Goal: Information Seeking & Learning: Learn about a topic

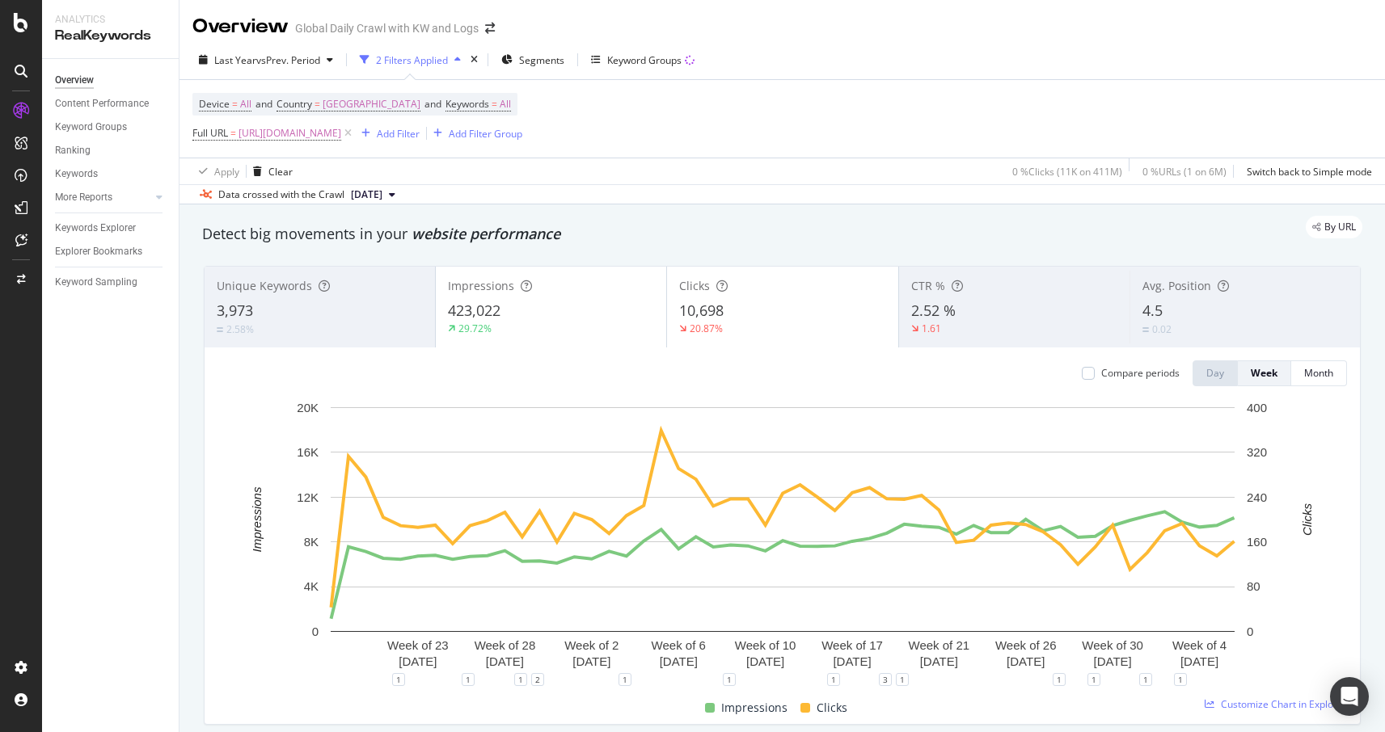
click at [952, 310] on span "2.52 %" at bounding box center [933, 310] width 44 height 19
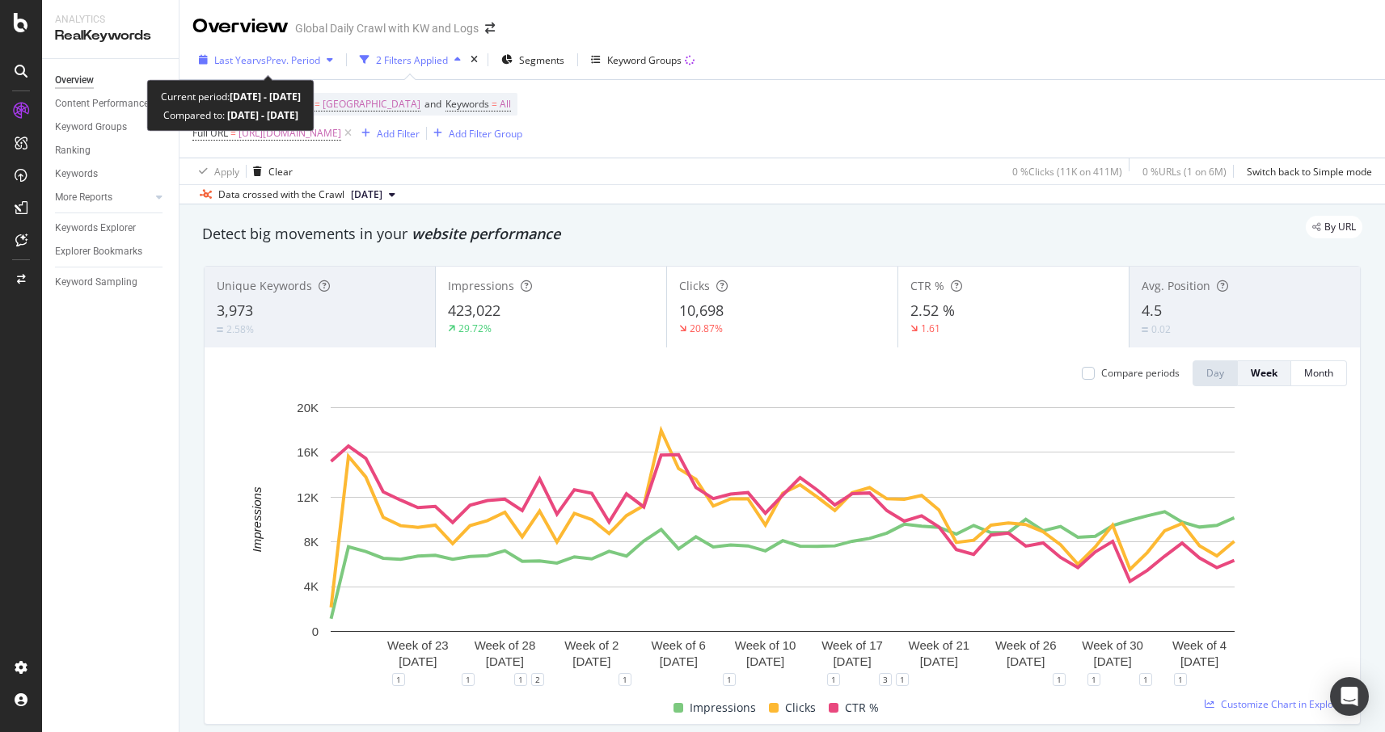
click at [314, 63] on span "vs Prev. Period" at bounding box center [288, 60] width 64 height 14
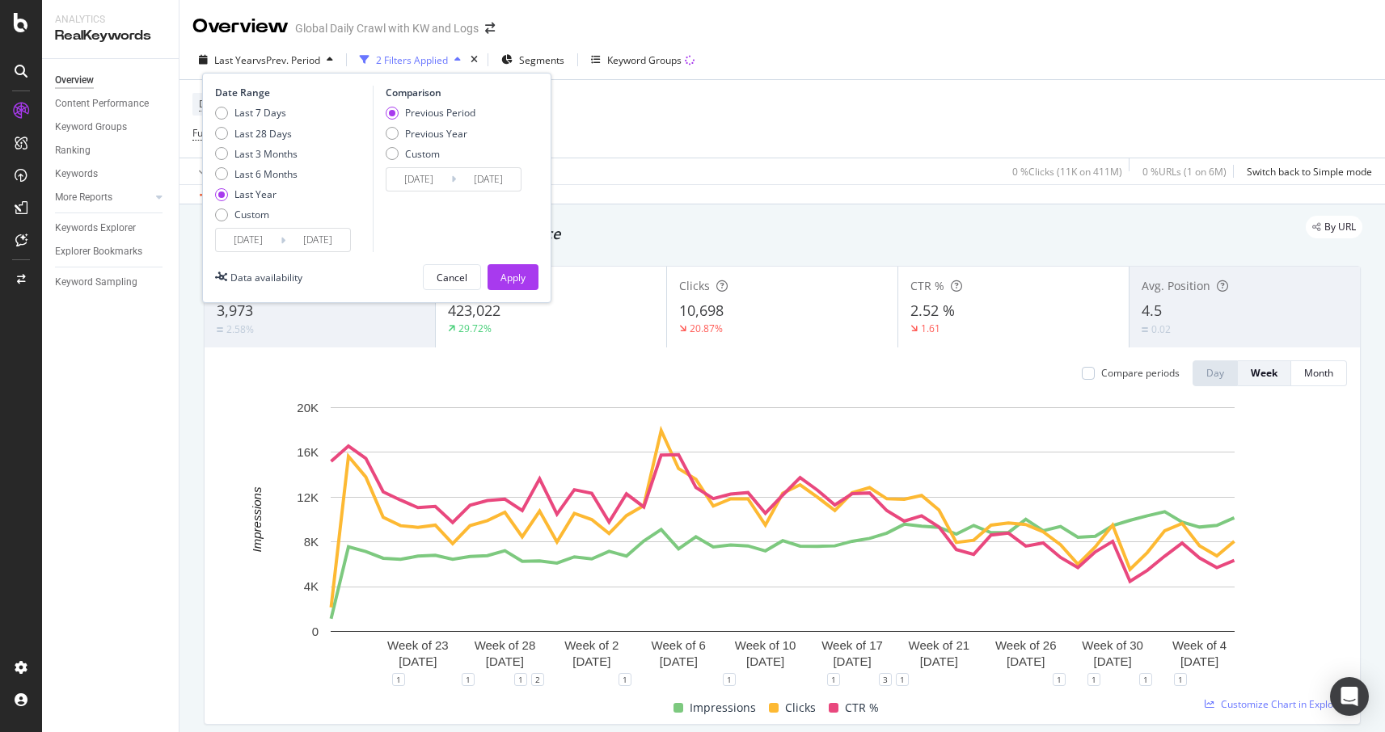
click at [188, 226] on div "By URL" at bounding box center [774, 227] width 1176 height 23
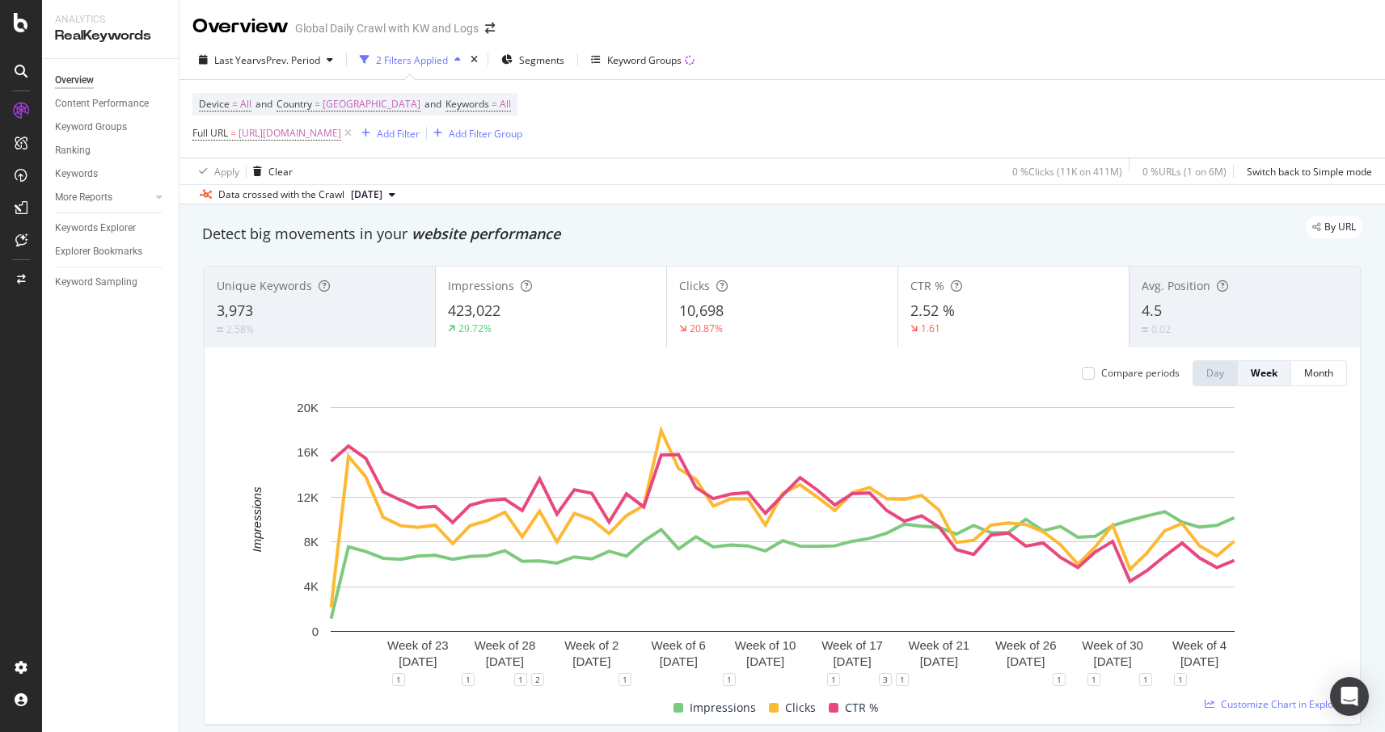
click at [1143, 295] on div "Avg. Position 4.5 0.02" at bounding box center [1244, 307] width 230 height 73
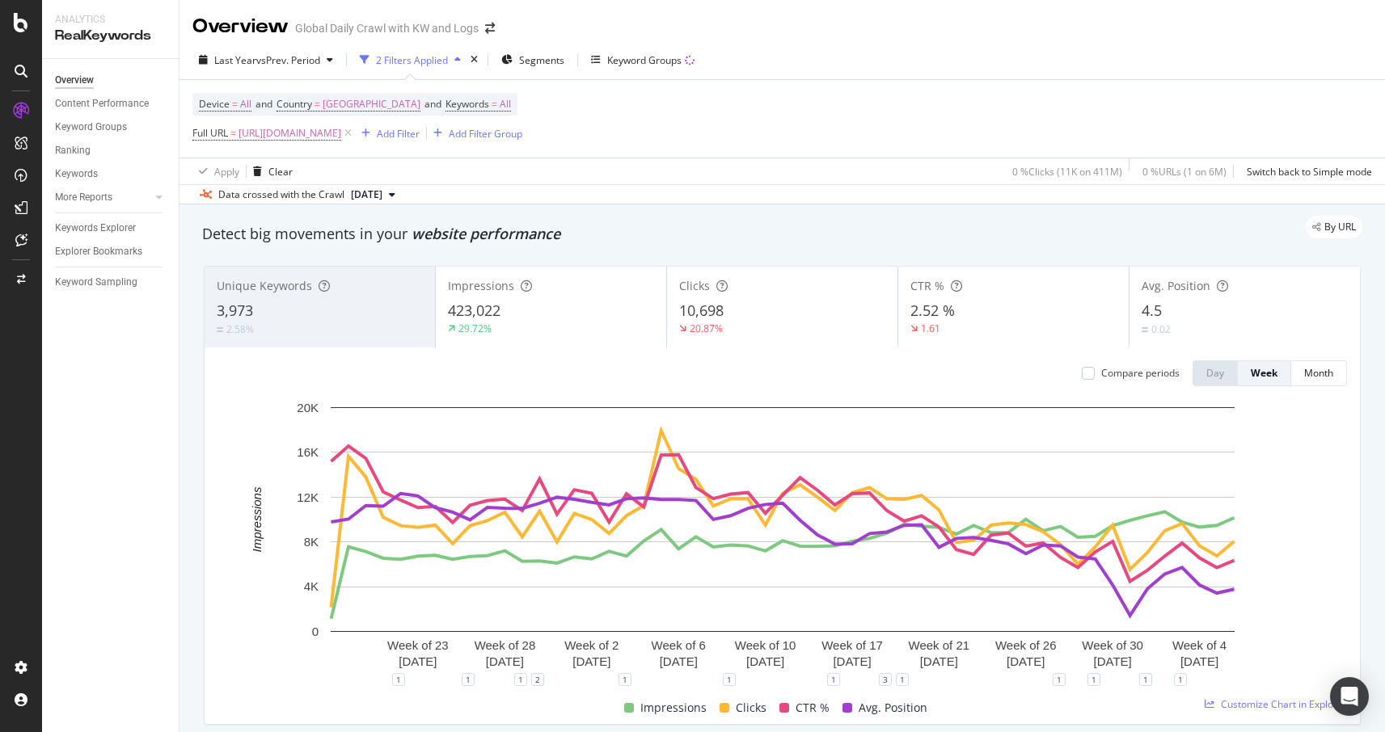
click at [1175, 306] on div "4.5" at bounding box center [1244, 311] width 206 height 21
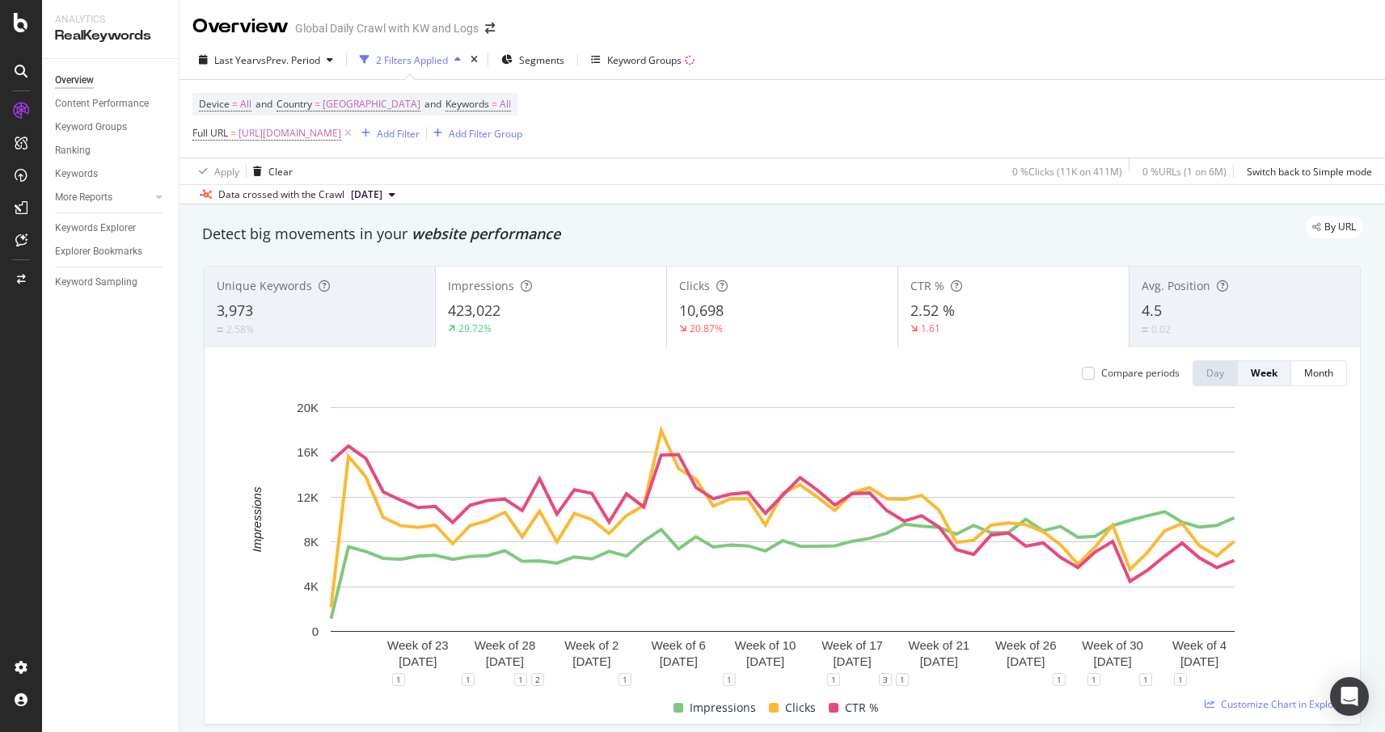
click at [589, 297] on div "Impressions 423,022 29.72%" at bounding box center [551, 307] width 230 height 73
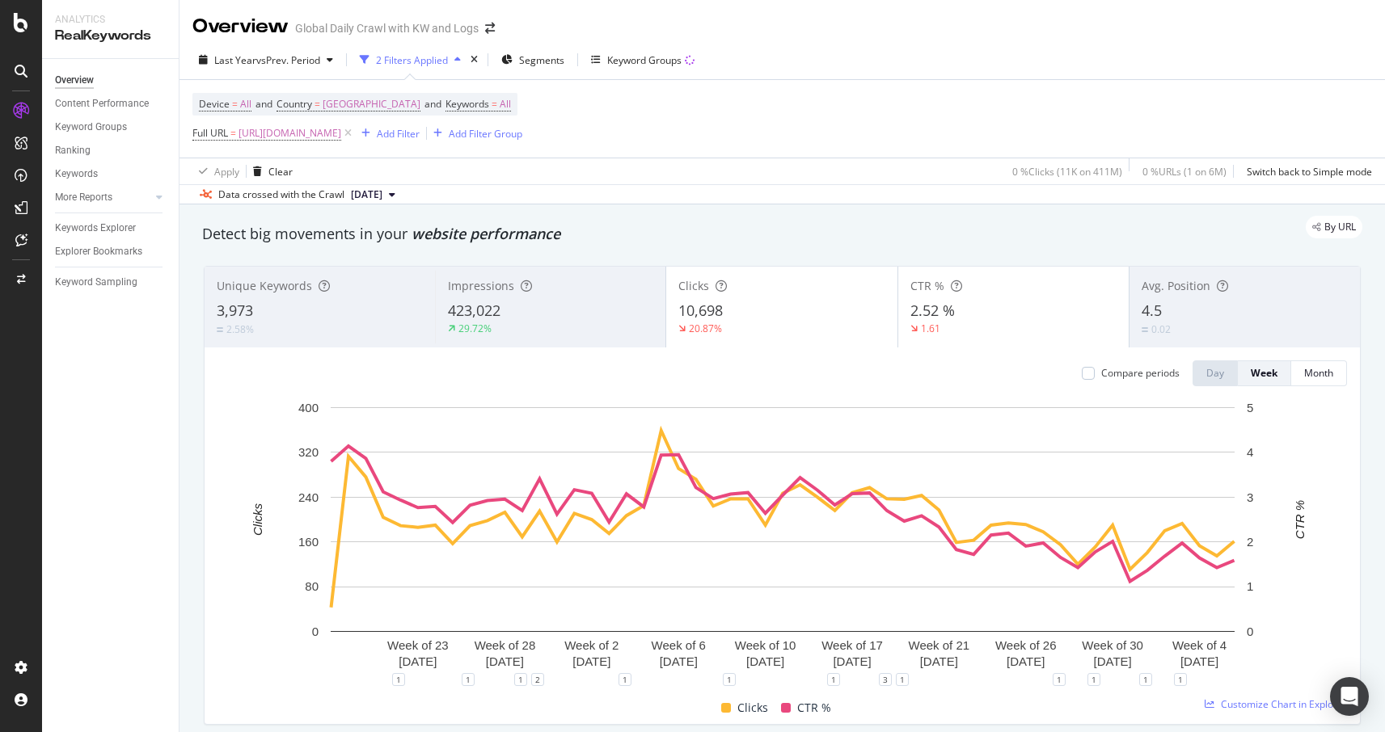
click at [756, 300] on div "Clicks 10,698 20.87%" at bounding box center [781, 307] width 230 height 73
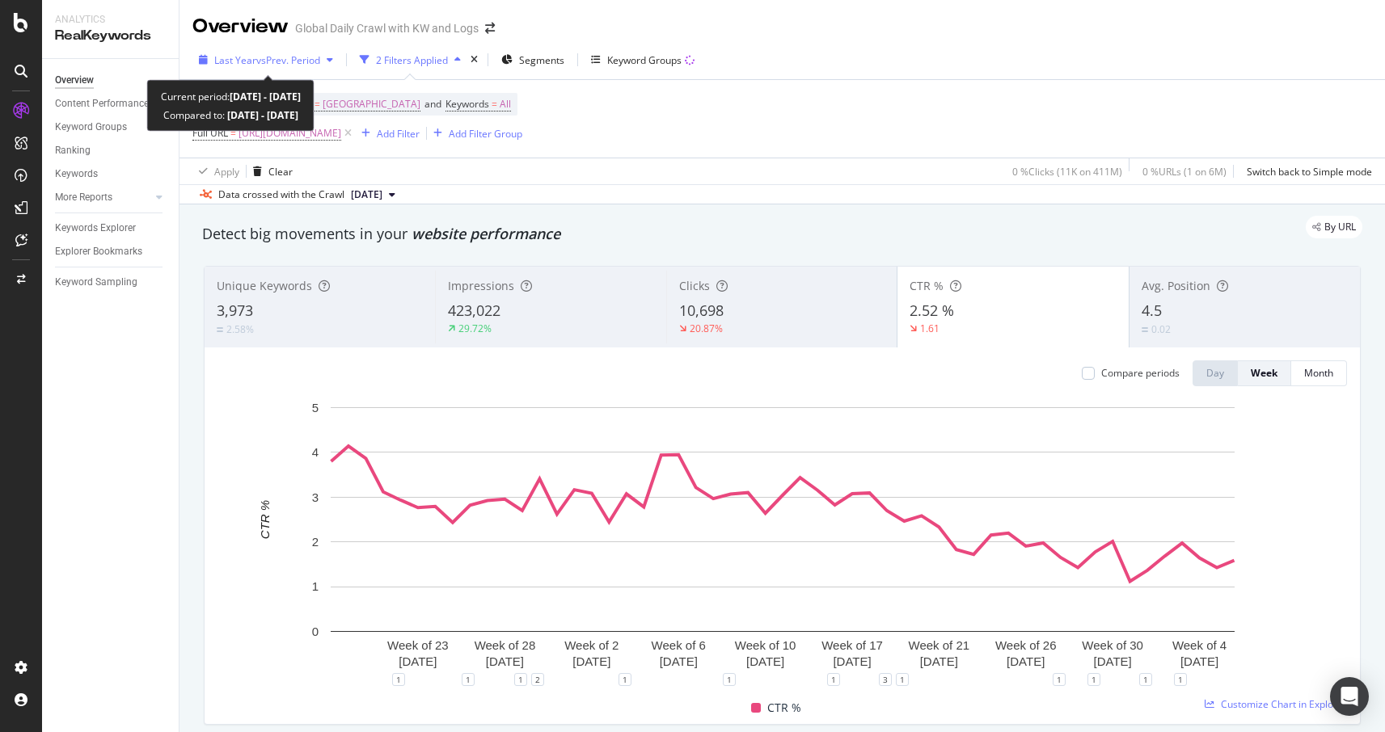
click at [325, 67] on div "Last Year vs Prev. Period" at bounding box center [265, 60] width 147 height 24
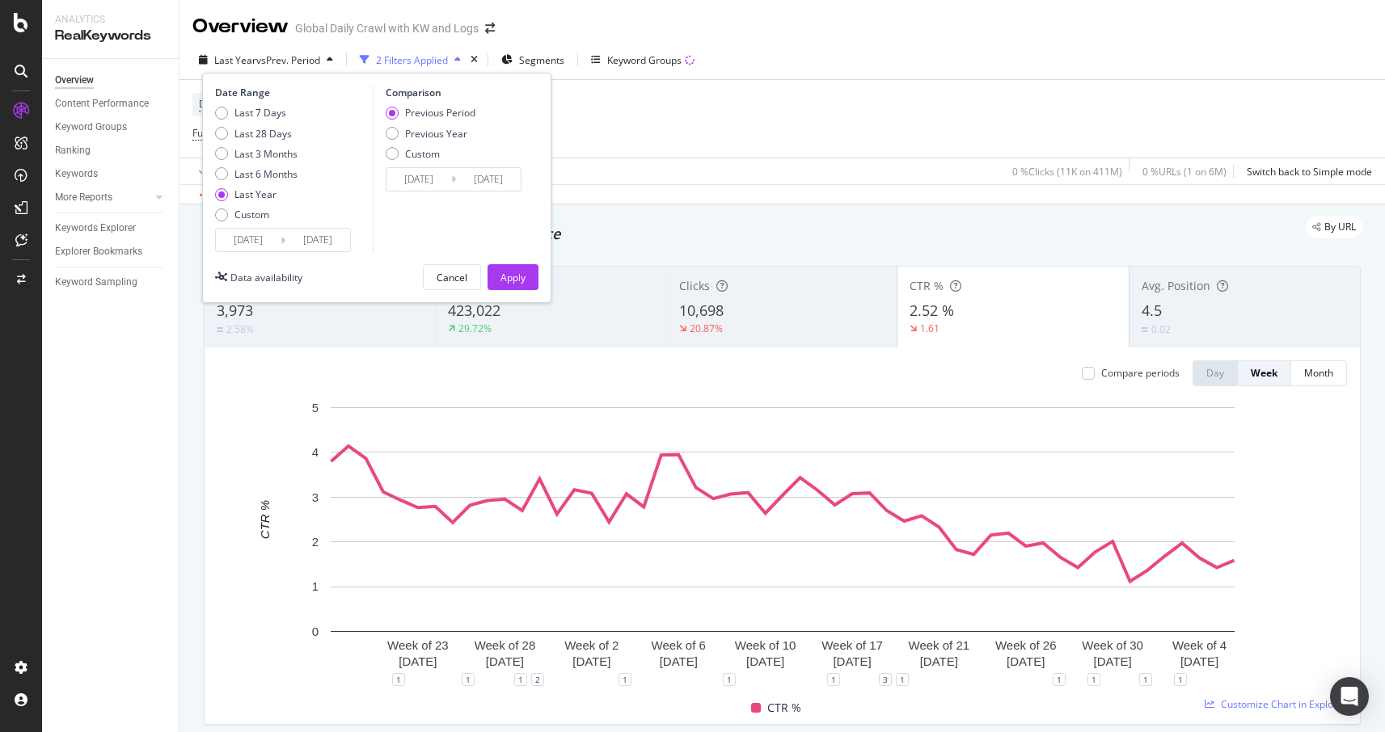
click at [250, 232] on input "2024/08/25" at bounding box center [248, 240] width 65 height 23
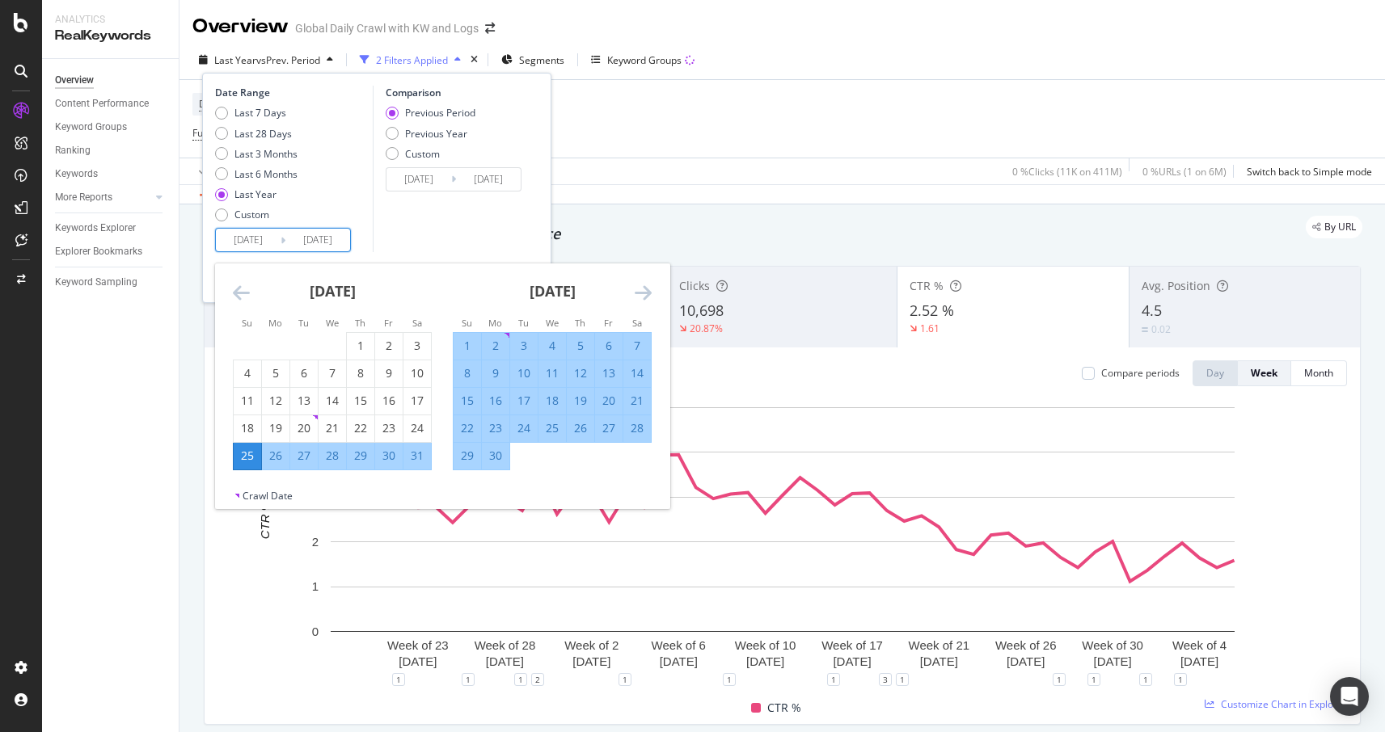
click at [243, 289] on icon "Move backward to switch to the previous month." at bounding box center [241, 292] width 17 height 19
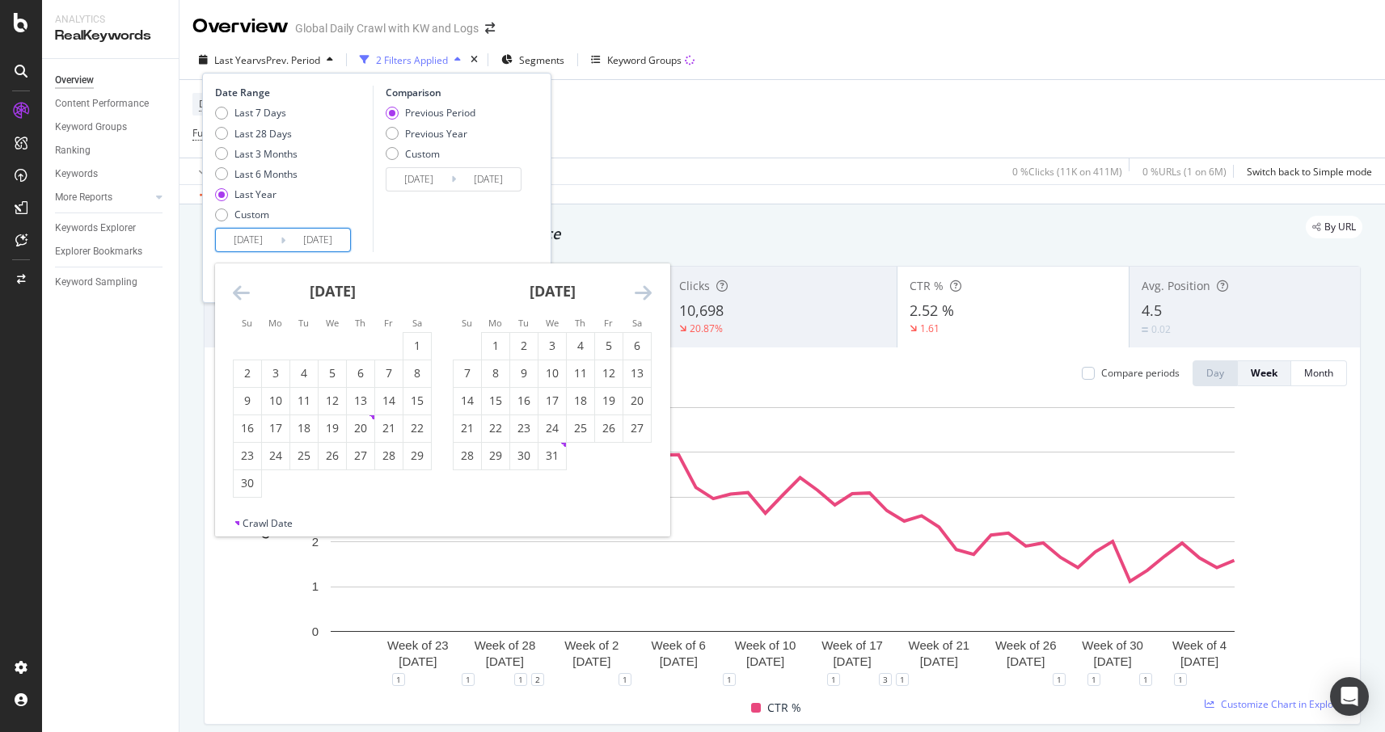
click at [243, 289] on icon "Move backward to switch to the previous month." at bounding box center [241, 292] width 17 height 19
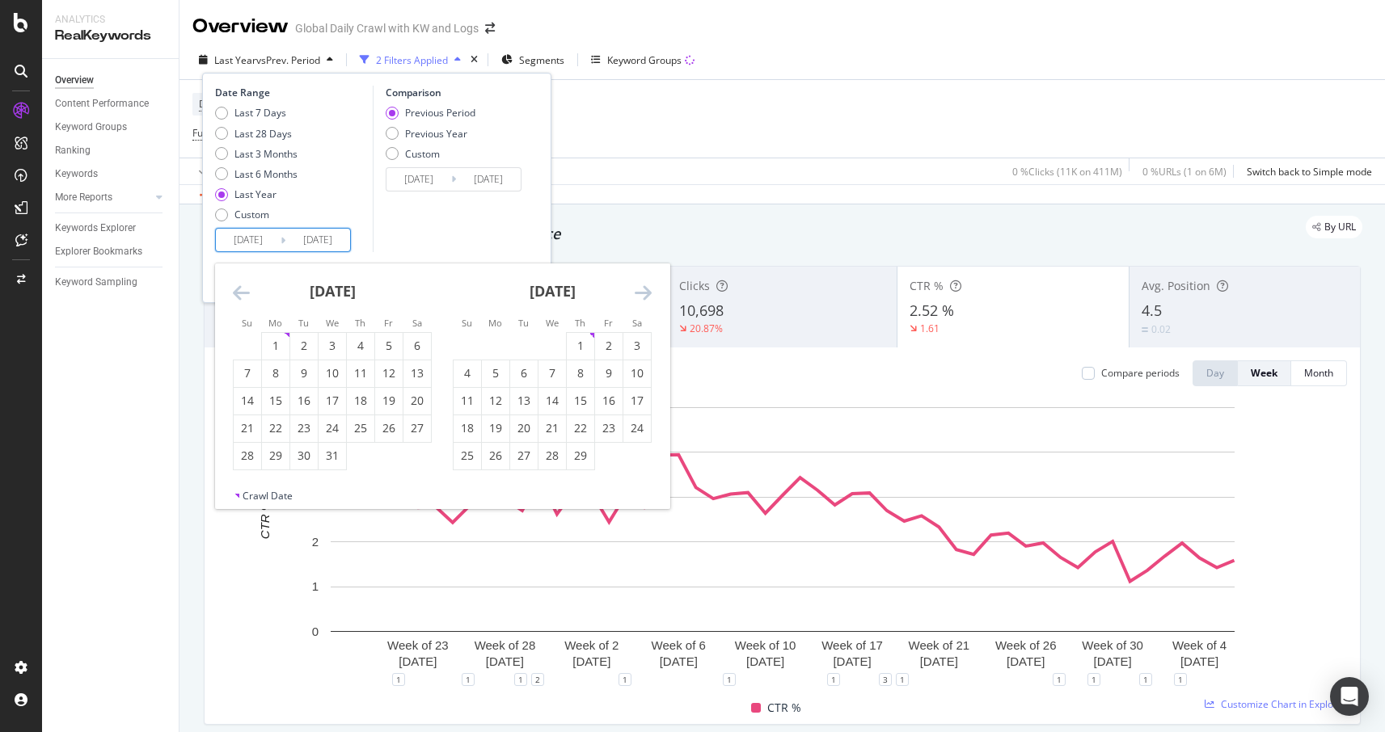
click at [243, 289] on icon "Move backward to switch to the previous month." at bounding box center [241, 292] width 17 height 19
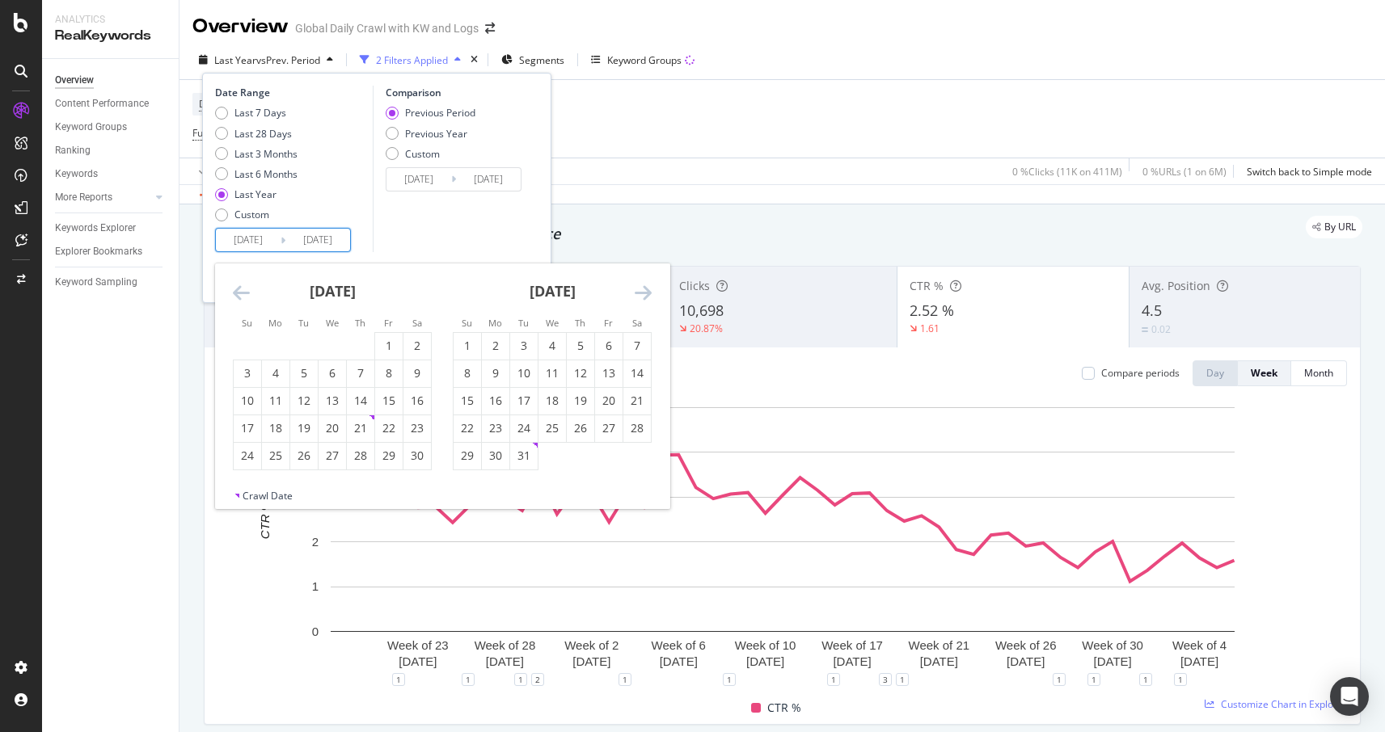
click at [243, 289] on icon "Move backward to switch to the previous month." at bounding box center [241, 292] width 17 height 19
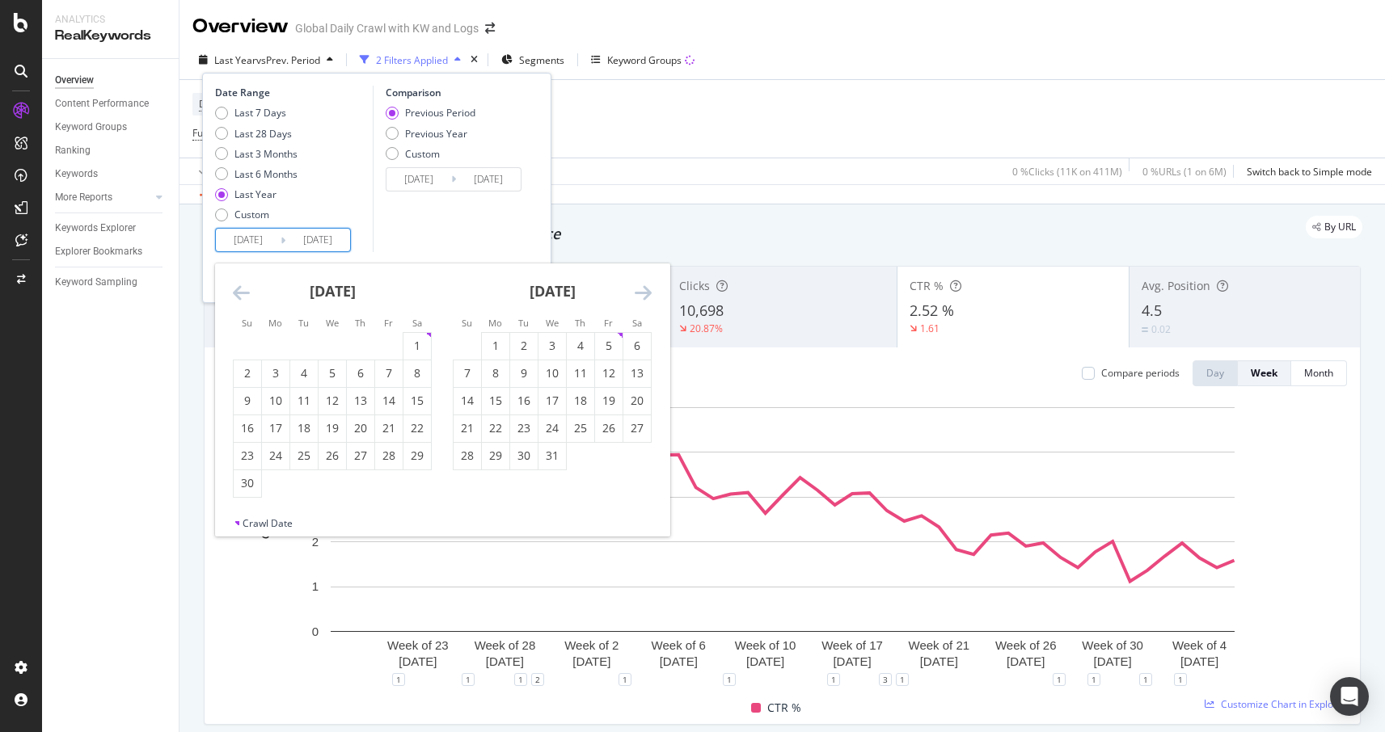
click at [243, 289] on icon "Move backward to switch to the previous month." at bounding box center [241, 292] width 17 height 19
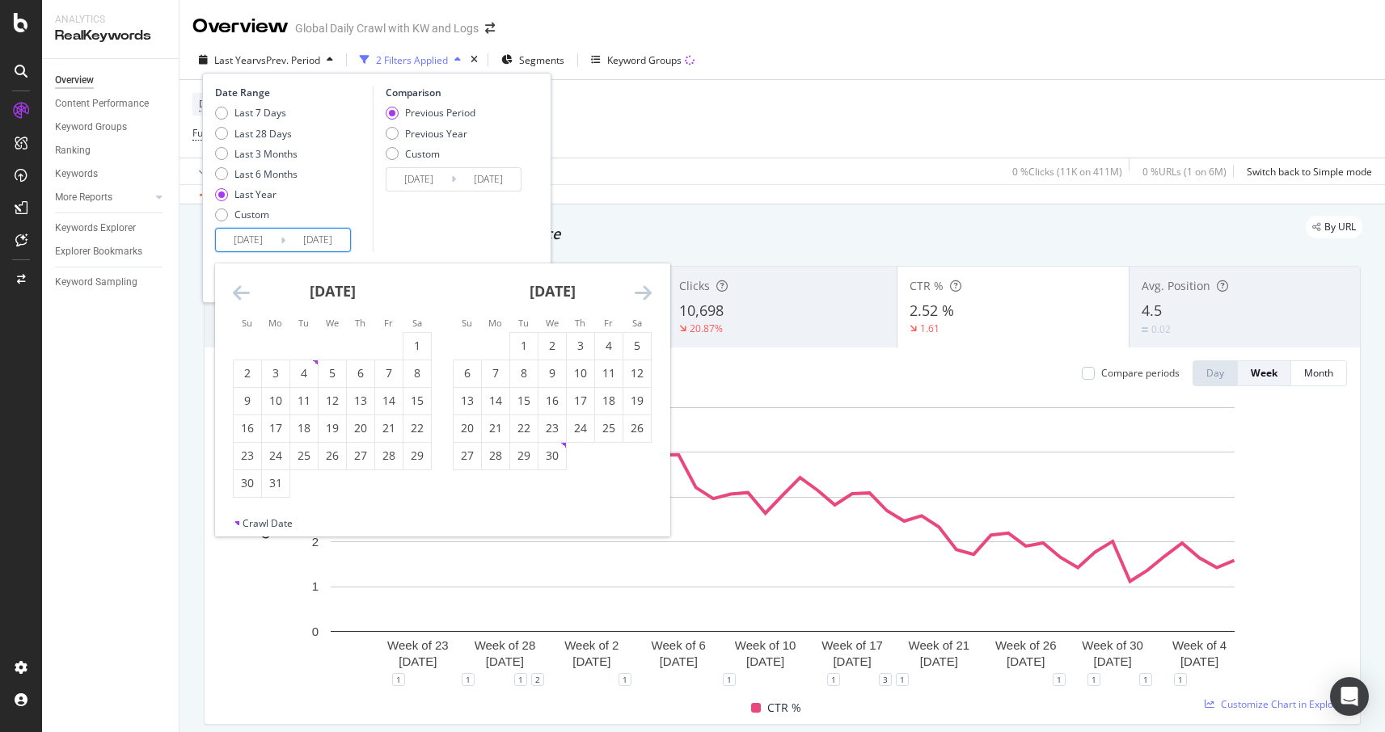
click at [638, 292] on icon "Move forward to switch to the next month." at bounding box center [643, 292] width 17 height 19
click at [470, 341] on div "1" at bounding box center [467, 346] width 27 height 16
type input "2023/01/01"
type input "2020/05/08"
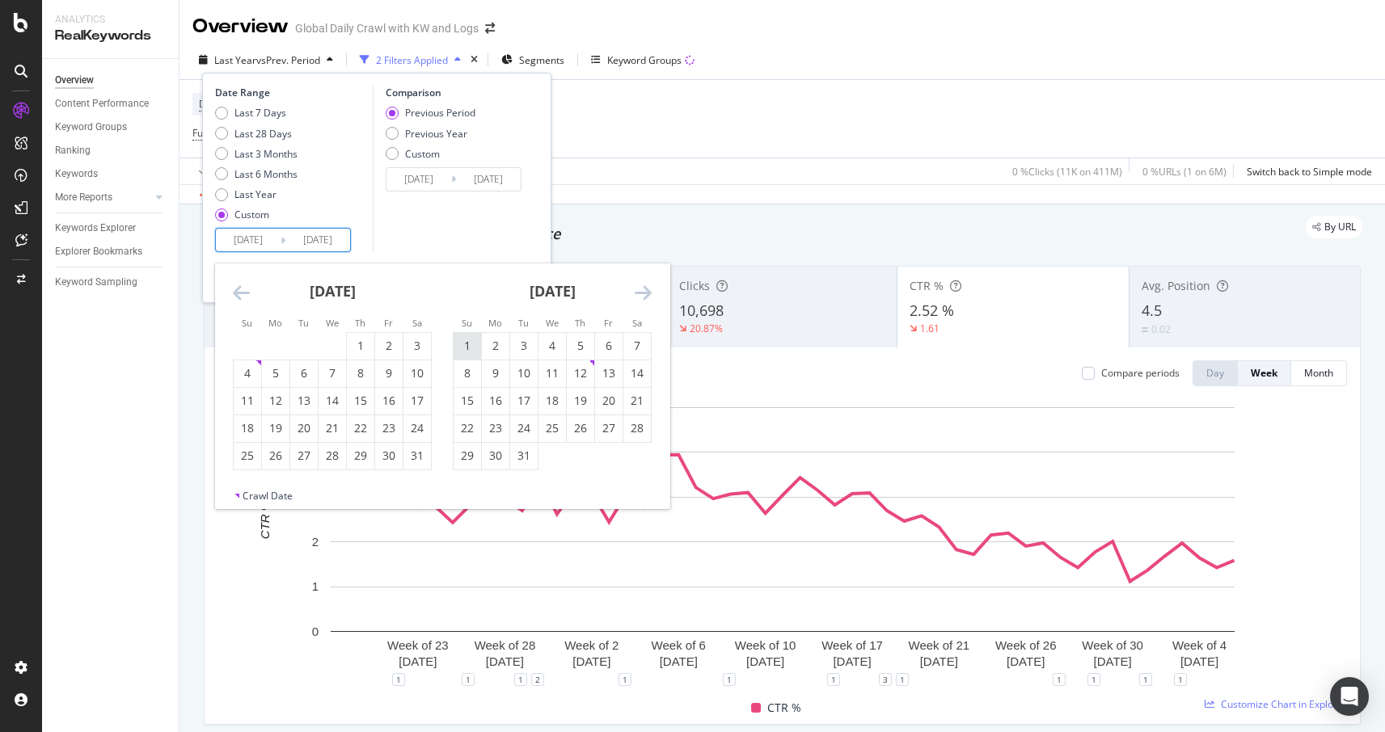
type input "2022/12/31"
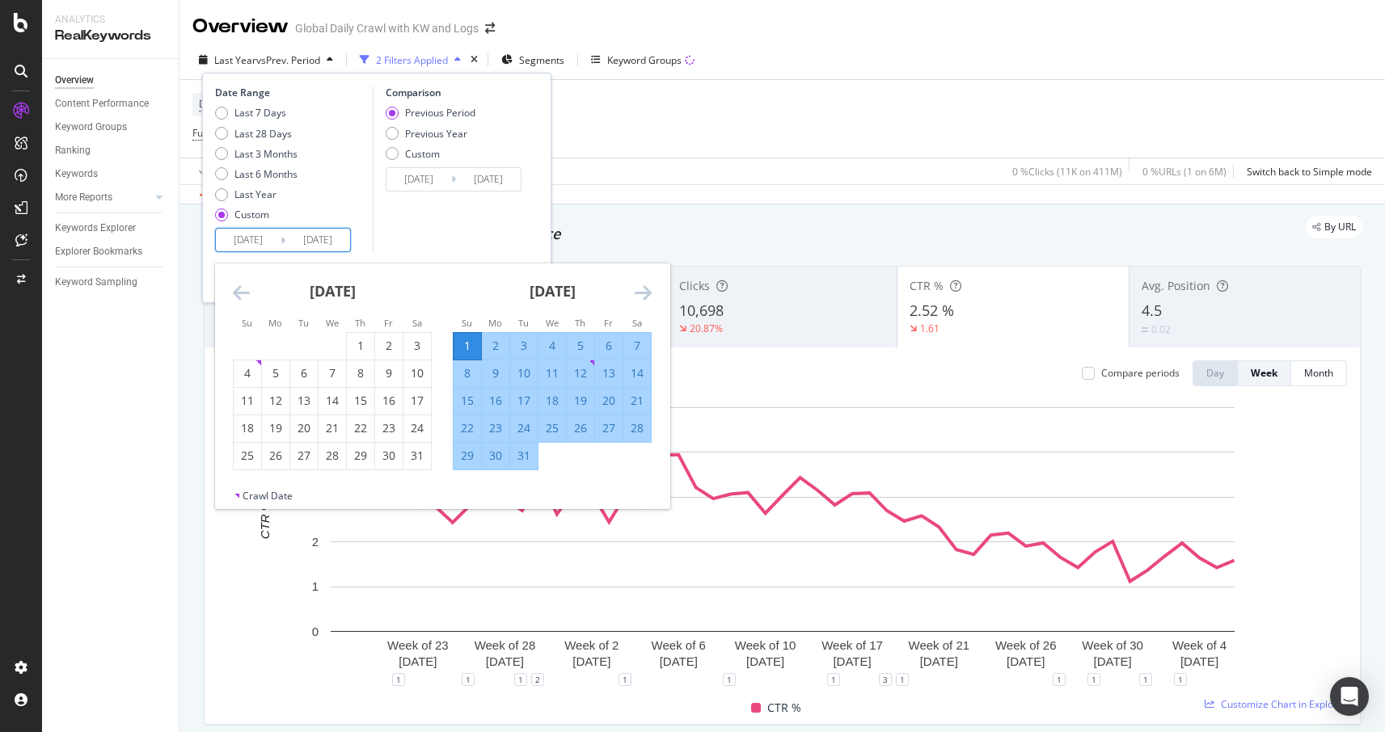
click at [538, 238] on div "Date Range Last 7 Days Last 28 Days Last 3 Months Last 6 Months Last Year Custo…" at bounding box center [376, 169] width 323 height 167
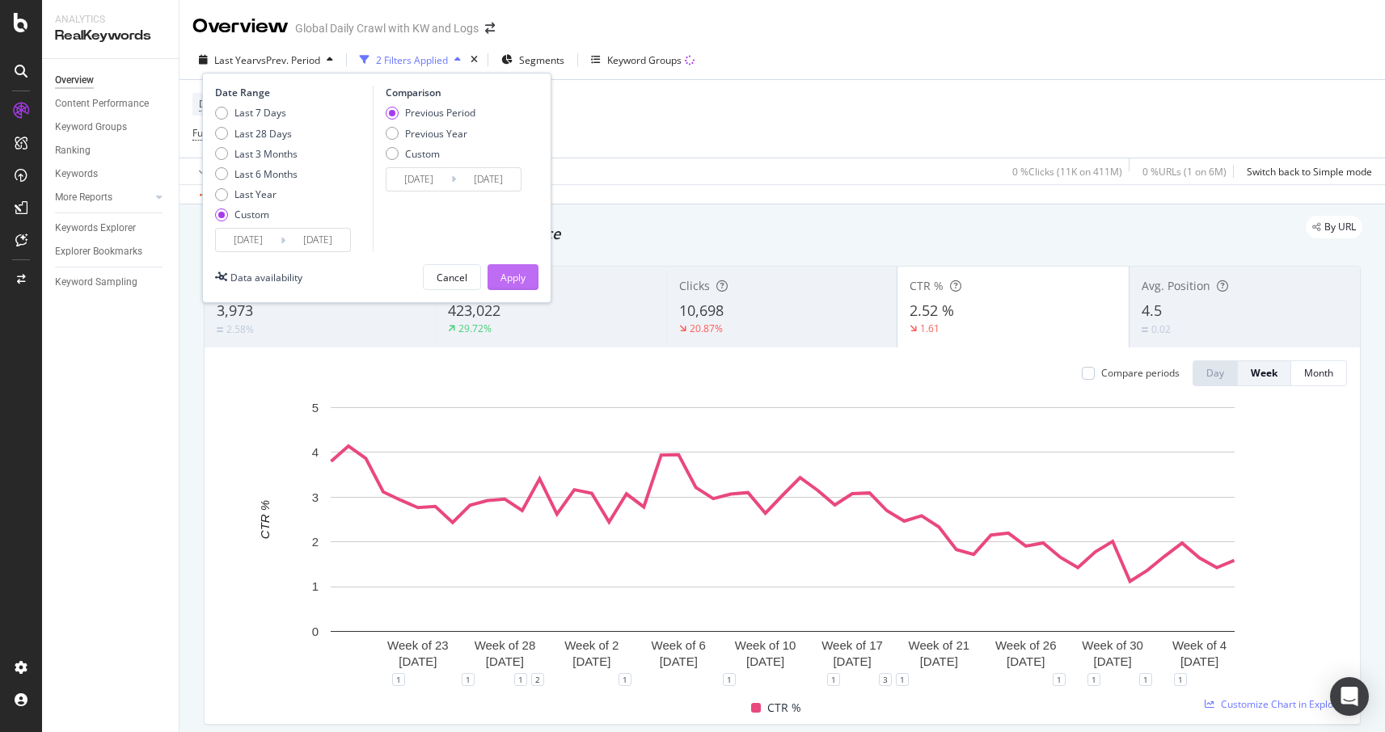
click at [517, 281] on div "Apply" at bounding box center [512, 278] width 25 height 14
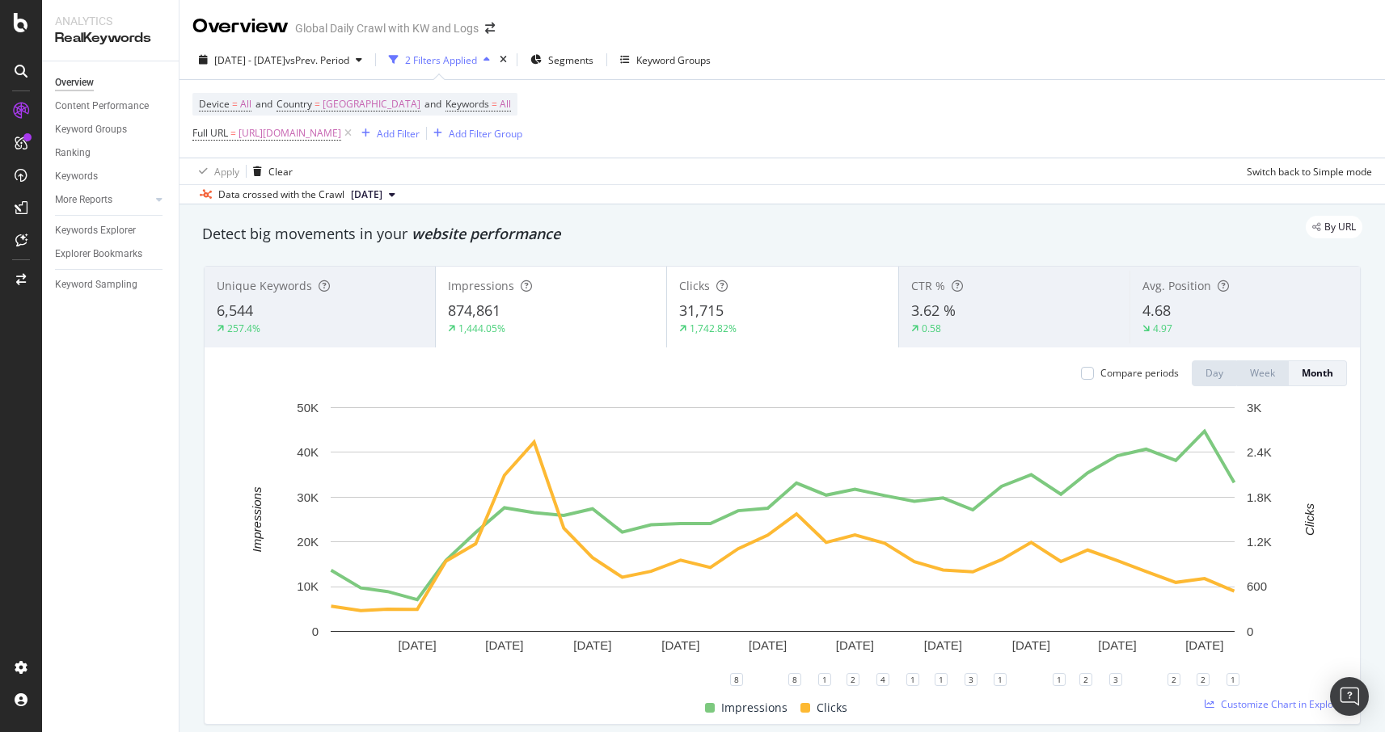
click at [935, 307] on span "3.62 %" at bounding box center [933, 310] width 44 height 19
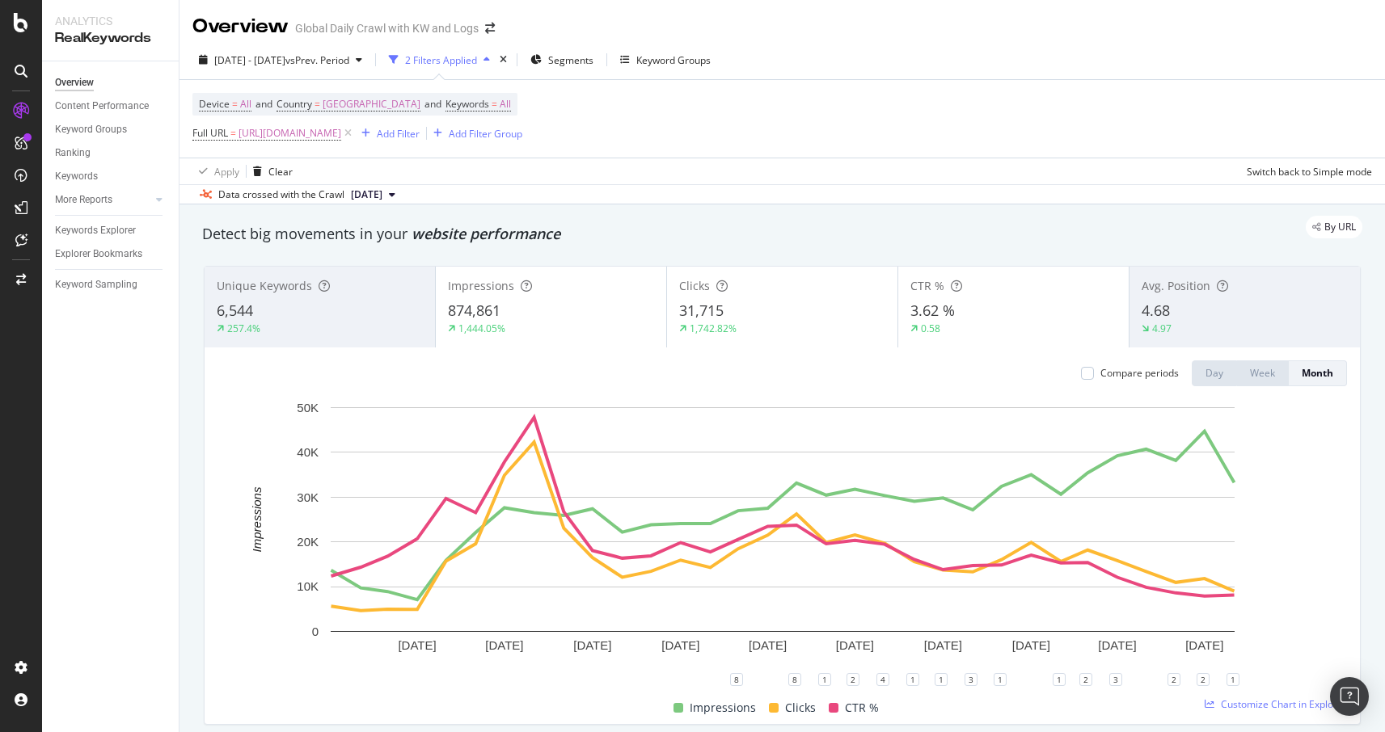
click at [539, 315] on div "874,861" at bounding box center [551, 311] width 206 height 21
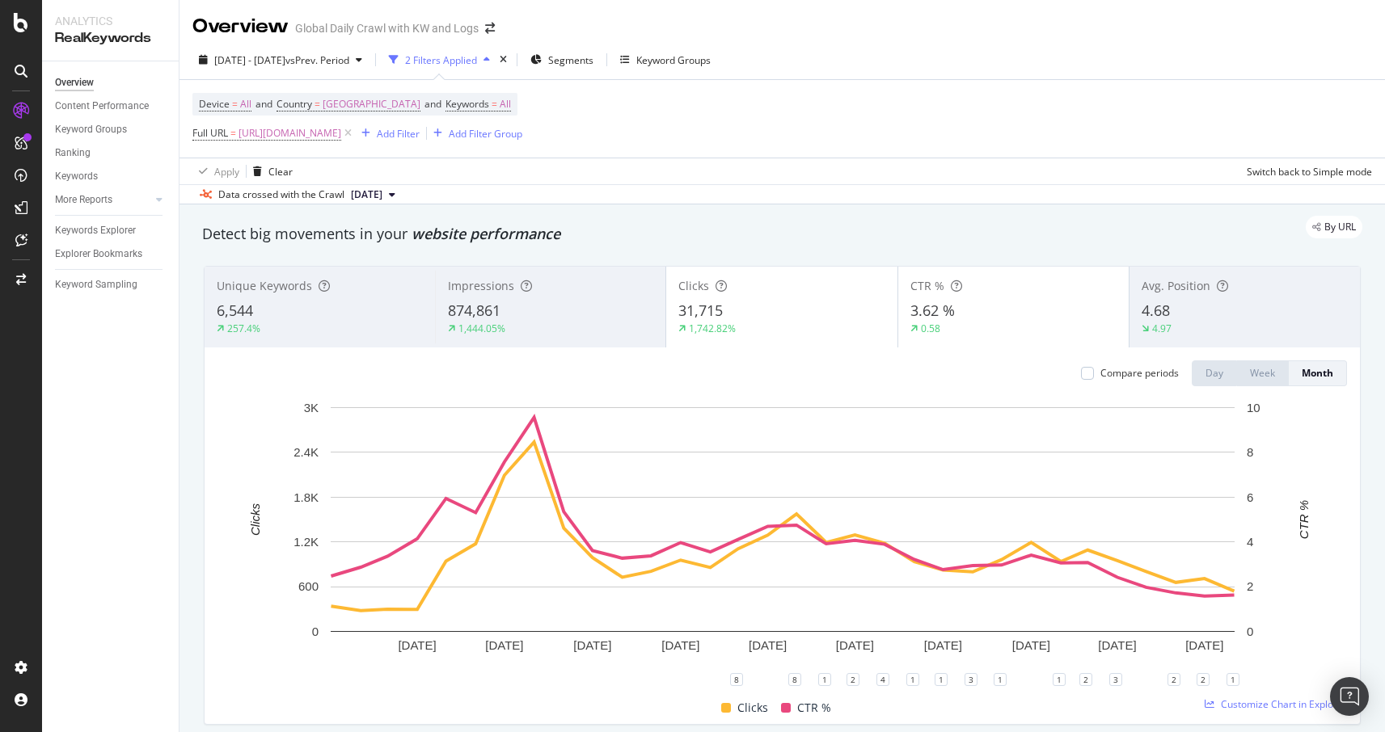
click at [732, 315] on div "31,715" at bounding box center [781, 311] width 206 height 21
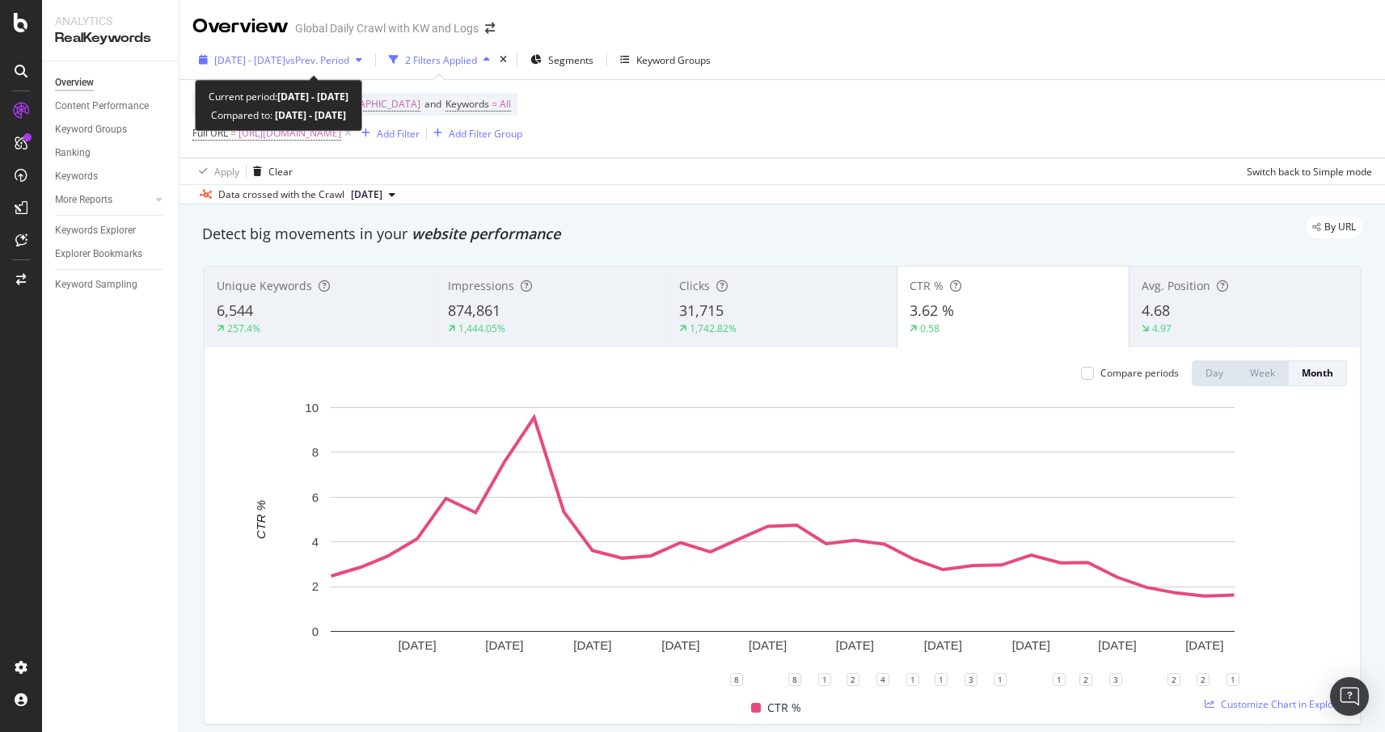
click at [285, 58] on span "[DATE] - [DATE]" at bounding box center [249, 60] width 71 height 14
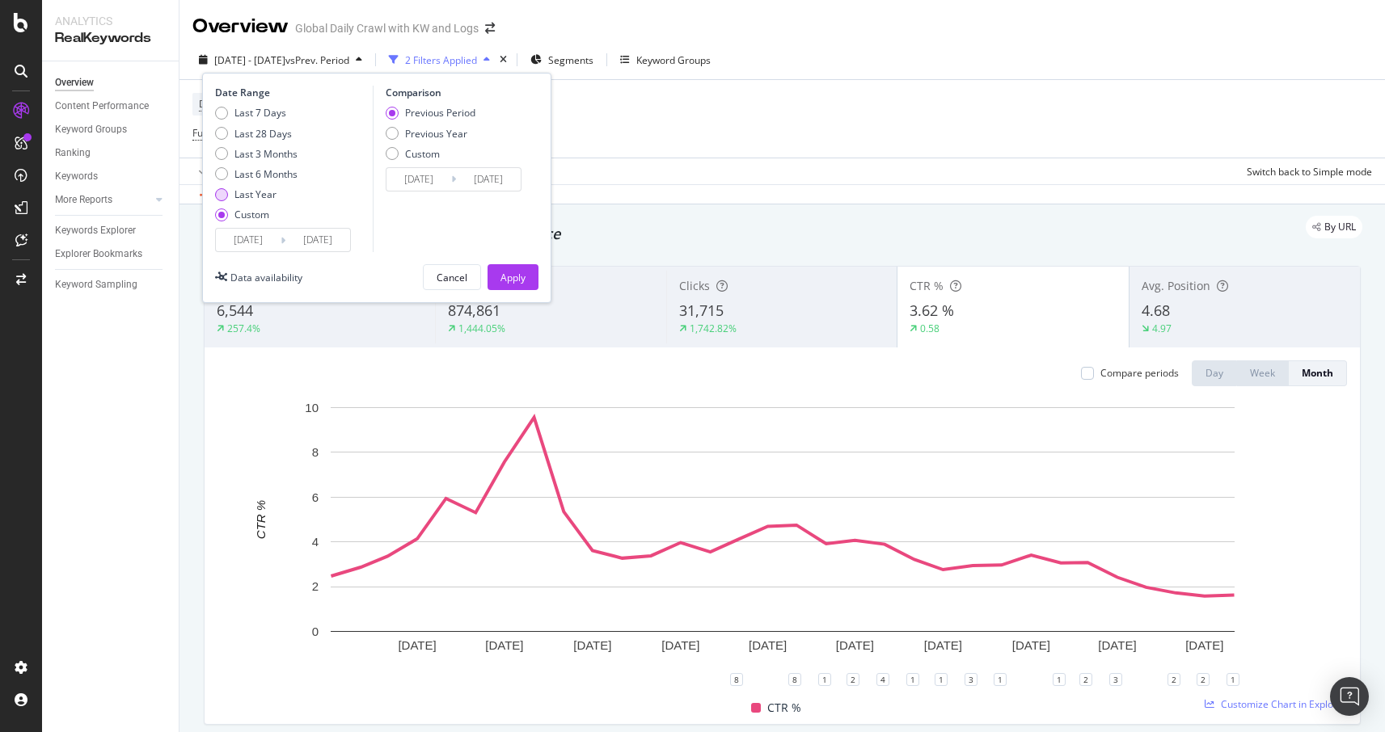
click at [227, 194] on div "Last Year" at bounding box center [221, 194] width 13 height 13
type input "2024/08/26"
type input "2025/08/25"
type input "2023/08/27"
type input "[DATE]"
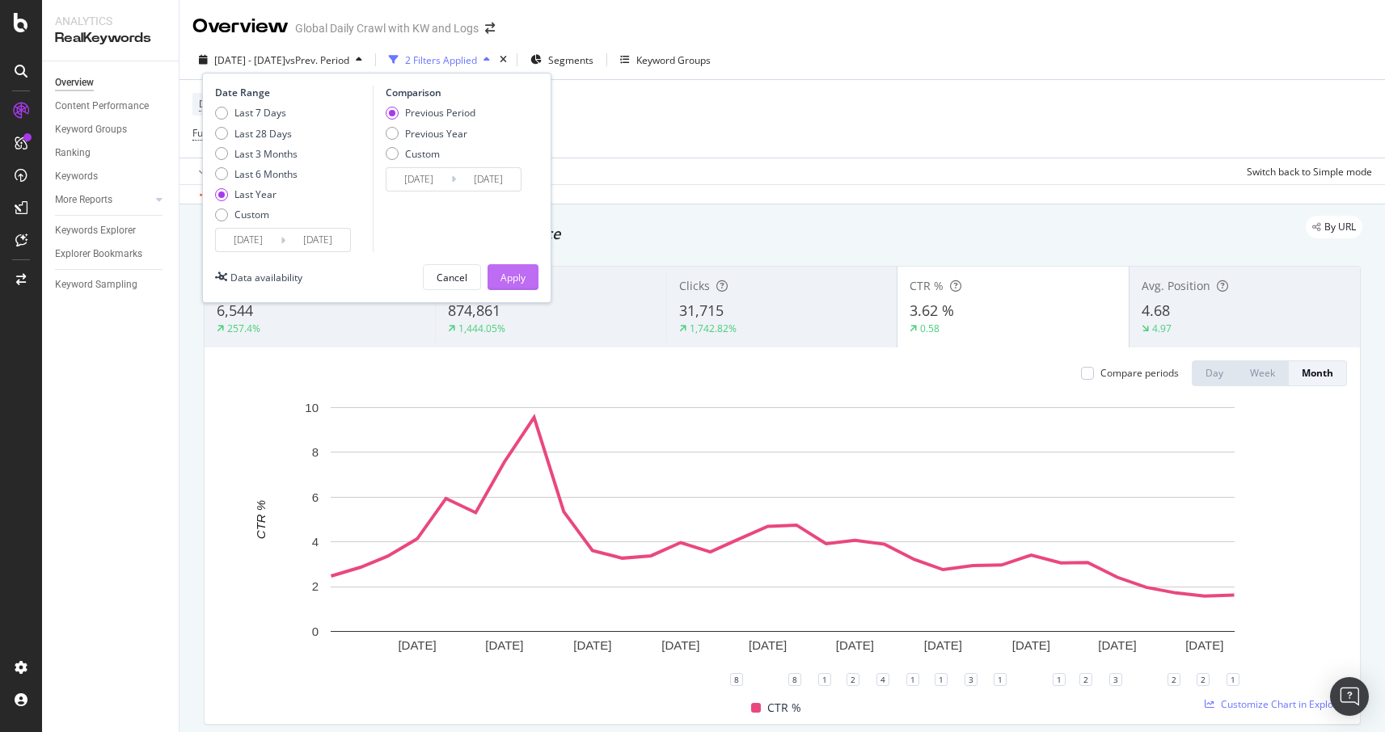
click at [500, 275] on div "Apply" at bounding box center [512, 278] width 25 height 14
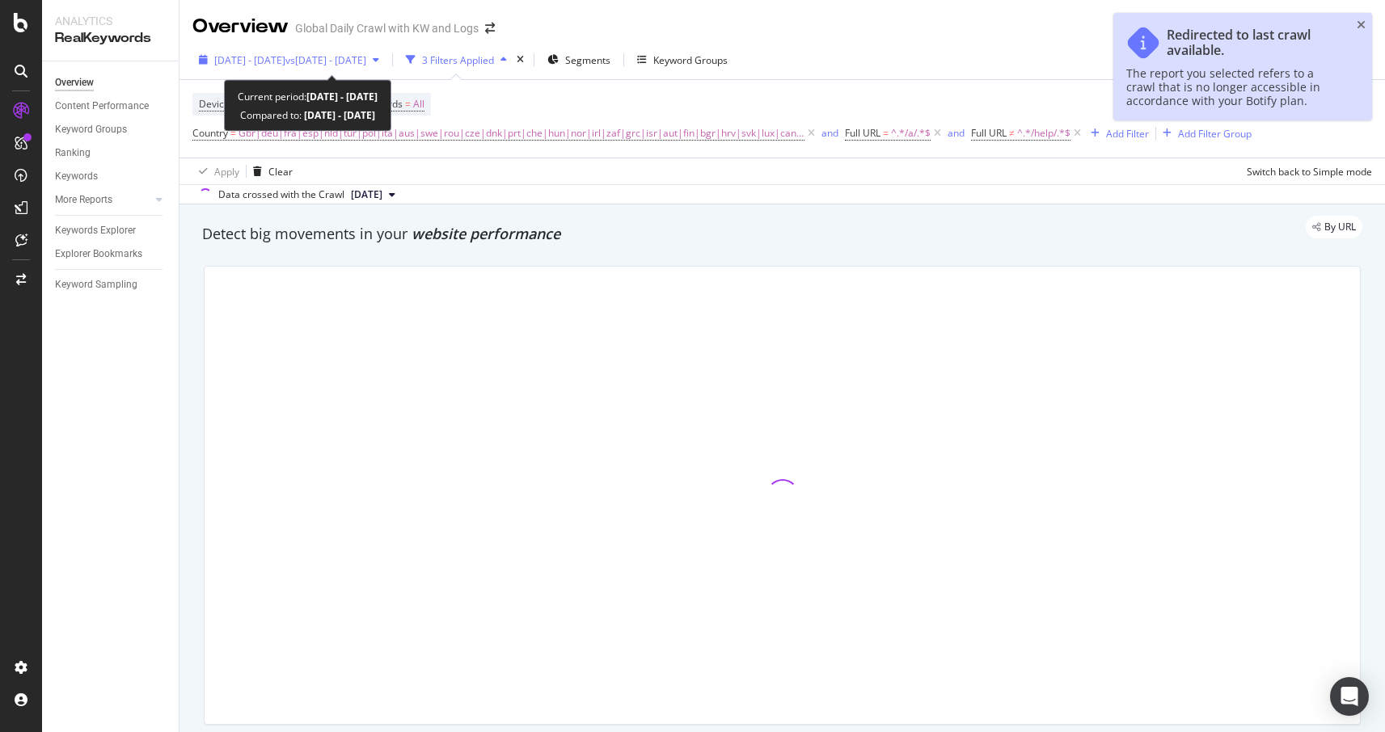
click at [285, 57] on span "2023 Sep. 1st - Nov. 30th" at bounding box center [249, 60] width 71 height 14
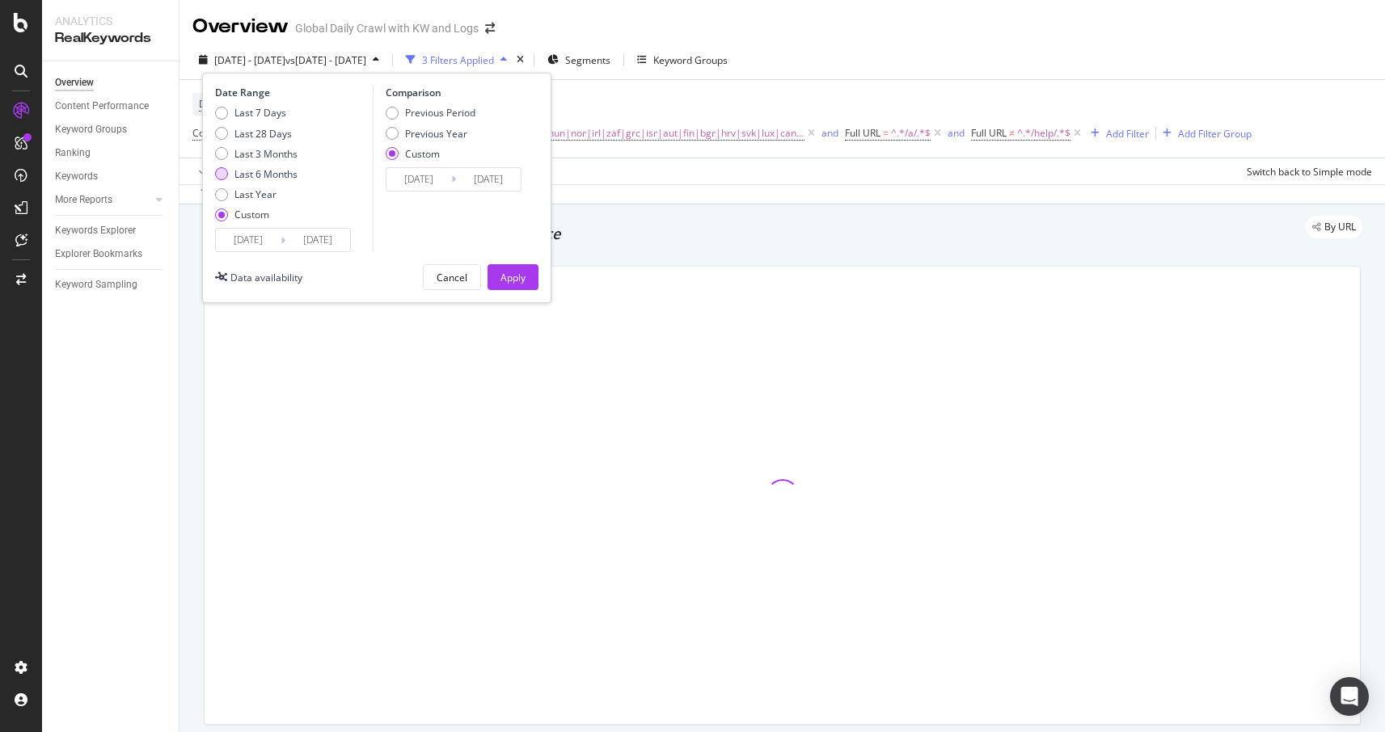
click at [229, 174] on div "Last 6 Months" at bounding box center [256, 174] width 82 height 14
type input "2025/02/26"
type input "2025/08/25"
click at [411, 137] on div "Previous Year" at bounding box center [436, 134] width 62 height 14
type input "2024/02/28"
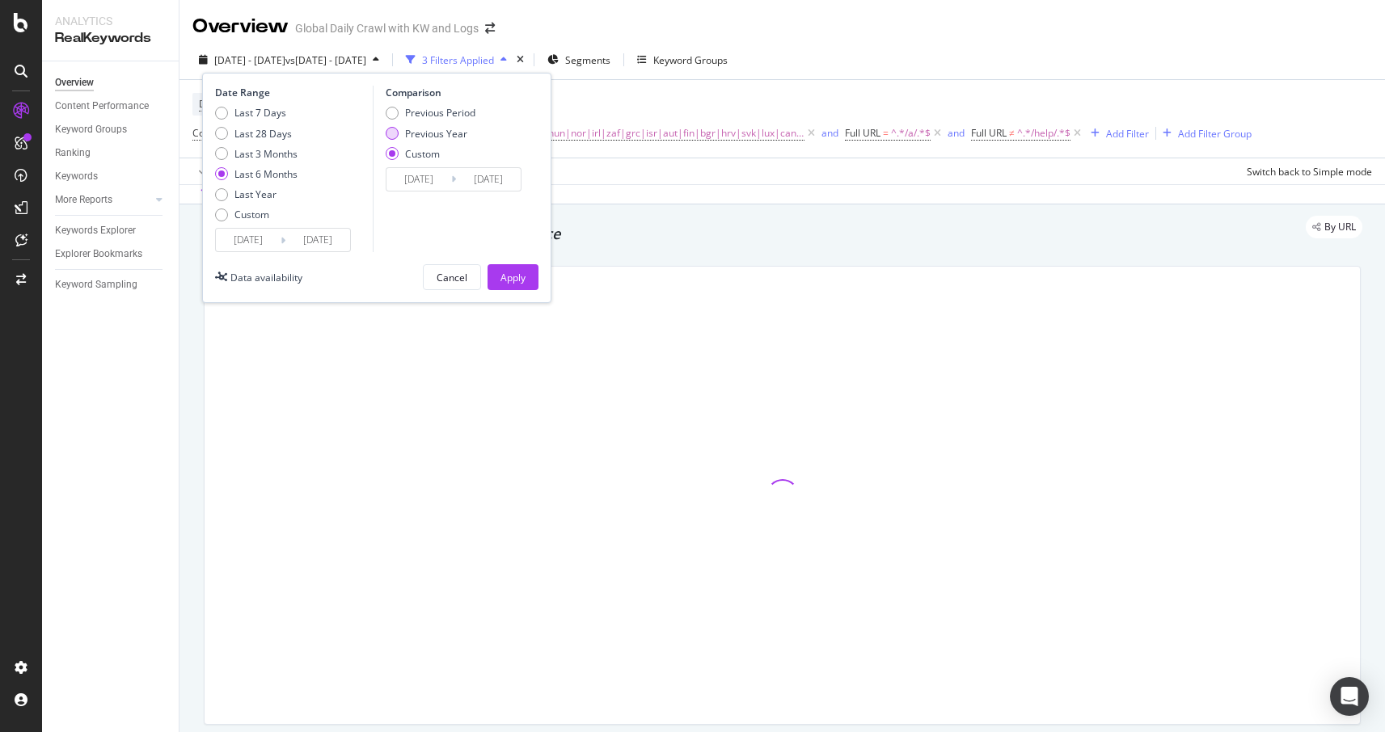
type input "2024/08/26"
click at [501, 280] on div "Apply" at bounding box center [512, 278] width 25 height 14
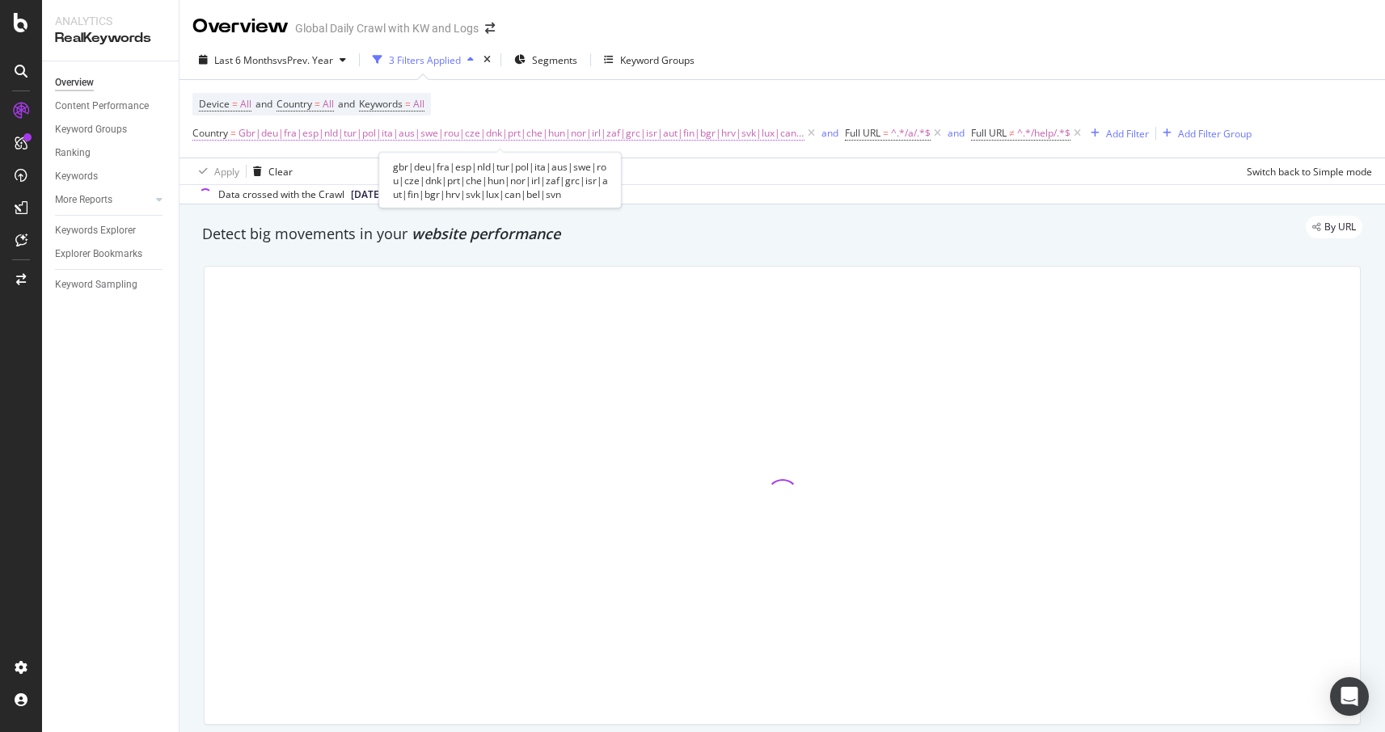
click at [471, 134] on span "Gbr|deu|fra|esp|nld|tur|pol|ita|aus|swe|rou|cze|dnk|prt|che|hun|nor|irl|zaf|grc…" at bounding box center [521, 133] width 566 height 23
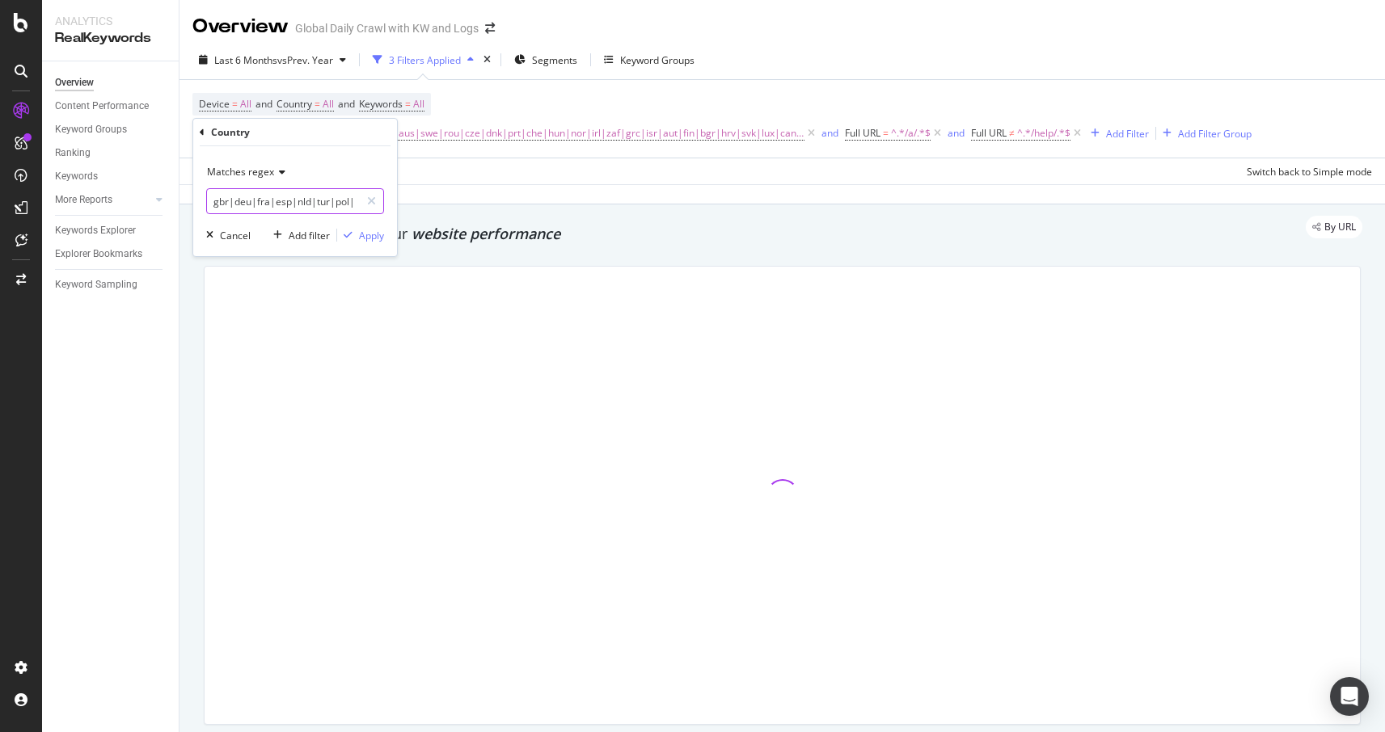
click at [238, 209] on input "gbr|deu|fra|esp|nld|tur|pol|ita|aus|swe|rou|cze|dnk|prt|che|hun|nor|irl|zaf|grc…" at bounding box center [283, 201] width 153 height 26
click at [234, 203] on input "gbr|deu|fra|esp|nld|tur|pol|ita|aus|swe|rou|cze|dnk|prt|che|hun|nor|irl|zaf|grc…" at bounding box center [283, 201] width 153 height 26
drag, startPoint x: 229, startPoint y: 202, endPoint x: 388, endPoint y: 205, distance: 159.3
click at [388, 205] on div "Matches regex gbr|deu|fra|esp|nld|tur|pol|ita|aus|swe|rou|cze|dnk|prt|che|hun|n…" at bounding box center [295, 201] width 204 height 110
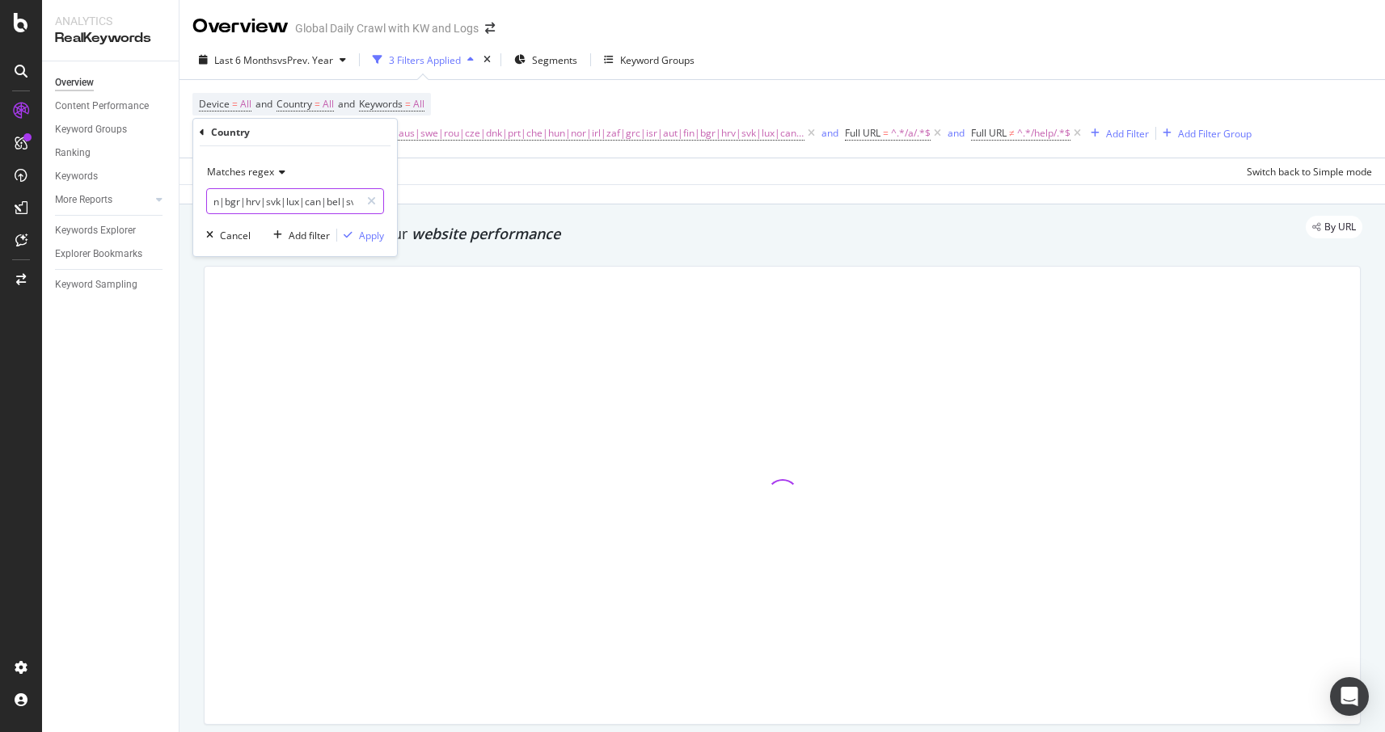
type input "gbr"
click at [357, 235] on div "button" at bounding box center [348, 235] width 22 height 10
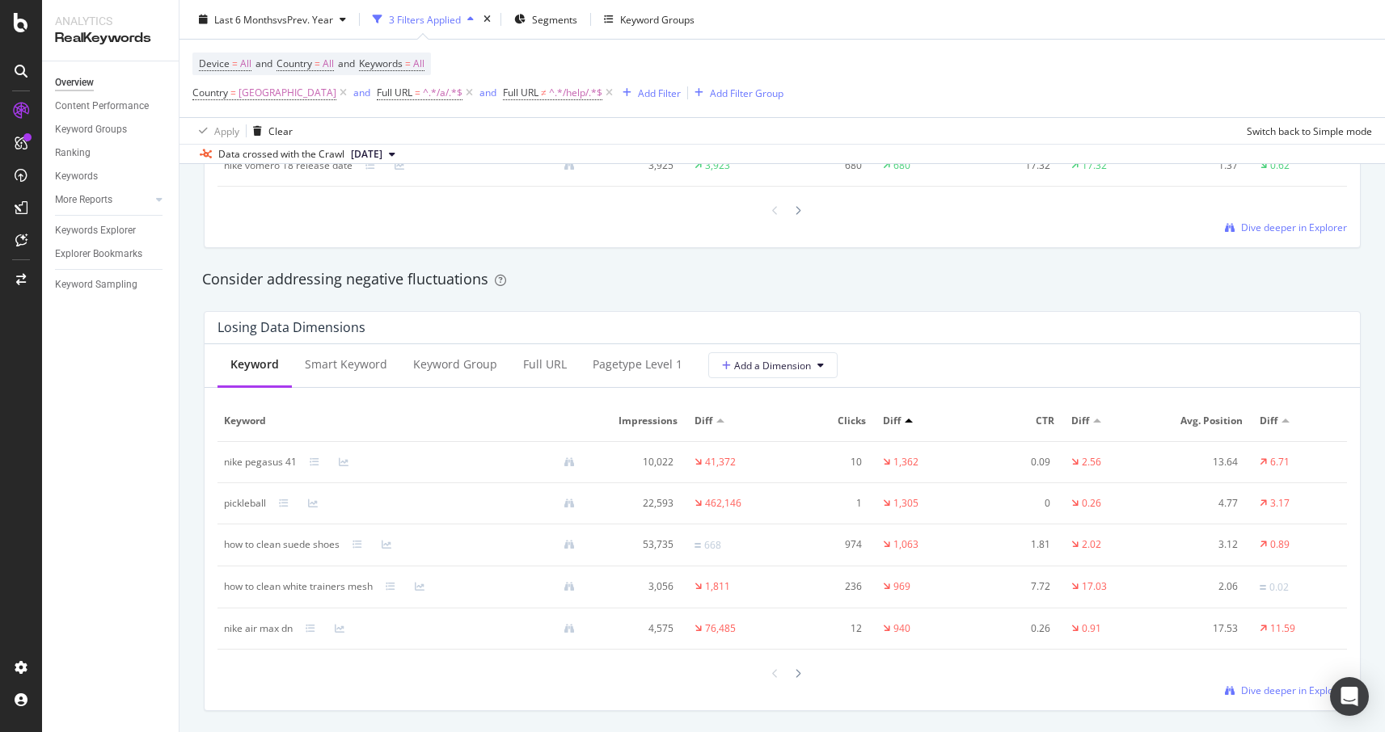
scroll to position [1833, 0]
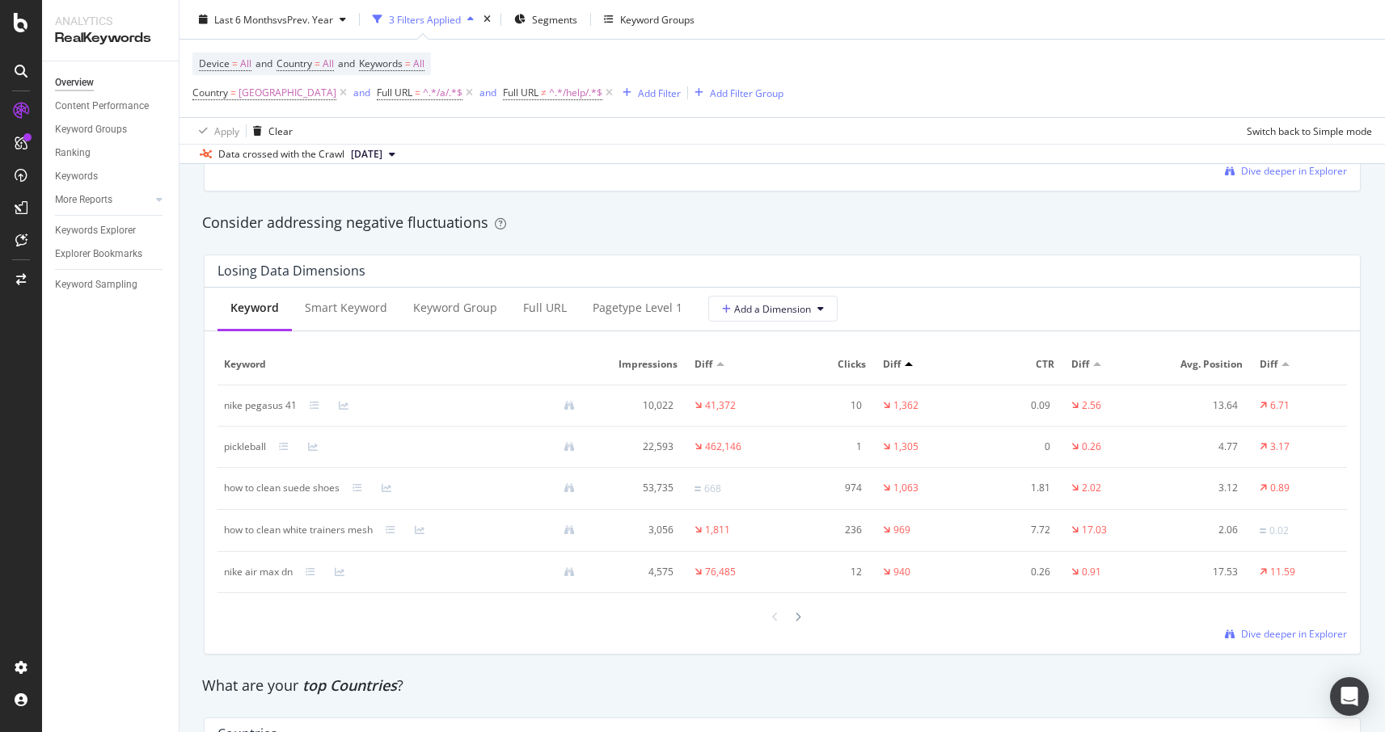
click at [234, 445] on div "pickleball" at bounding box center [245, 447] width 42 height 15
click at [248, 490] on div "how to clean suede shoes" at bounding box center [282, 488] width 116 height 15
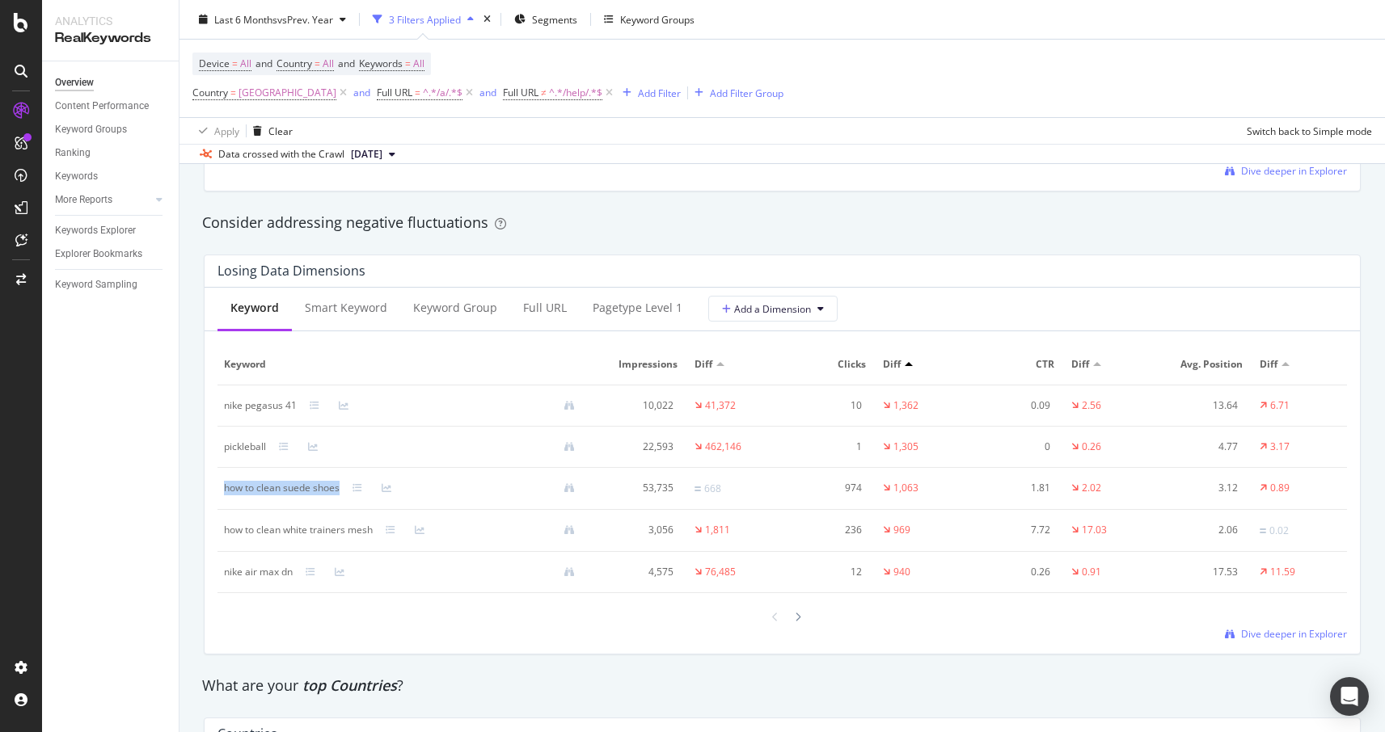
copy div "how to clean suede shoes"
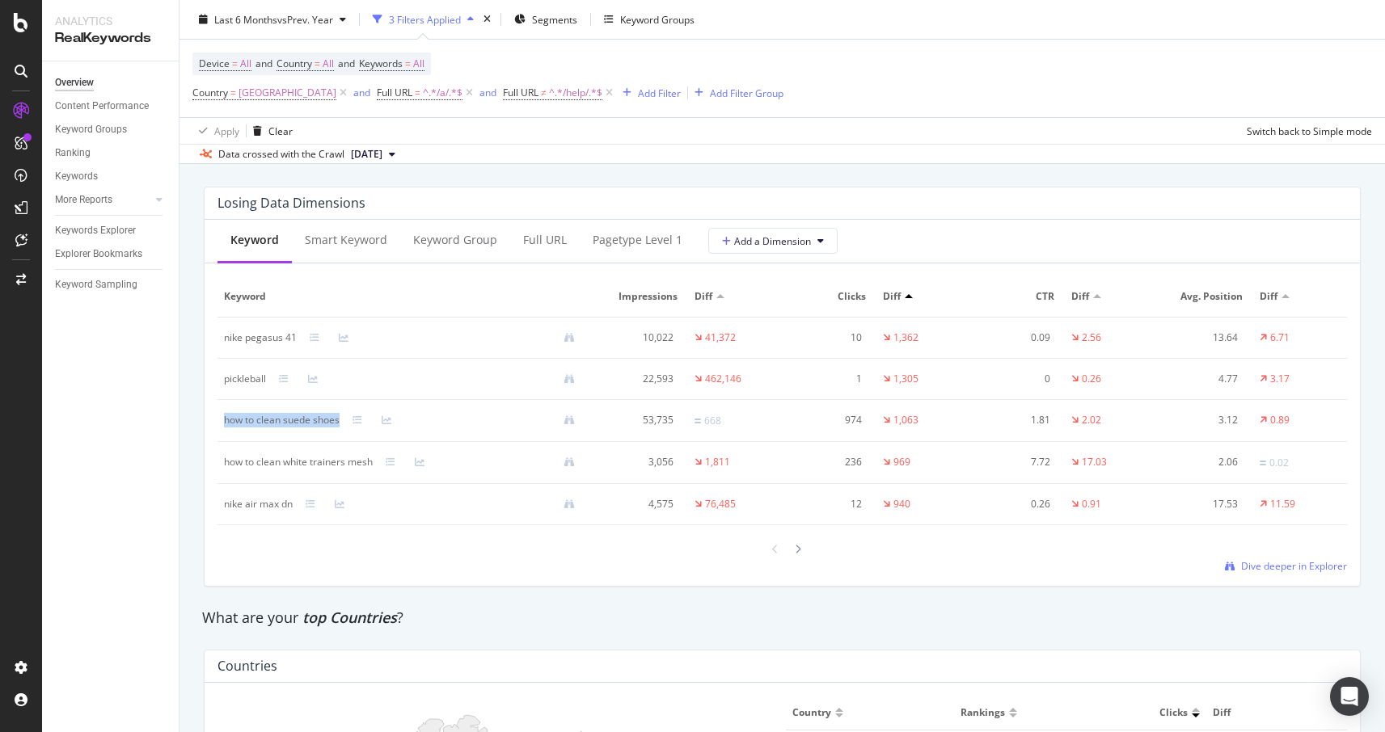
scroll to position [1917, 0]
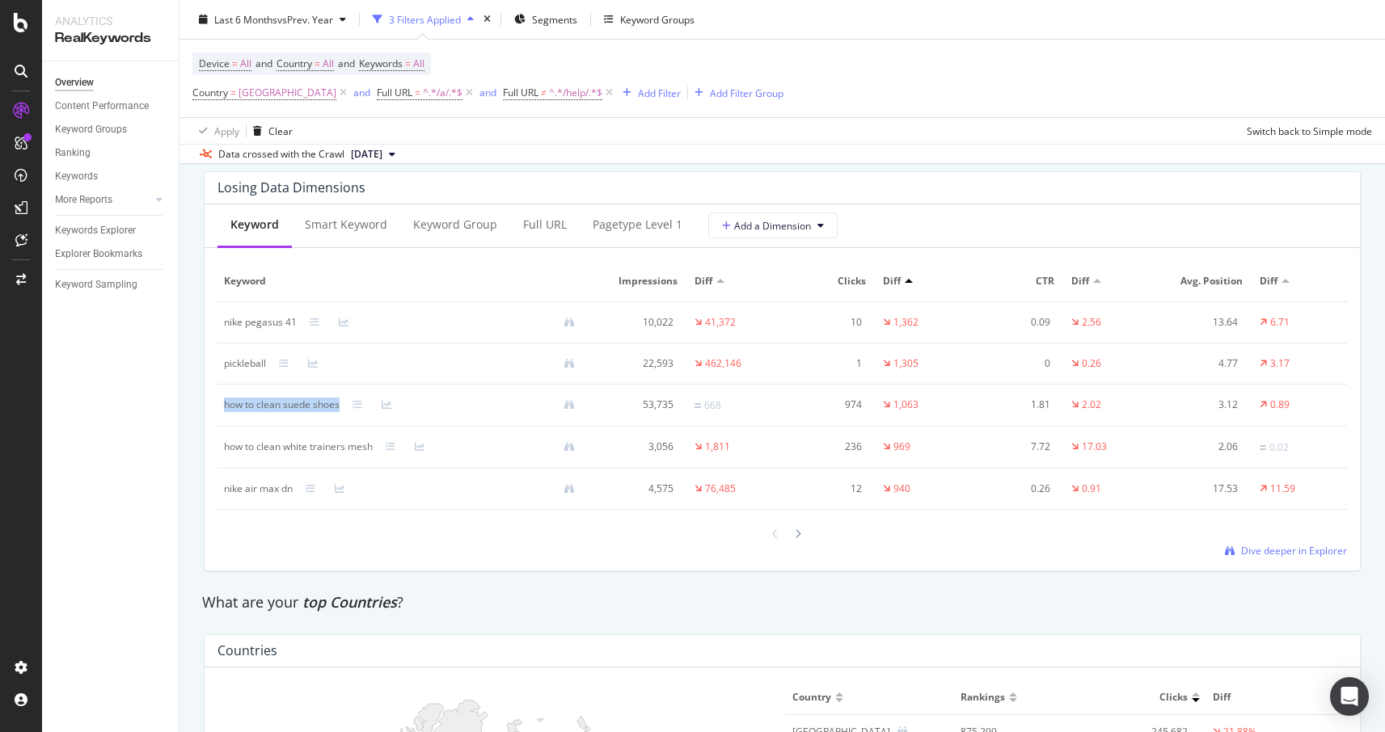
click at [314, 448] on div "how to clean white trainers mesh" at bounding box center [298, 447] width 149 height 15
copy div "how to clean white trainers mesh"
click at [638, 93] on div "Add Filter" at bounding box center [659, 93] width 43 height 14
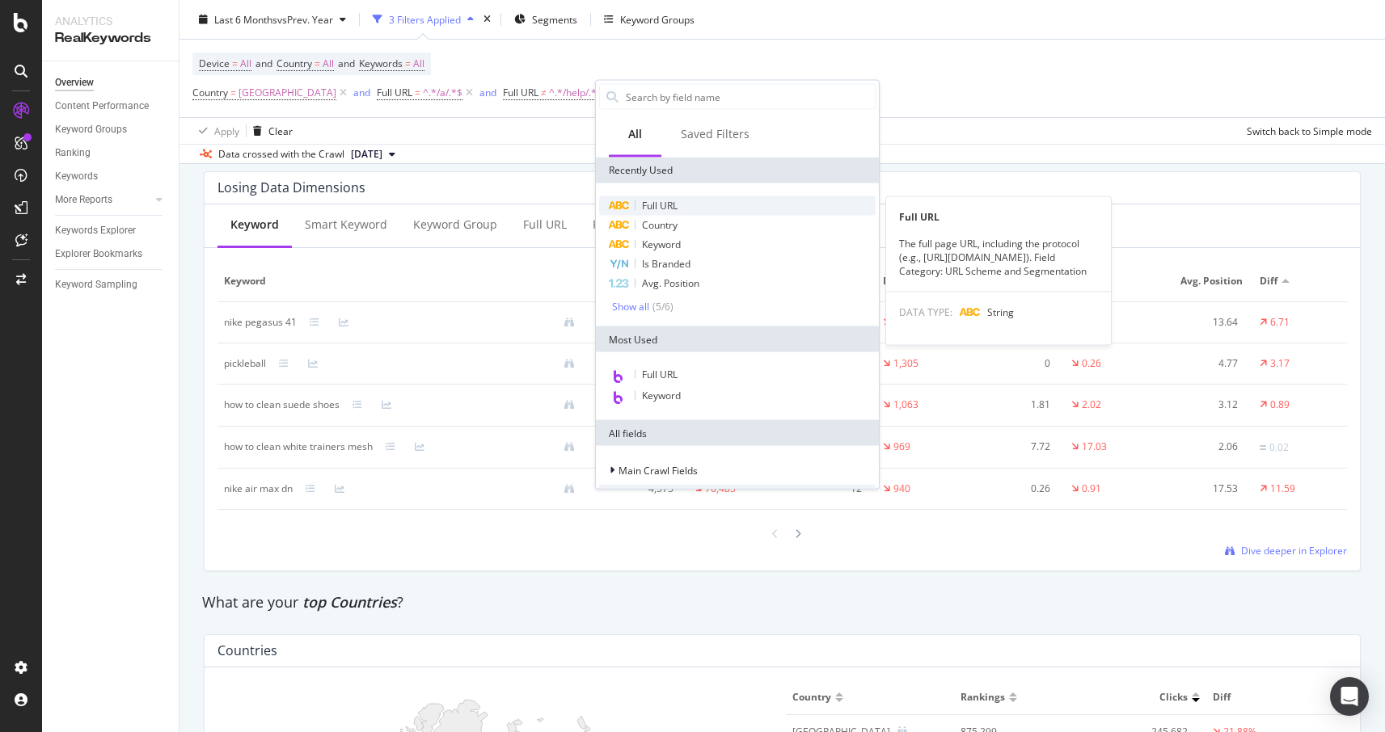
click at [651, 205] on span "Full URL" at bounding box center [660, 206] width 36 height 14
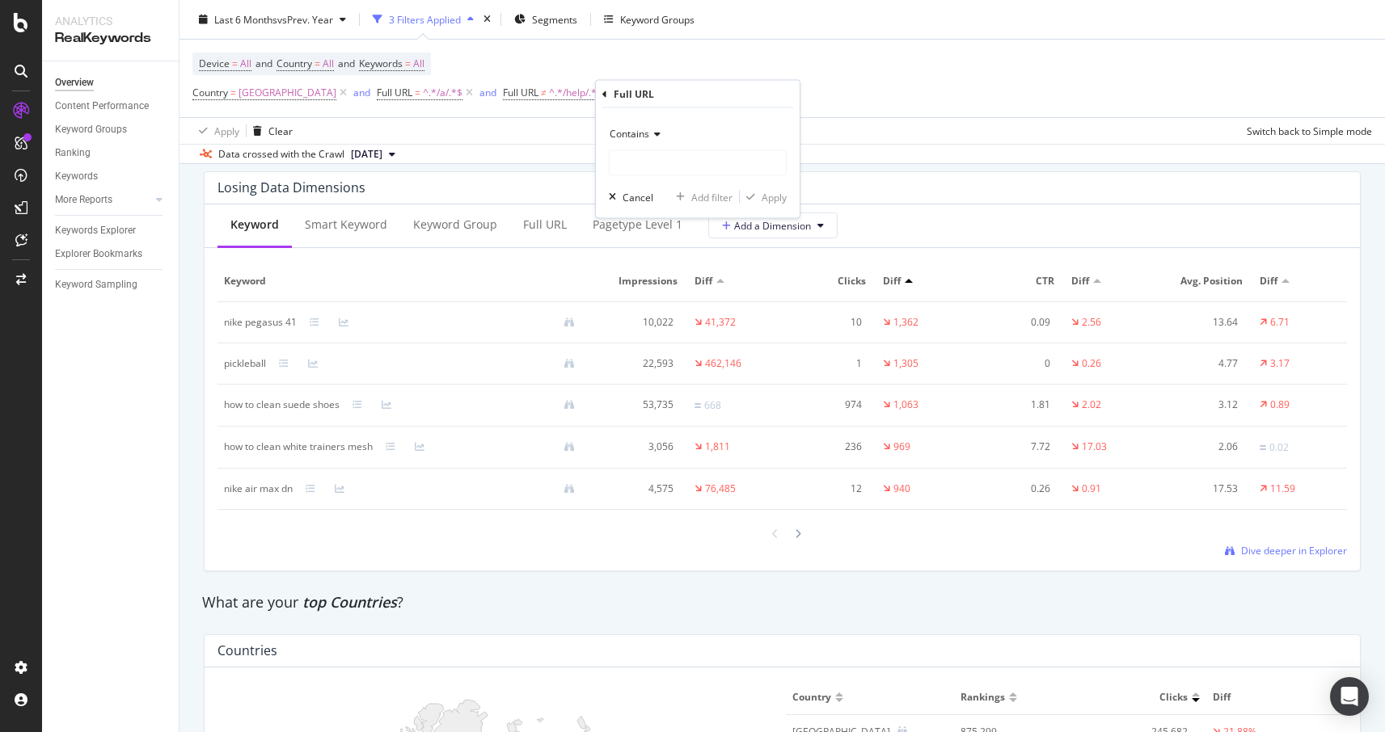
click at [633, 137] on span "Contains" at bounding box center [630, 134] width 40 height 14
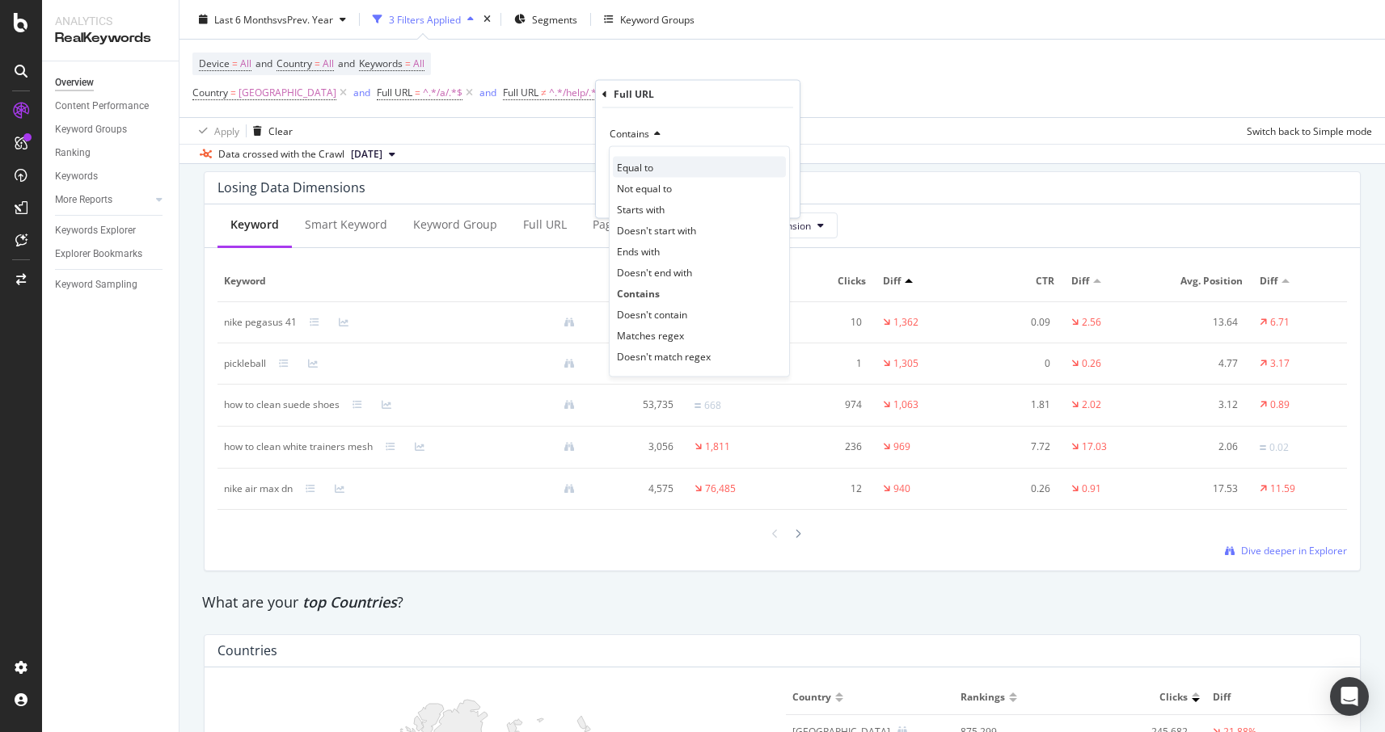
click at [643, 171] on span "Equal to" at bounding box center [635, 167] width 36 height 14
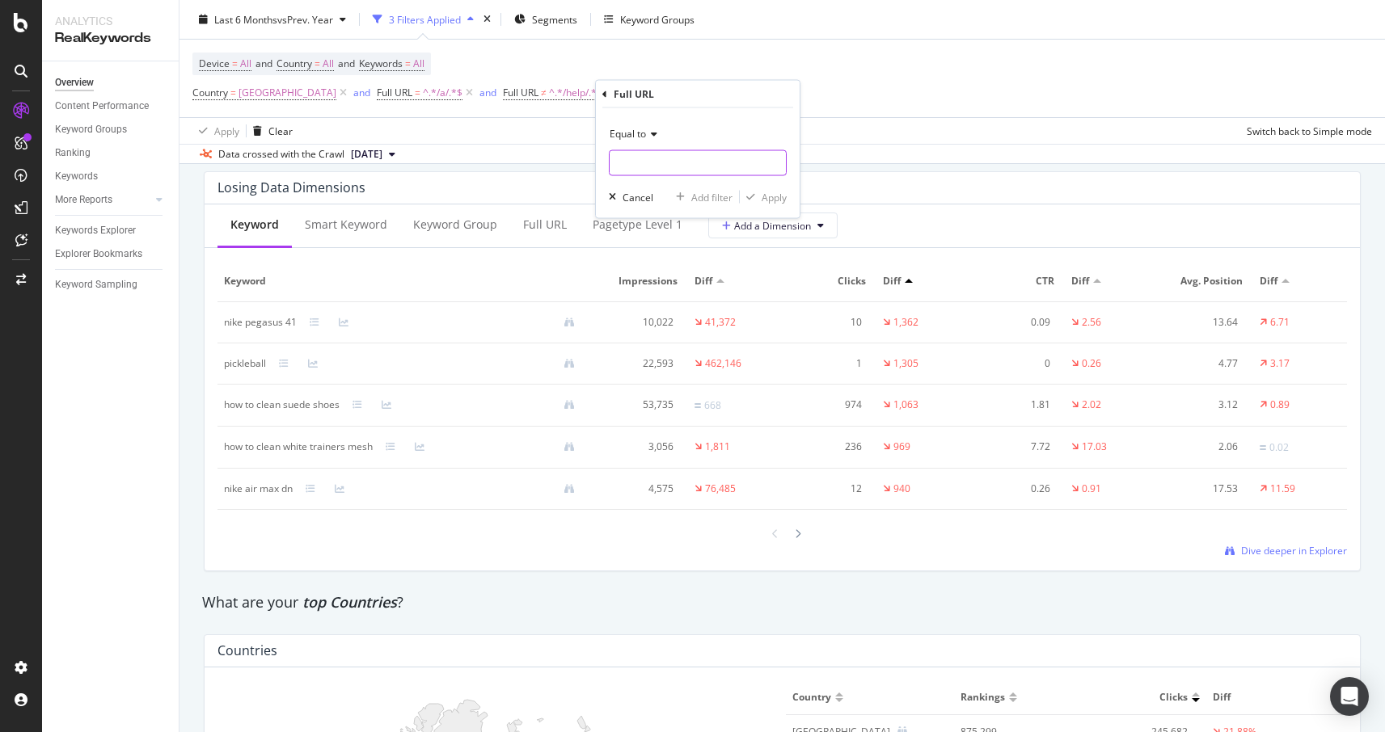
click at [629, 164] on input "text" at bounding box center [698, 163] width 176 height 26
paste input "https://www.nike.com/gb/a/how-to-clean-flyknit-mesh"
type input "https://www.nike.com/gb/a/how-to-clean-flyknit-mesh"
click at [779, 201] on div "Apply" at bounding box center [774, 197] width 25 height 14
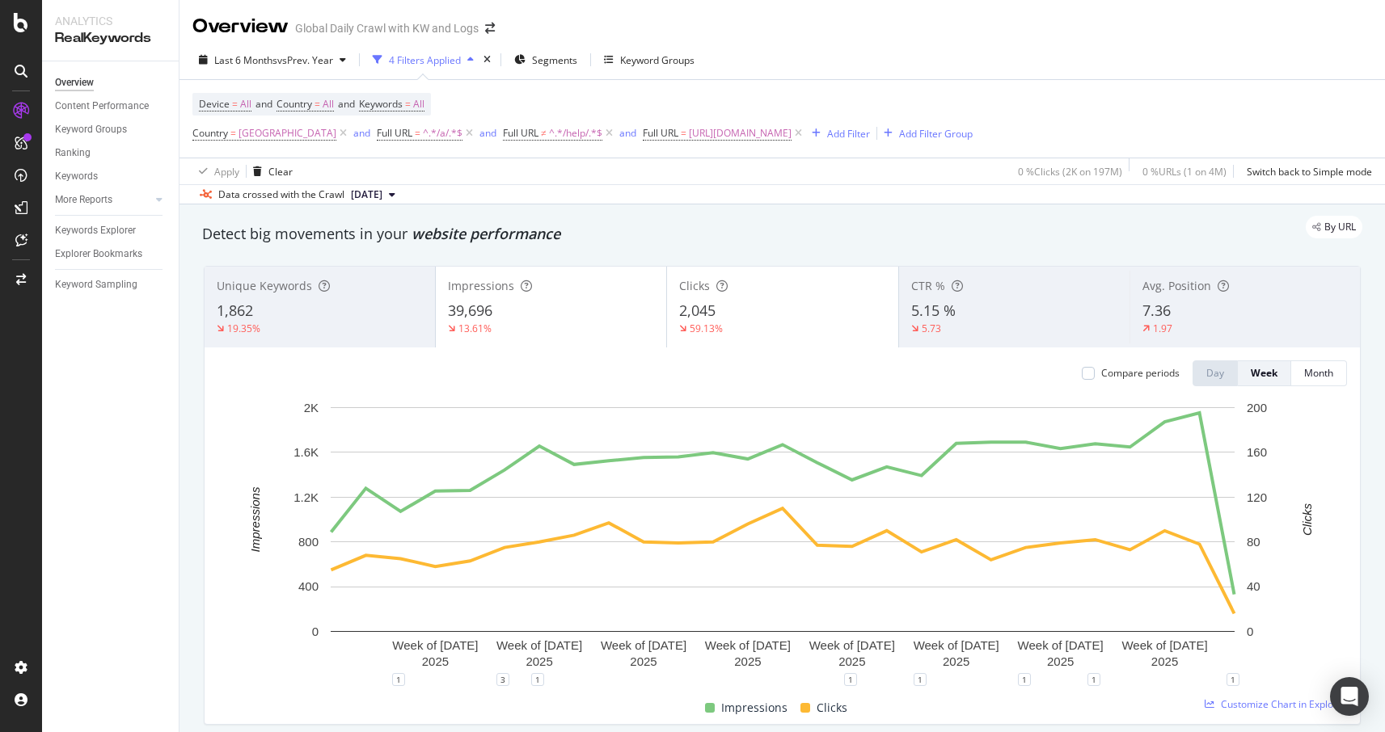
click at [988, 299] on div "CTR % 5.15 % 5.73" at bounding box center [1014, 307] width 230 height 73
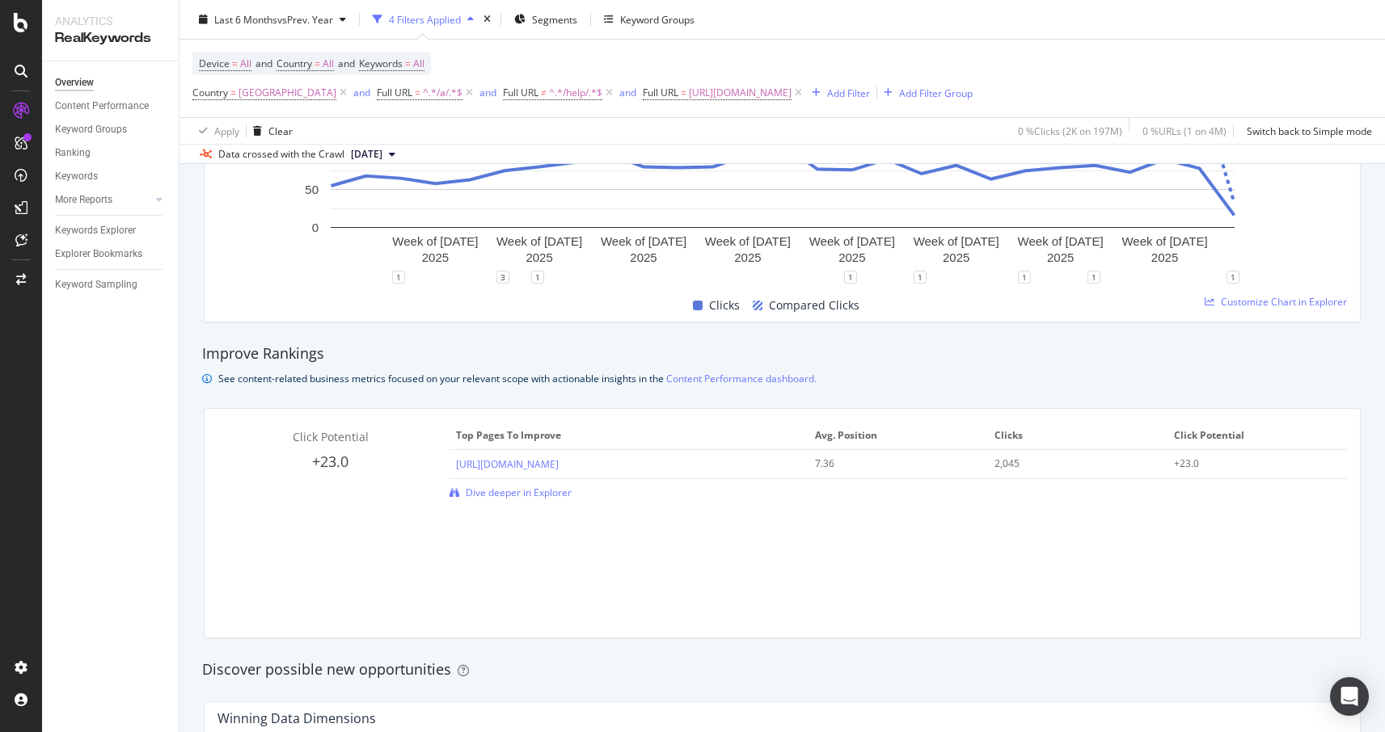
scroll to position [926, 0]
click at [87, 229] on div "Keywords Explorer" at bounding box center [95, 230] width 81 height 17
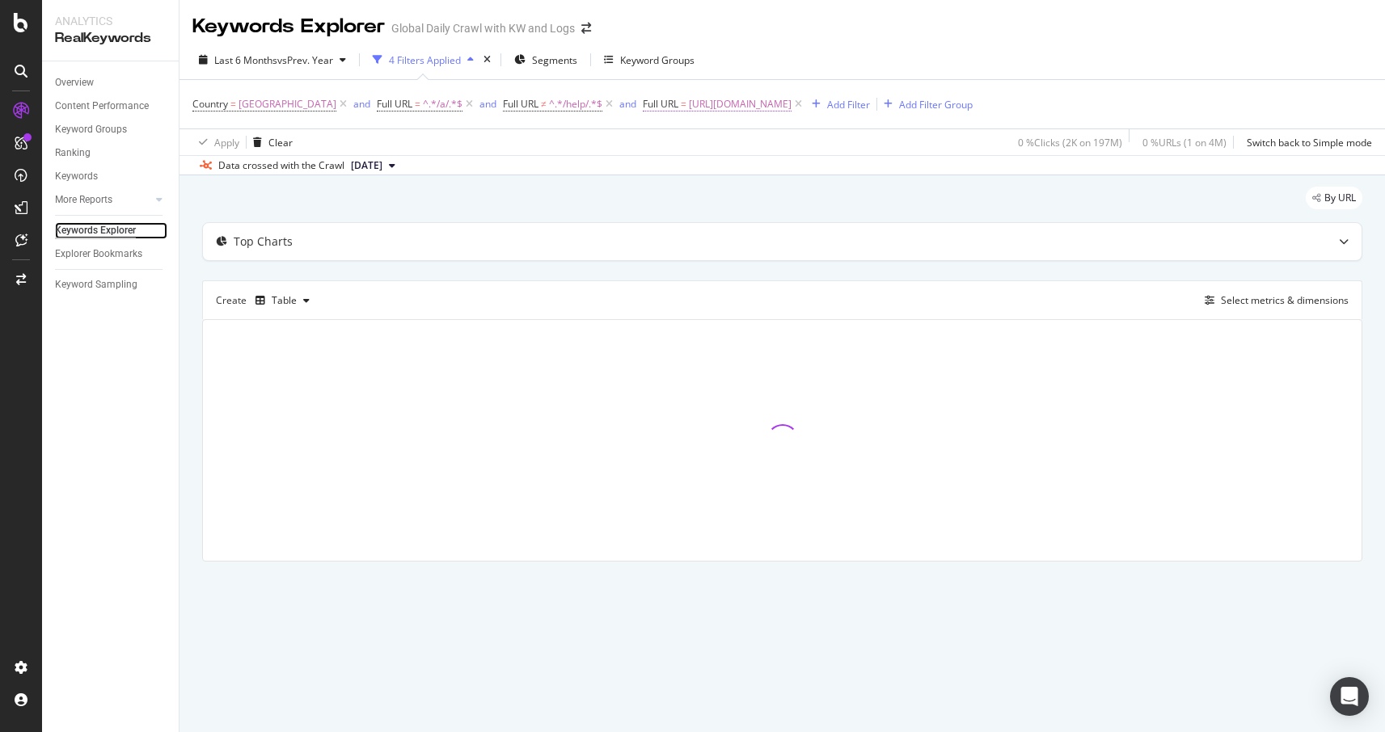
click at [648, 105] on span "Full URL" at bounding box center [661, 104] width 36 height 14
click at [648, 147] on span "Equal to" at bounding box center [654, 143] width 36 height 14
click at [699, 104] on span "https://www.nike.com/gb/a/how-to-clean-flyknit-mesh" at bounding box center [740, 104] width 103 height 23
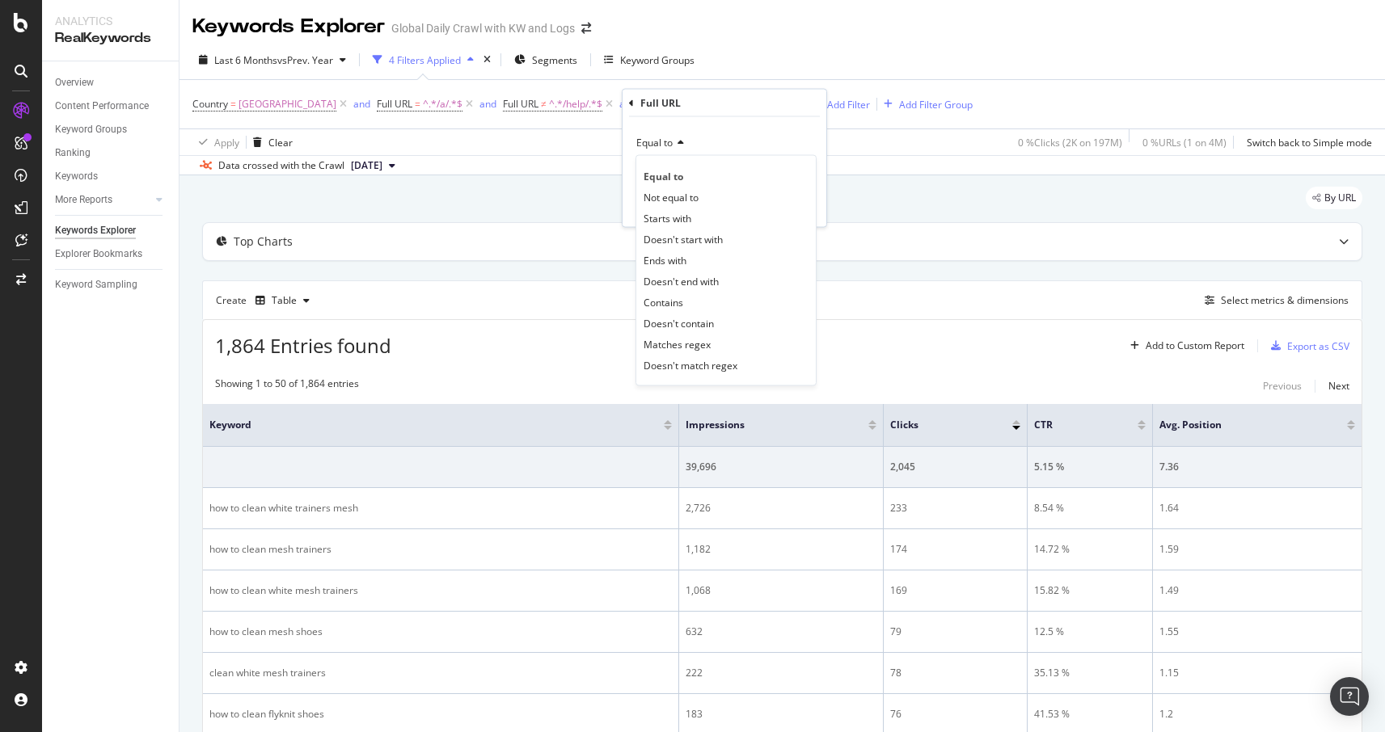
click at [632, 105] on icon at bounding box center [631, 103] width 5 height 10
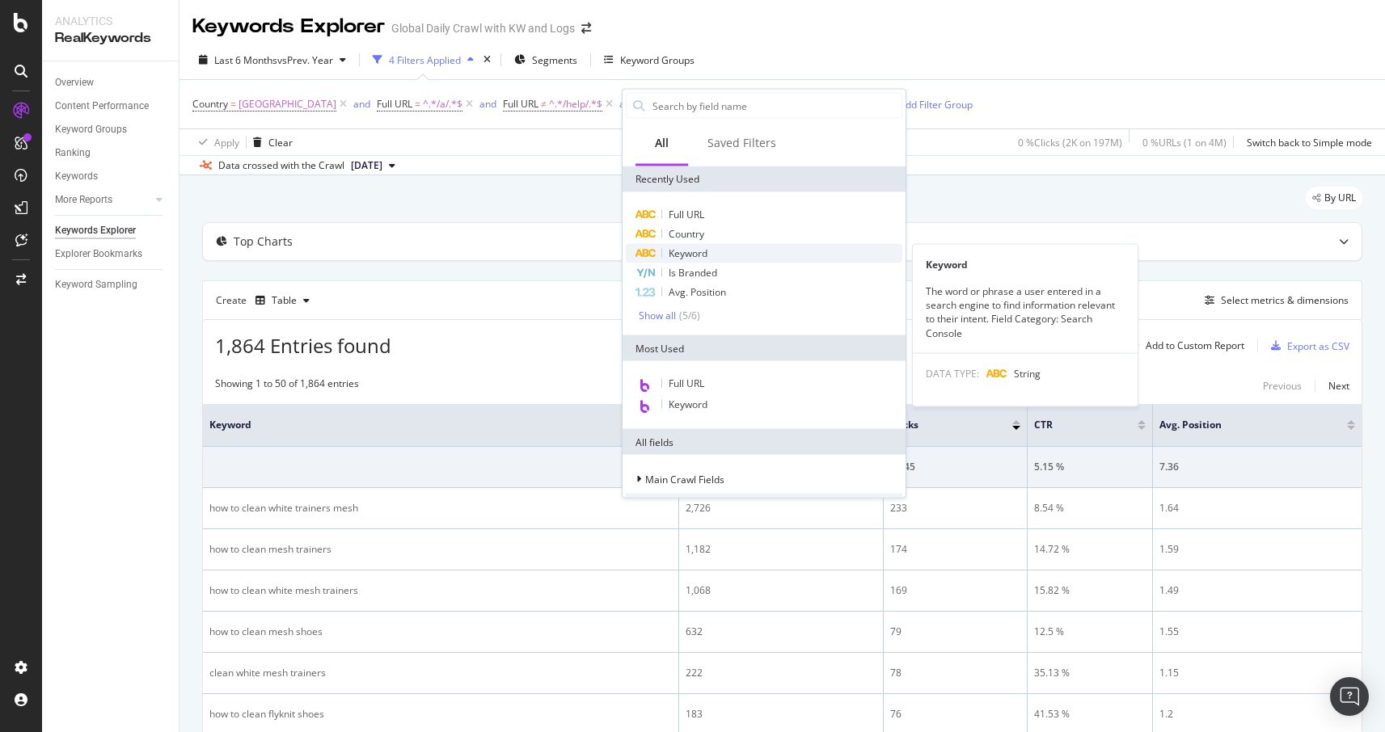
click at [678, 251] on span "Keyword" at bounding box center [688, 254] width 39 height 14
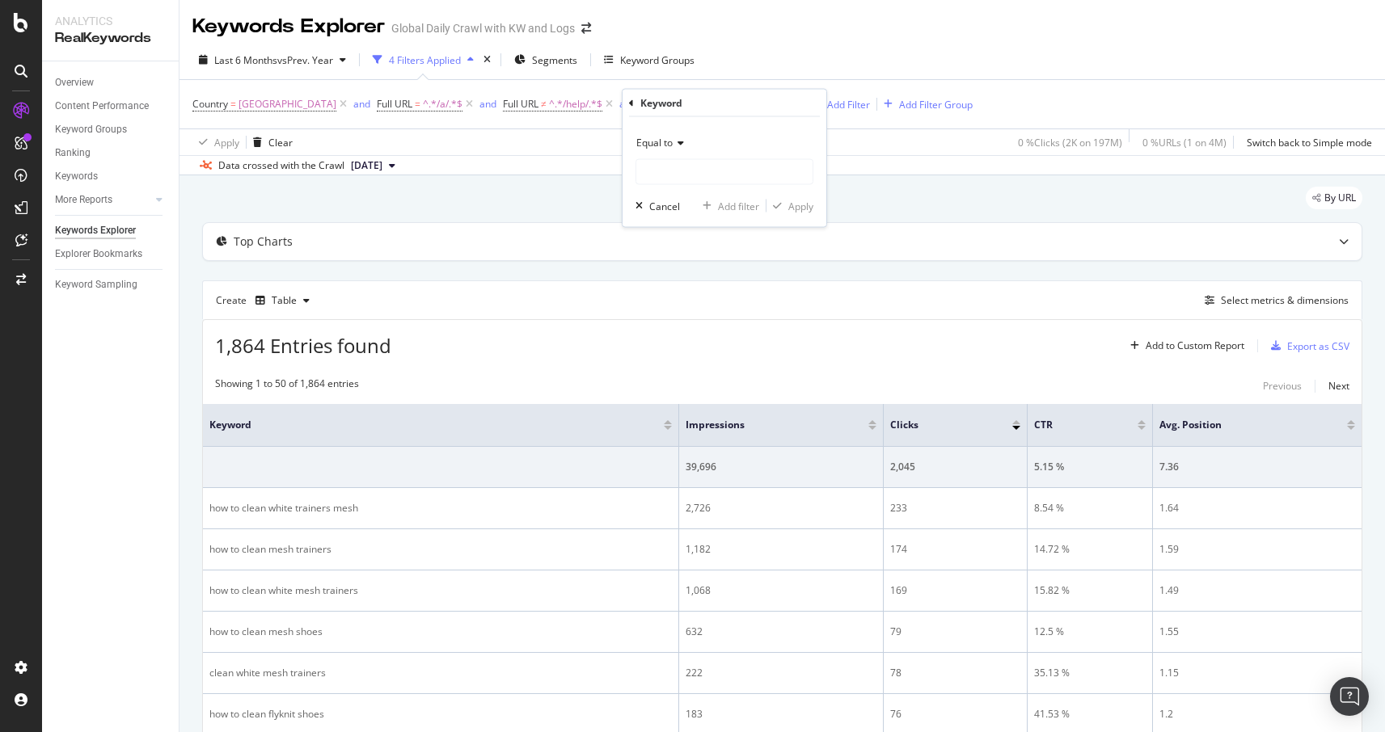
click at [670, 145] on span "Equal to" at bounding box center [654, 143] width 36 height 14
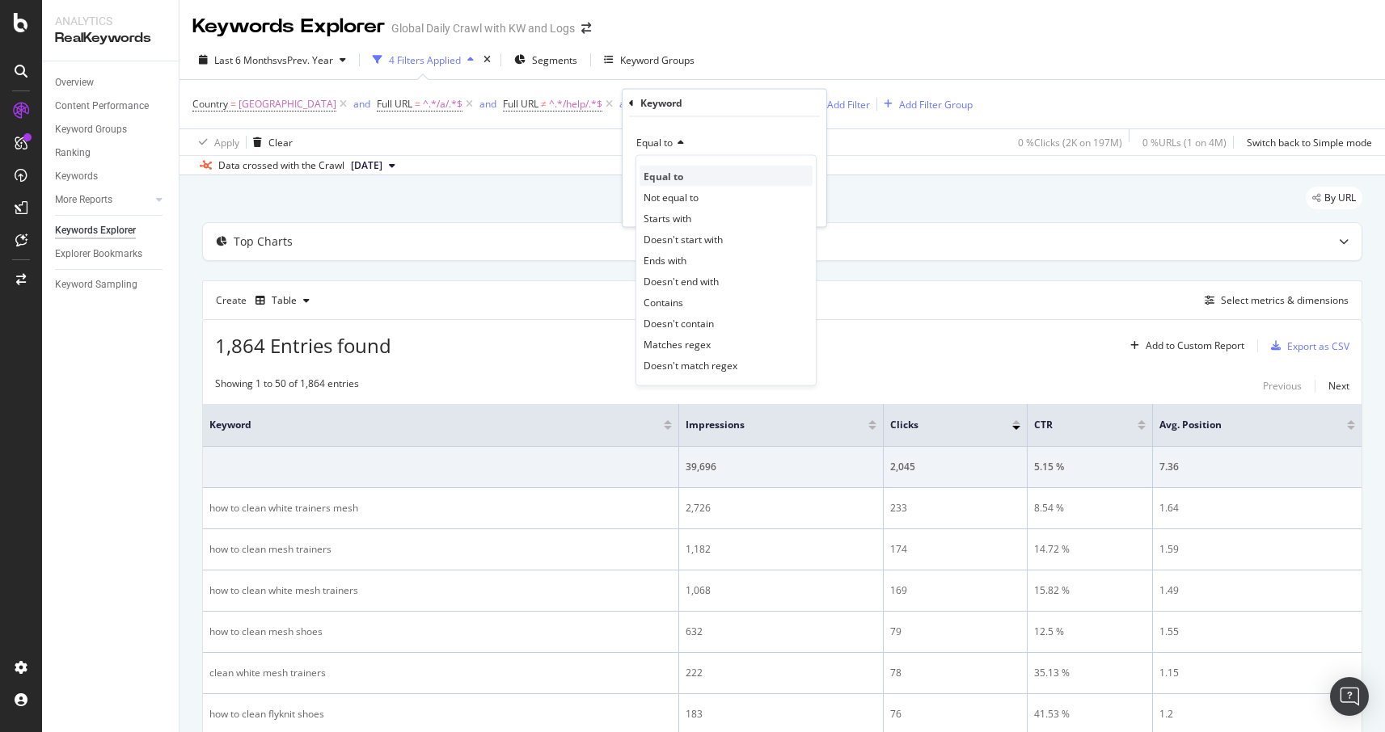
click at [668, 177] on span "Equal to" at bounding box center [663, 176] width 40 height 14
click at [668, 177] on input "text" at bounding box center [724, 172] width 176 height 26
type input "how to clean mesh shoes"
click at [817, 143] on div "Equal to how to clean mesh shoes how to clean mesh shoes Fetching suggestions C…" at bounding box center [724, 172] width 204 height 110
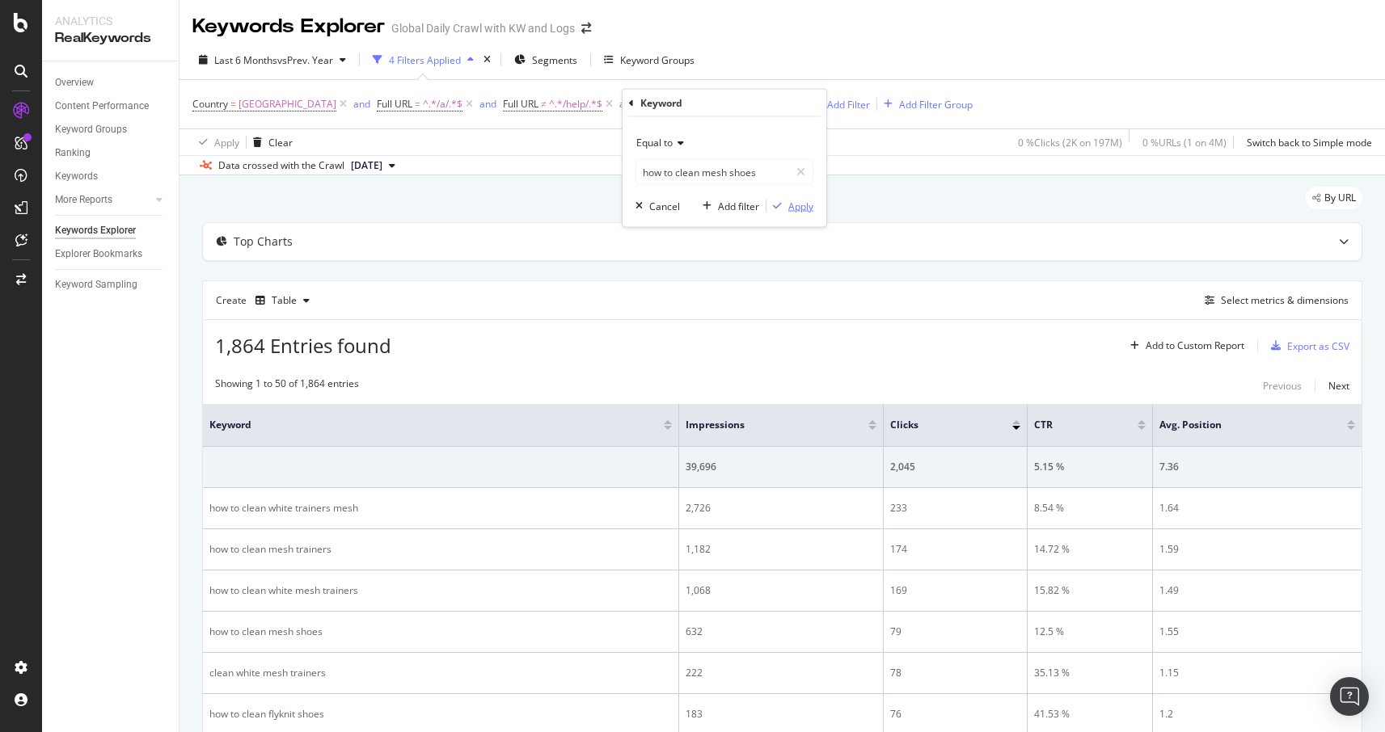
click at [792, 206] on div "Apply" at bounding box center [800, 206] width 25 height 14
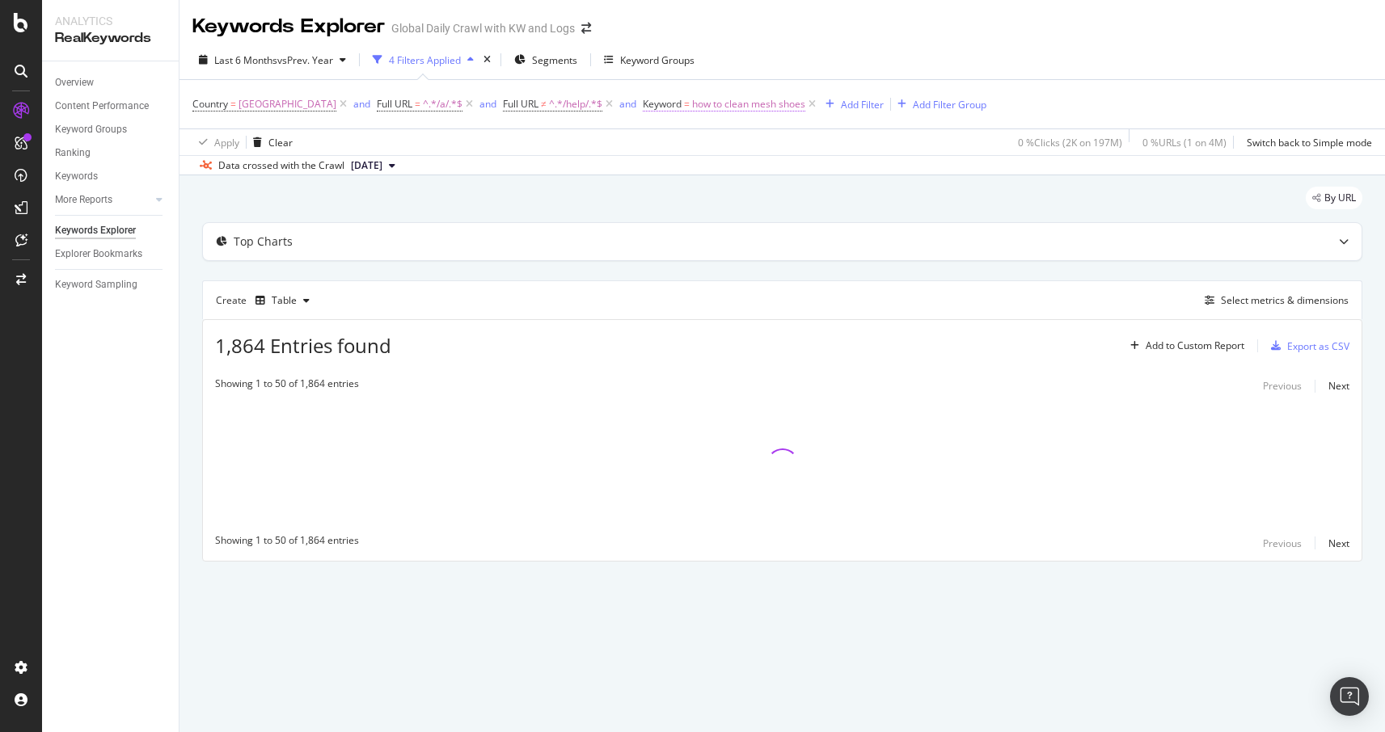
click at [643, 102] on span "Keyword" at bounding box center [662, 104] width 39 height 14
click at [192, 335] on div "By URL Top Charts Create Table Select metrics & dimensions 1,864 Entries found …" at bounding box center [781, 396] width 1205 height 443
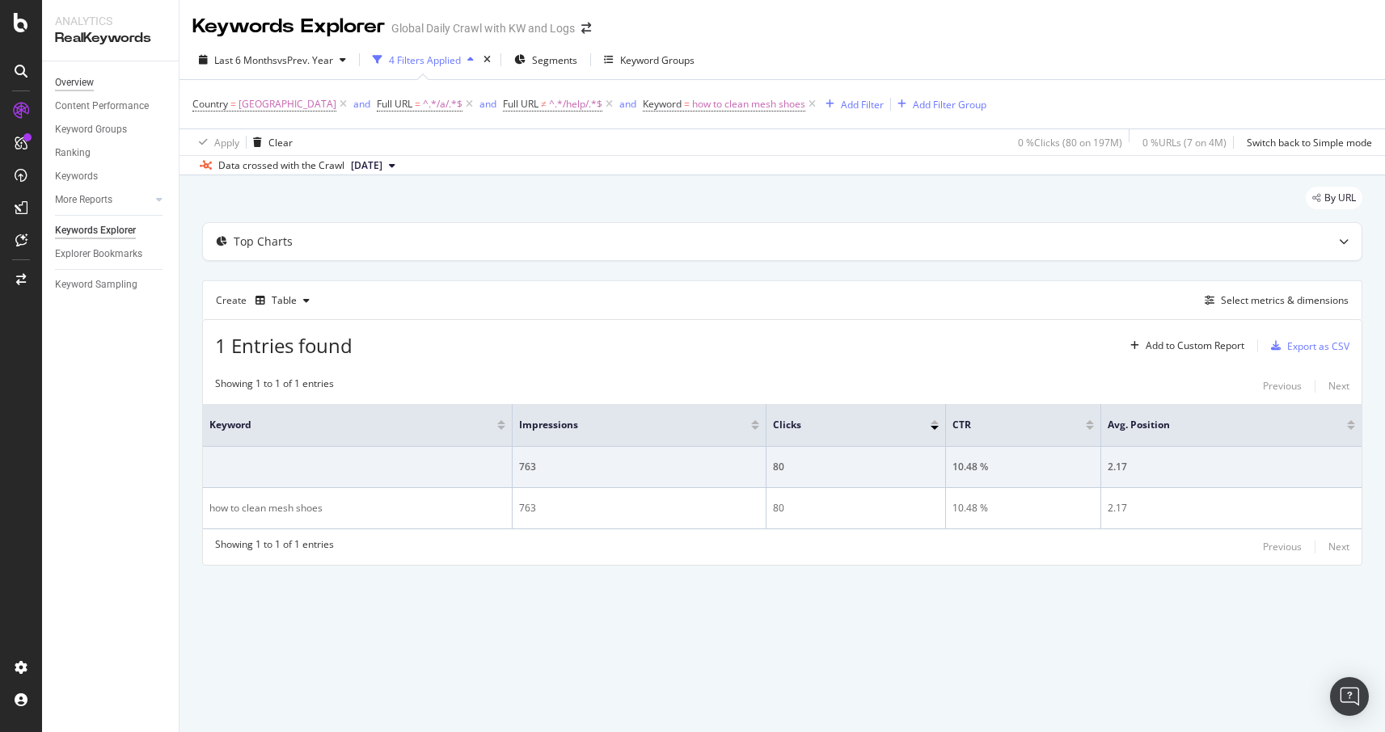
click at [91, 83] on div "Overview" at bounding box center [74, 82] width 39 height 17
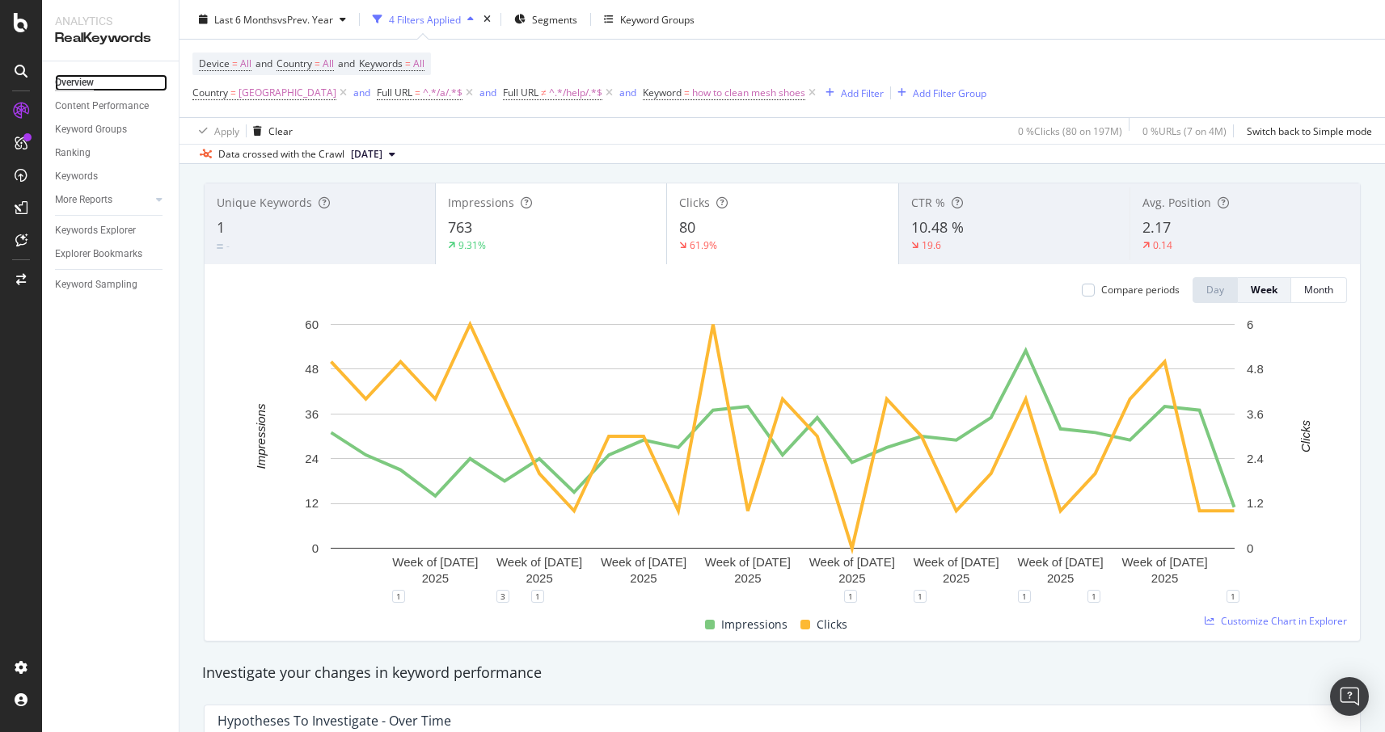
scroll to position [47, 0]
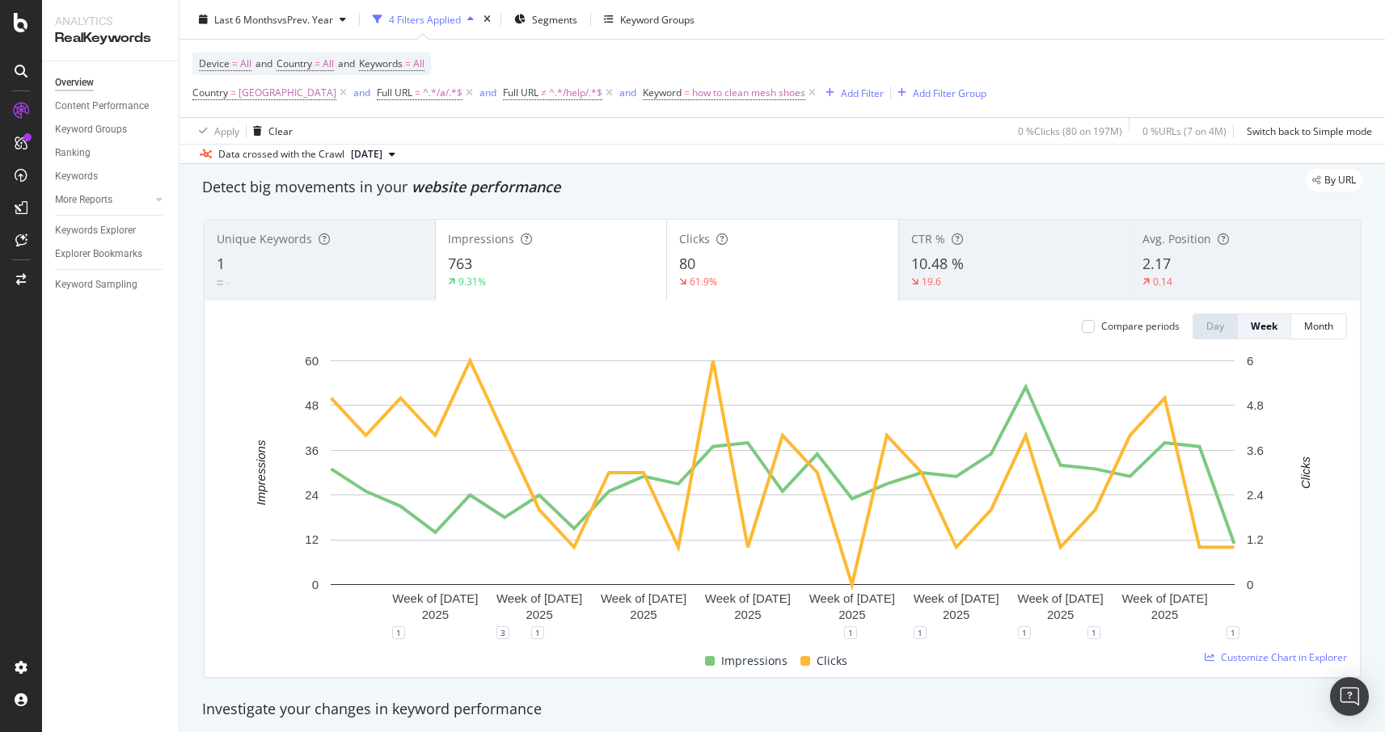
click at [970, 255] on div "10.48 %" at bounding box center [1014, 264] width 206 height 21
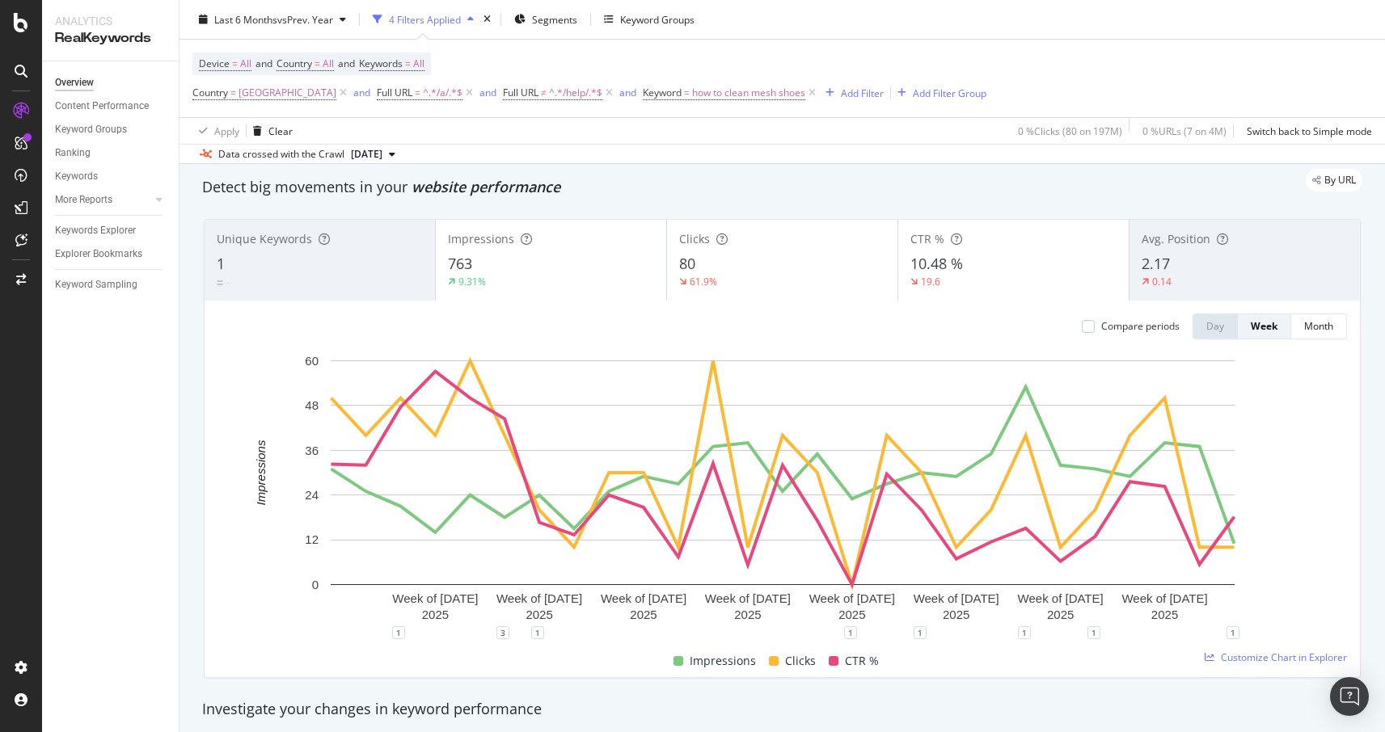
click at [743, 256] on div "80" at bounding box center [782, 264] width 206 height 21
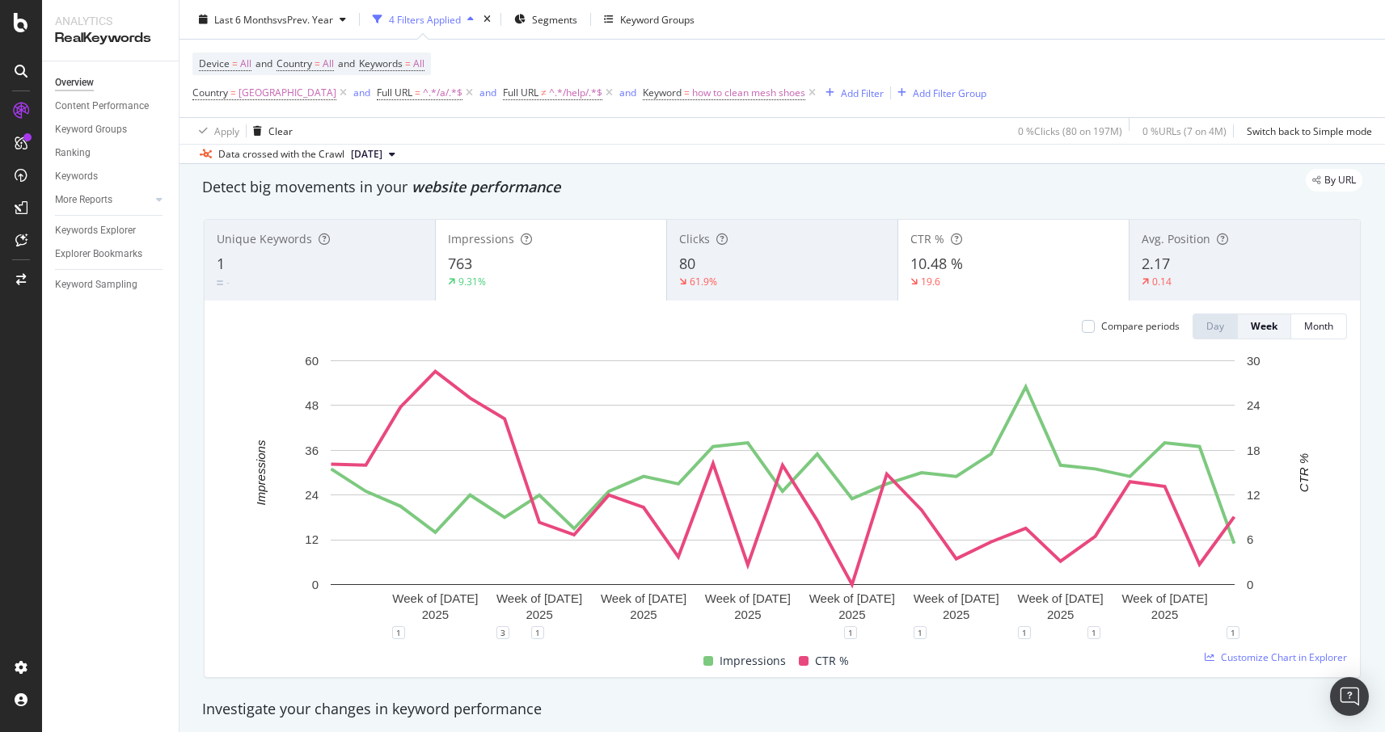
click at [543, 264] on div "763" at bounding box center [551, 264] width 206 height 21
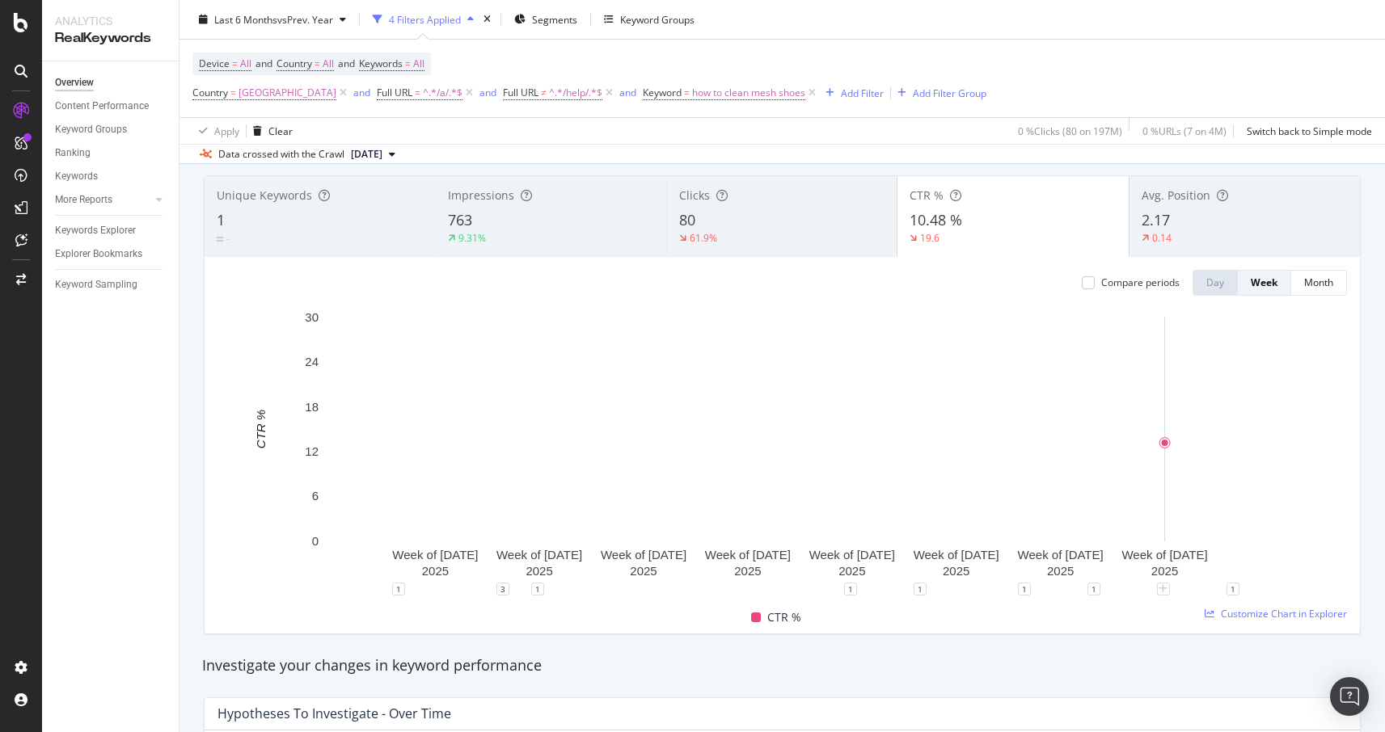
scroll to position [112, 0]
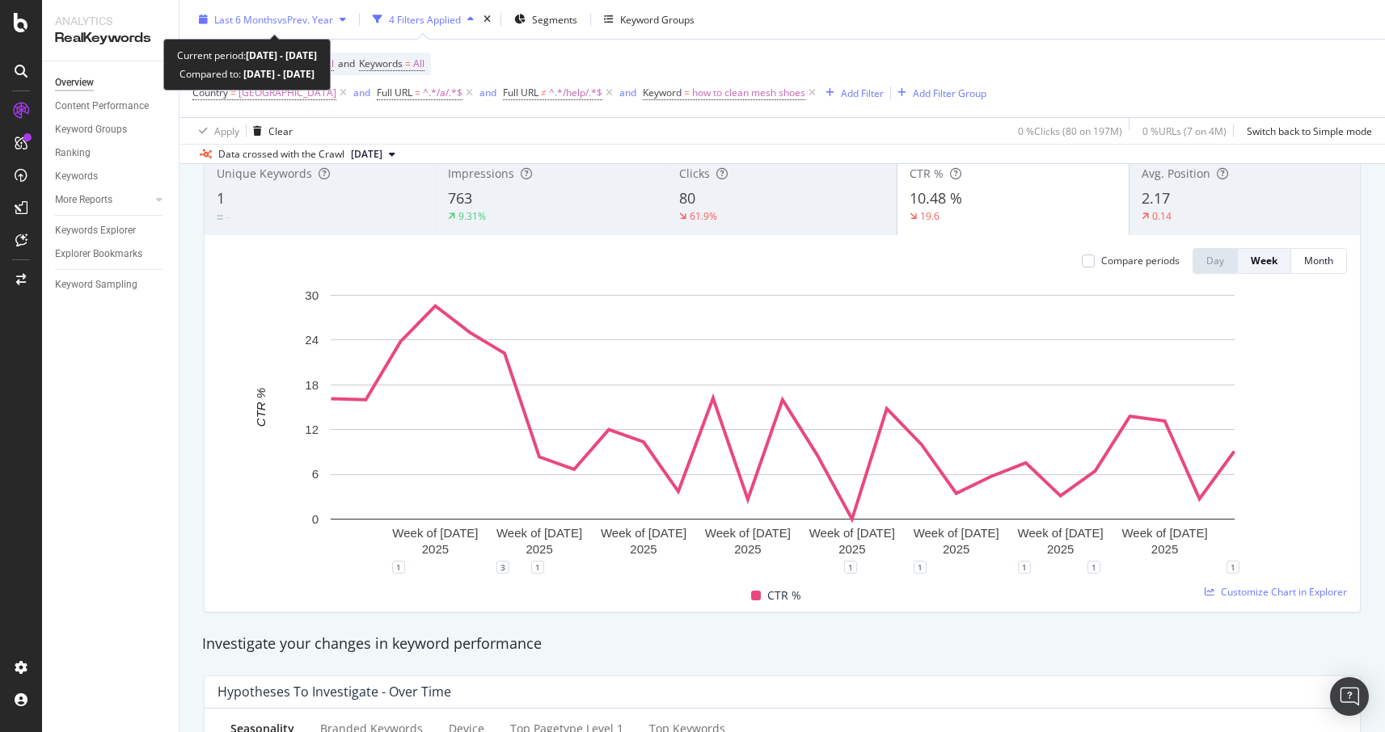
click at [288, 27] on div "Last 6 Months vs Prev. Year" at bounding box center [272, 19] width 160 height 24
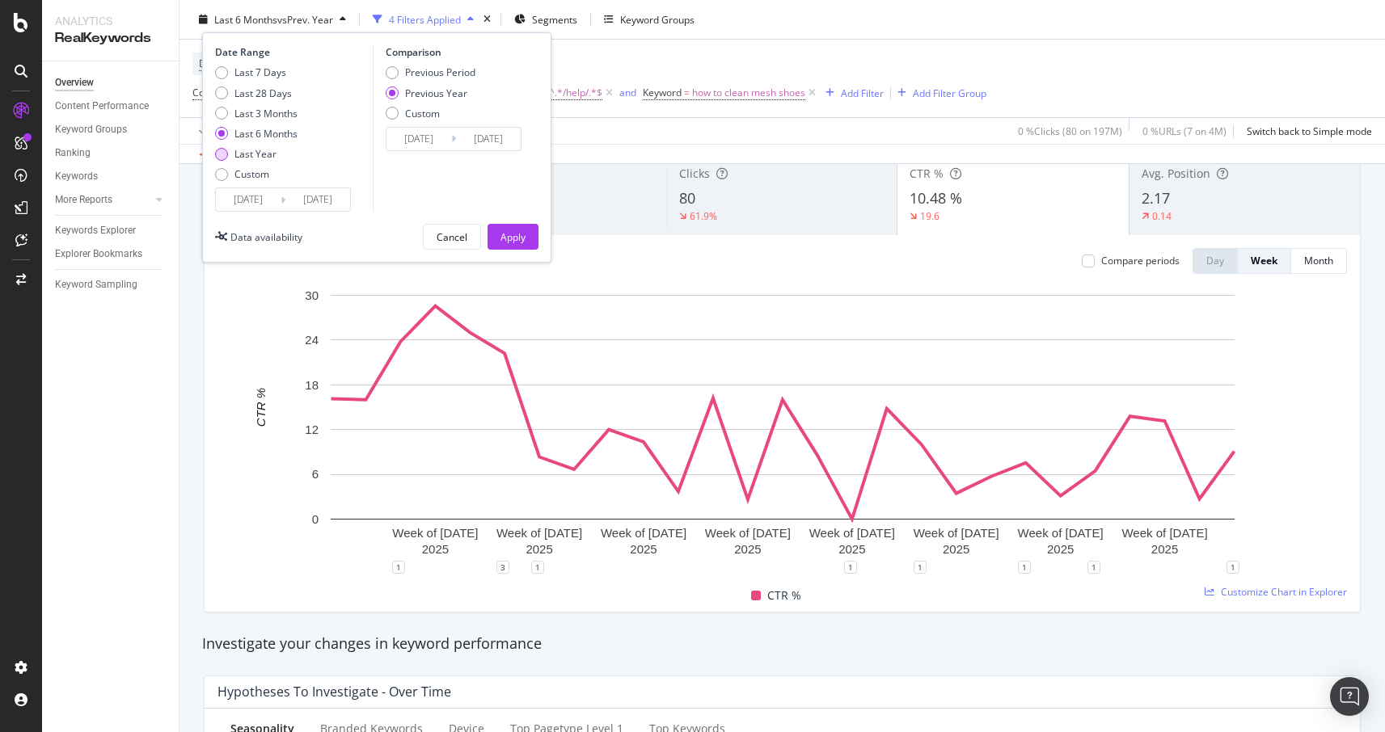
click at [246, 152] on div "Last Year" at bounding box center [255, 154] width 42 height 14
type input "2024/08/26"
type input "2023/08/28"
click at [525, 247] on div "Apply" at bounding box center [512, 237] width 25 height 24
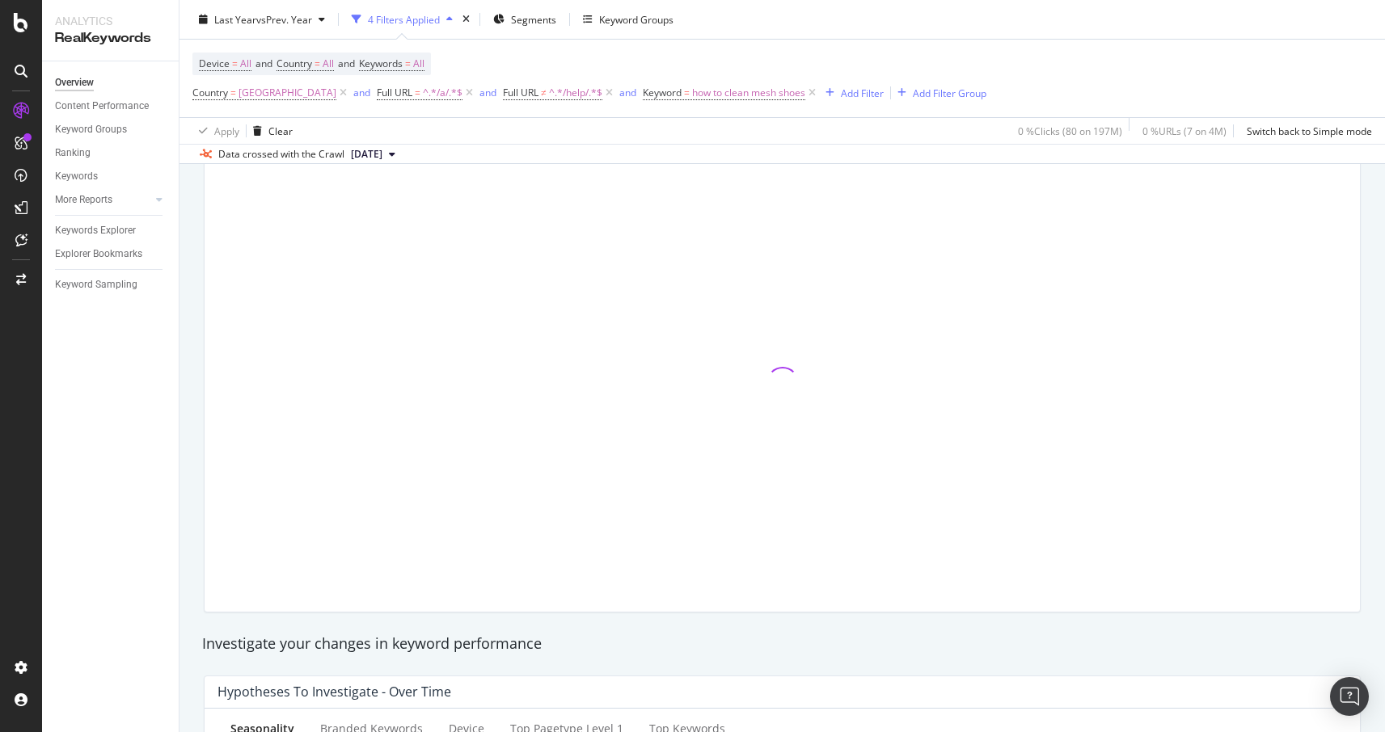
click at [194, 382] on div at bounding box center [782, 383] width 1176 height 485
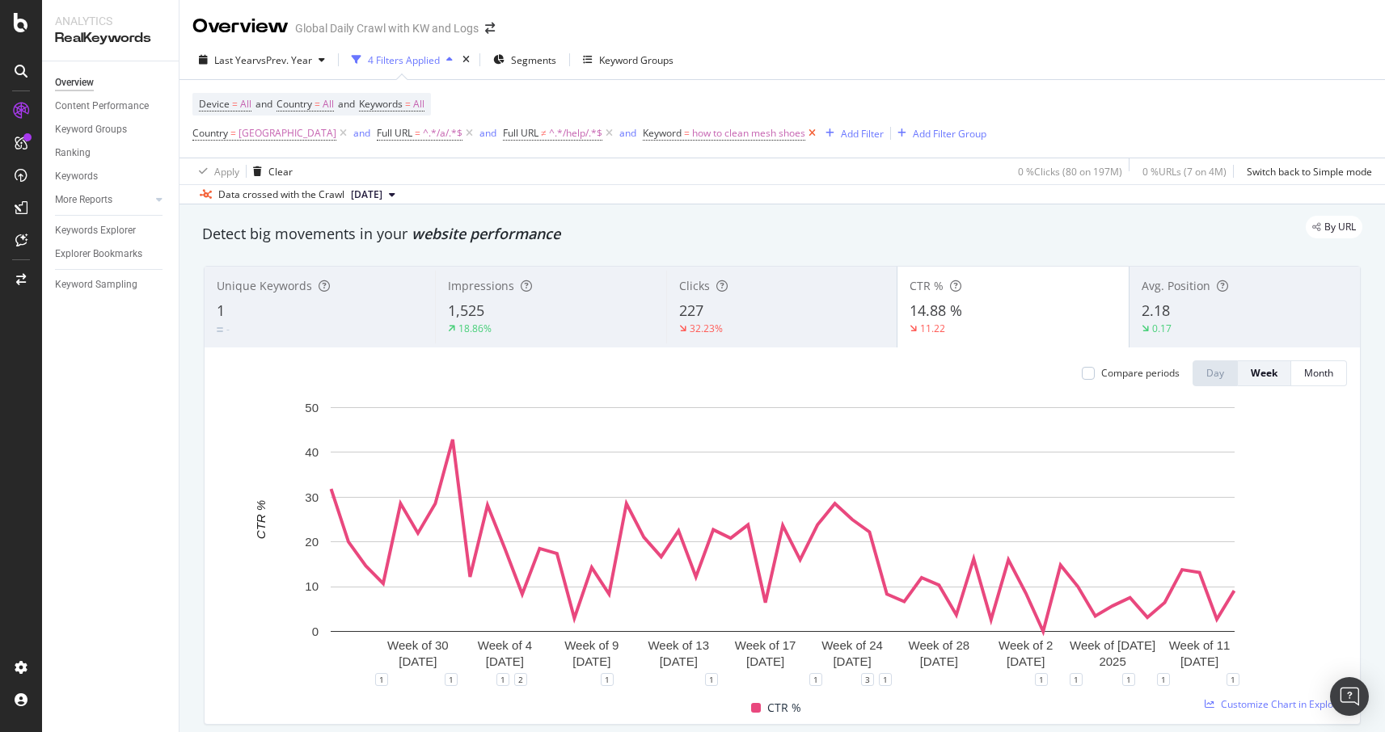
click at [805, 132] on icon at bounding box center [812, 133] width 14 height 16
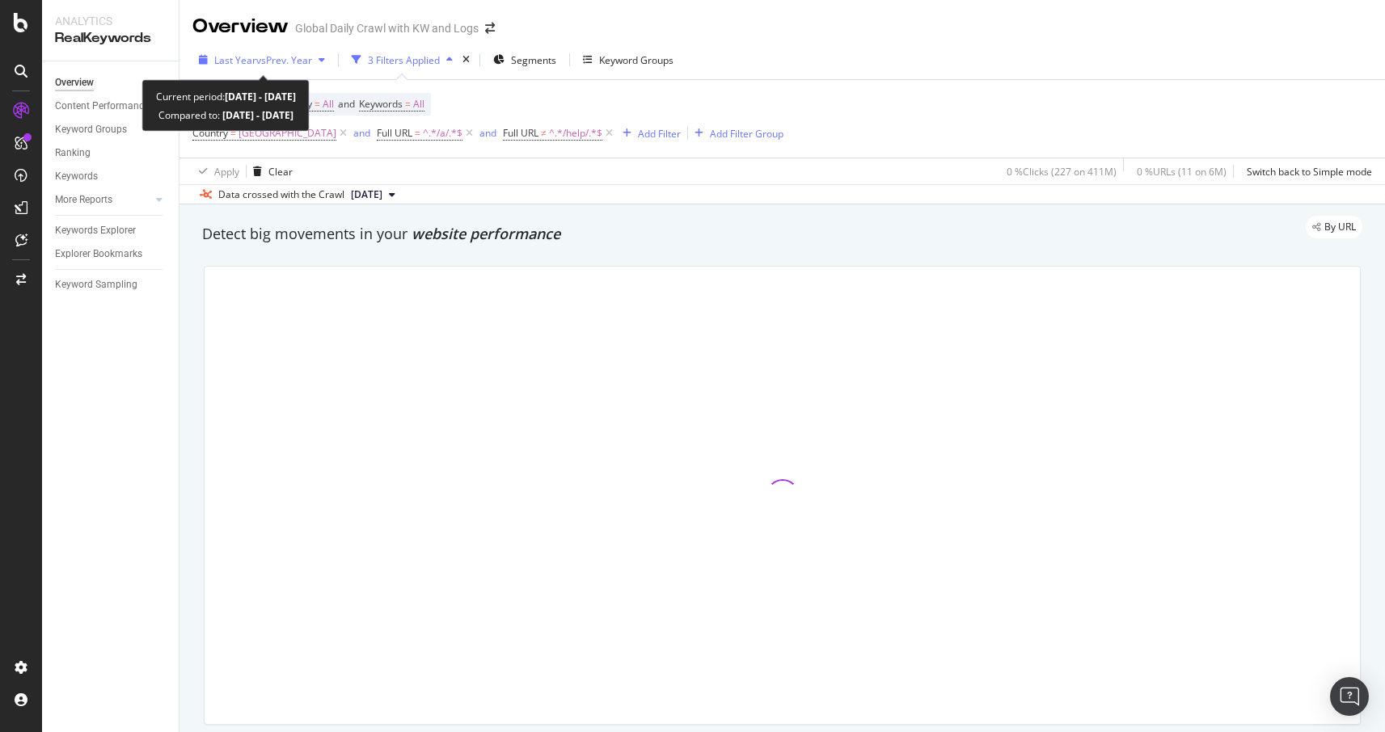
click at [285, 67] on div "Last Year vs Prev. Year" at bounding box center [261, 60] width 139 height 24
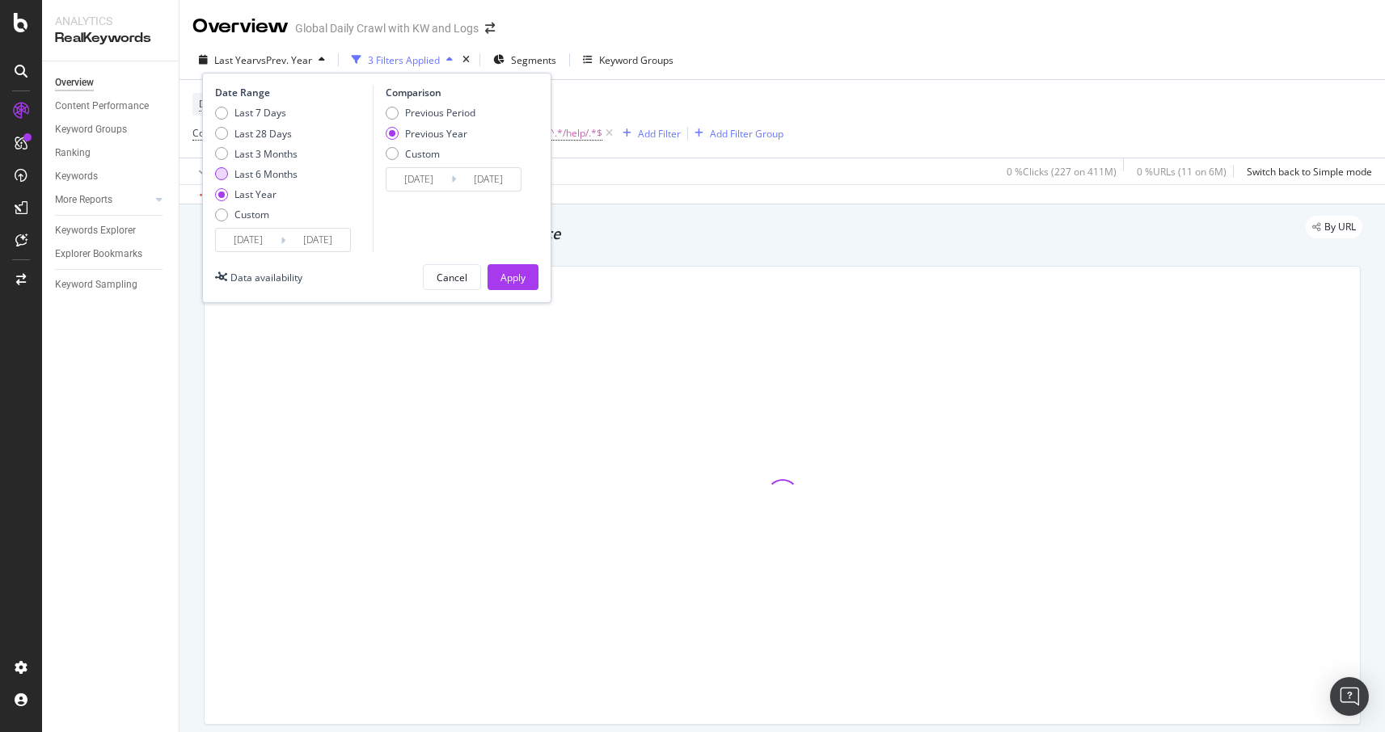
click at [252, 173] on div "Last 6 Months" at bounding box center [265, 174] width 63 height 14
type input "2025/02/26"
type input "2024/02/28"
click at [521, 289] on div "Apply" at bounding box center [512, 277] width 25 height 24
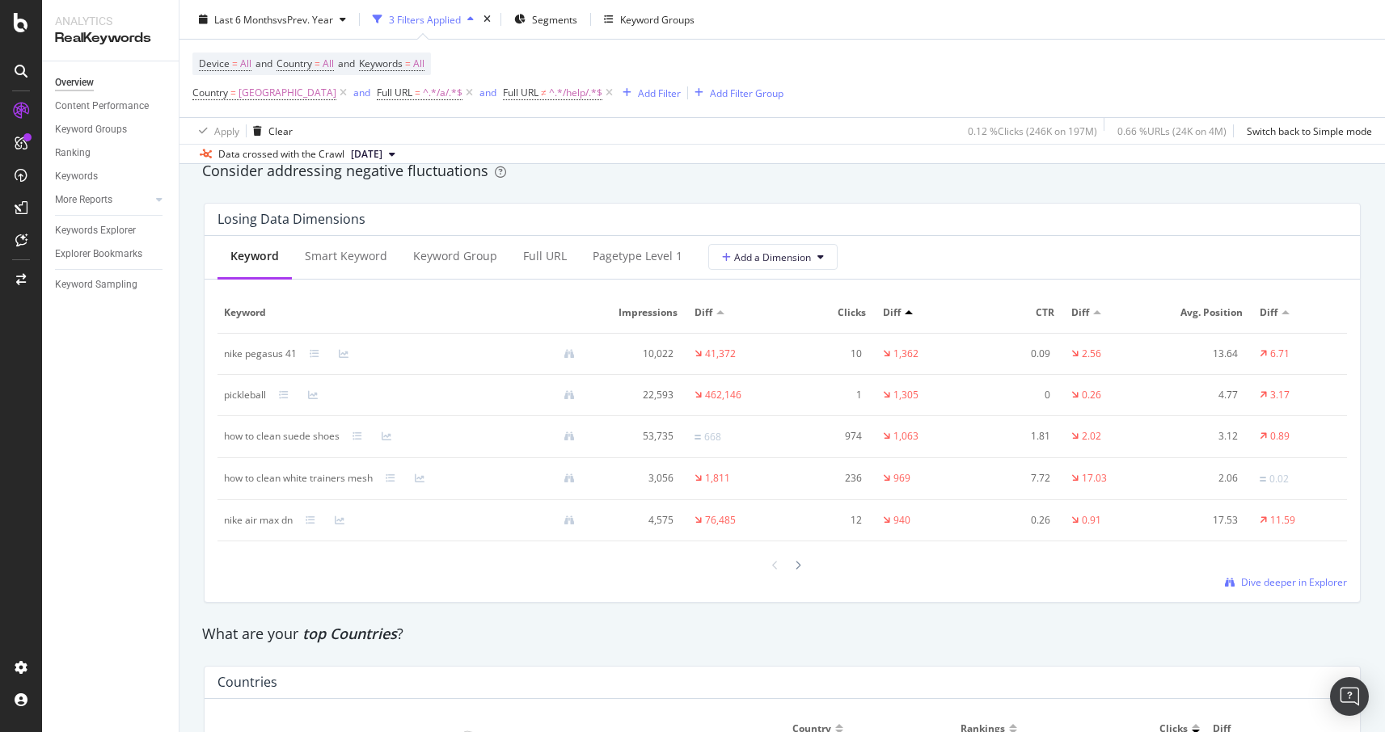
scroll to position [1892, 0]
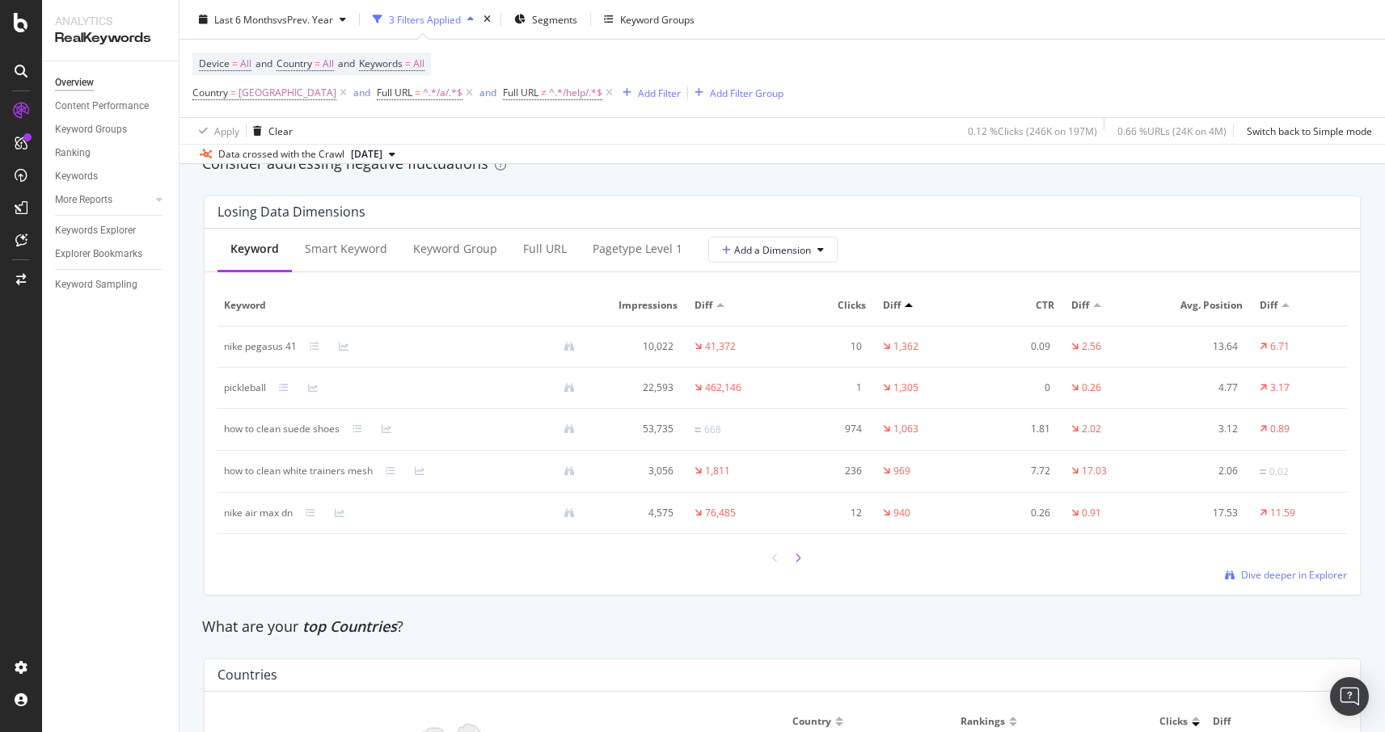
click at [795, 557] on icon at bounding box center [798, 559] width 6 height 10
drag, startPoint x: 223, startPoint y: 390, endPoint x: 311, endPoint y: 393, distance: 88.2
click at [311, 393] on td "how to clean shoes" at bounding box center [405, 388] width 377 height 41
copy div "how to clean shoes"
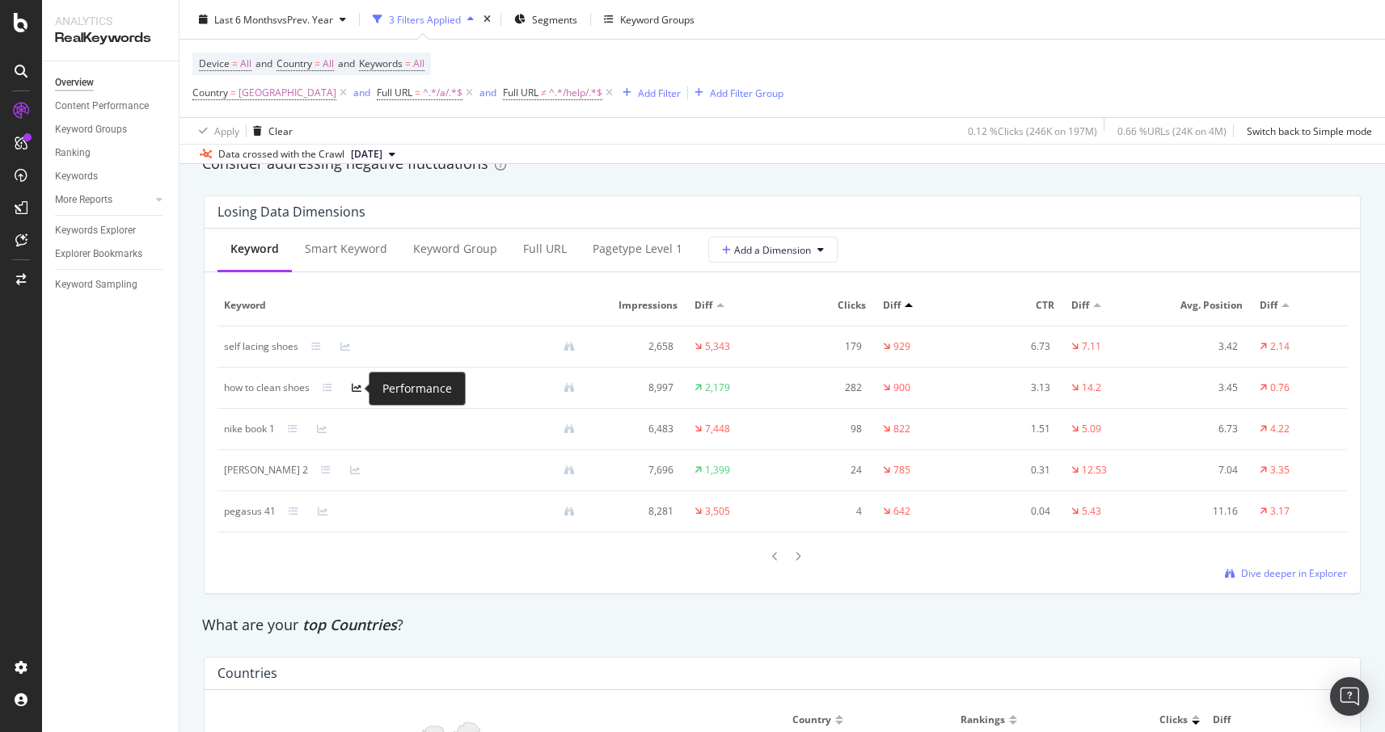
click at [356, 388] on icon at bounding box center [357, 388] width 10 height 10
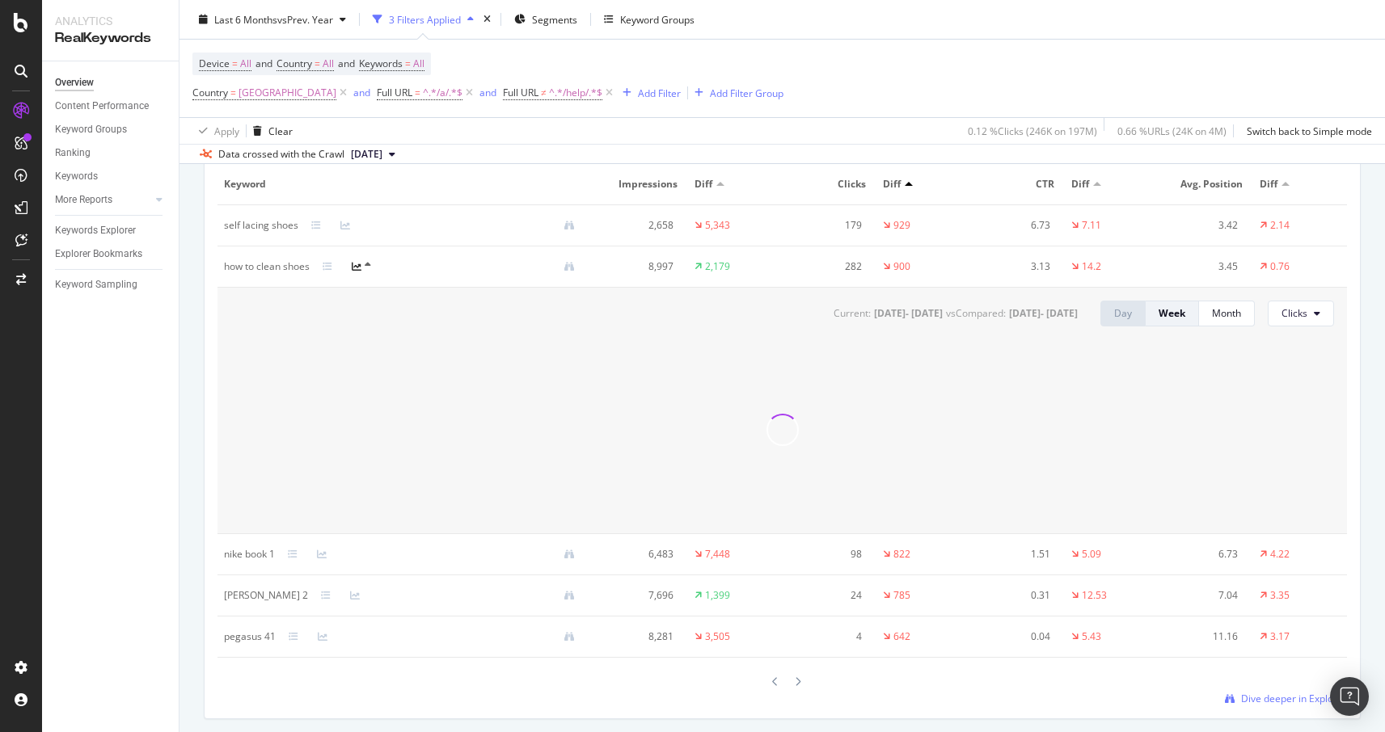
scroll to position [2027, 0]
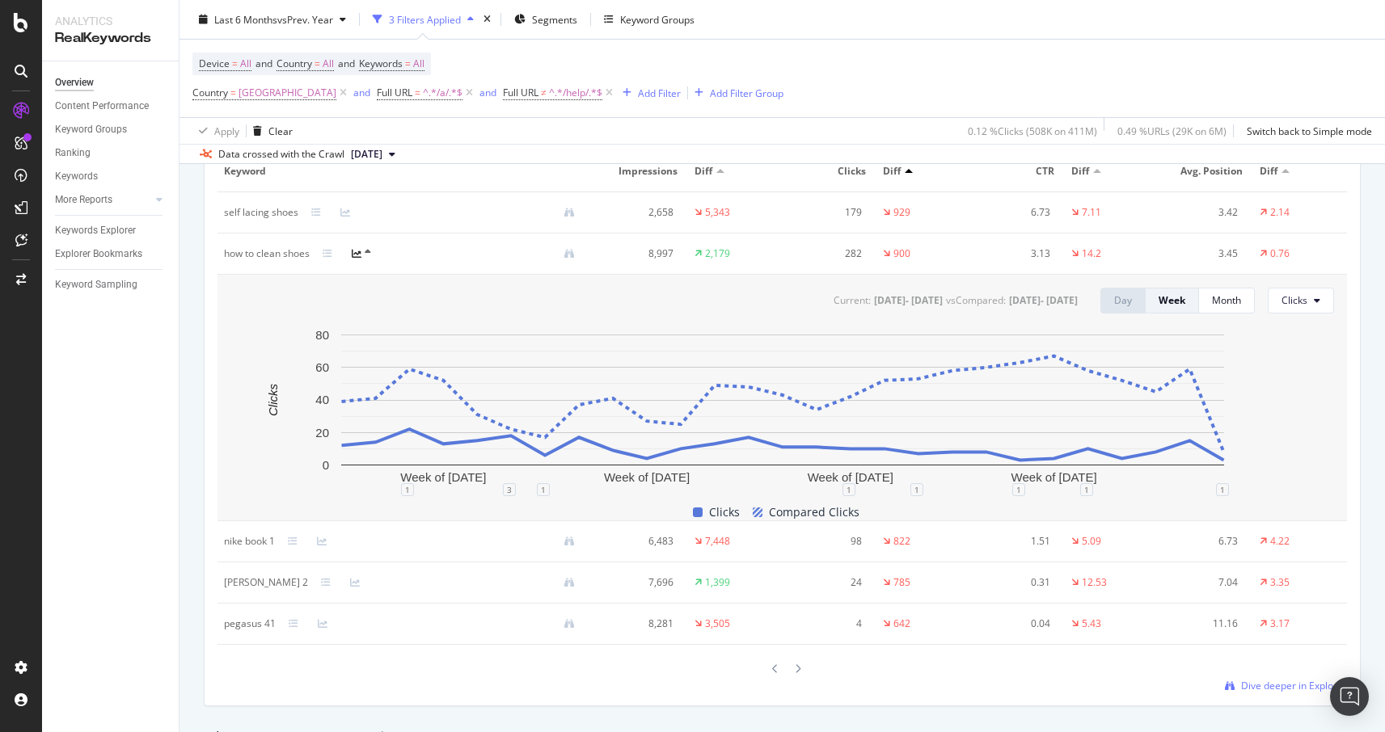
click at [195, 433] on div "Losing Data Dimensions Keyword Smart Keyword Keyword Group Full URL pagetype Le…" at bounding box center [782, 384] width 1176 height 671
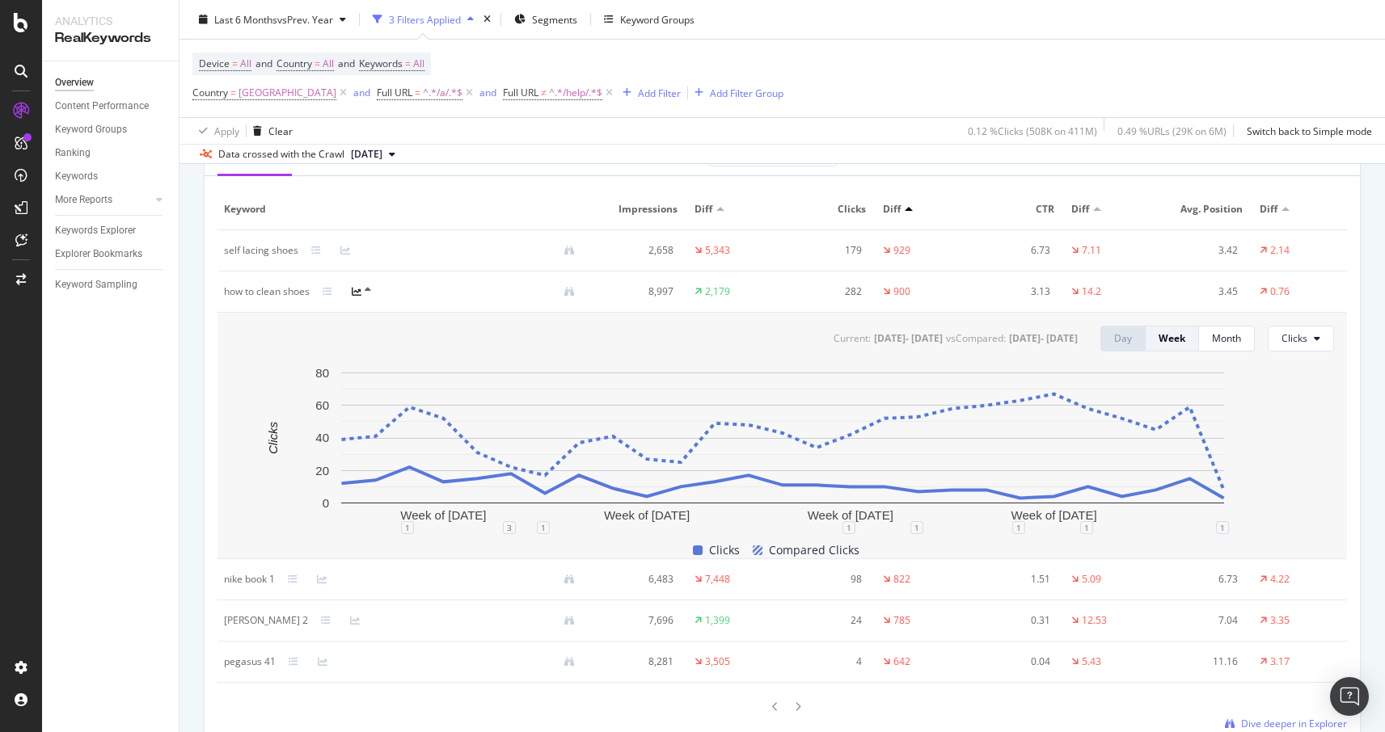
scroll to position [2095, 0]
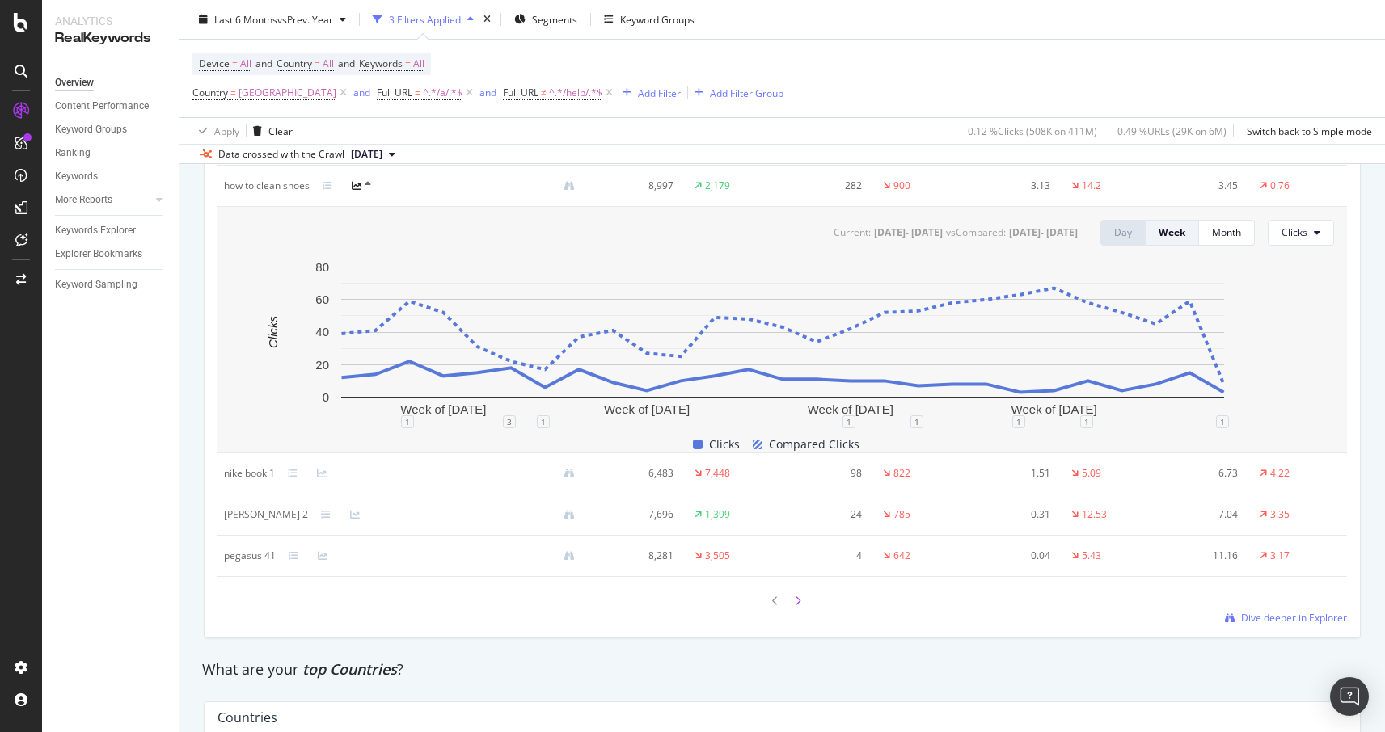
click at [798, 603] on icon at bounding box center [798, 602] width 6 height 10
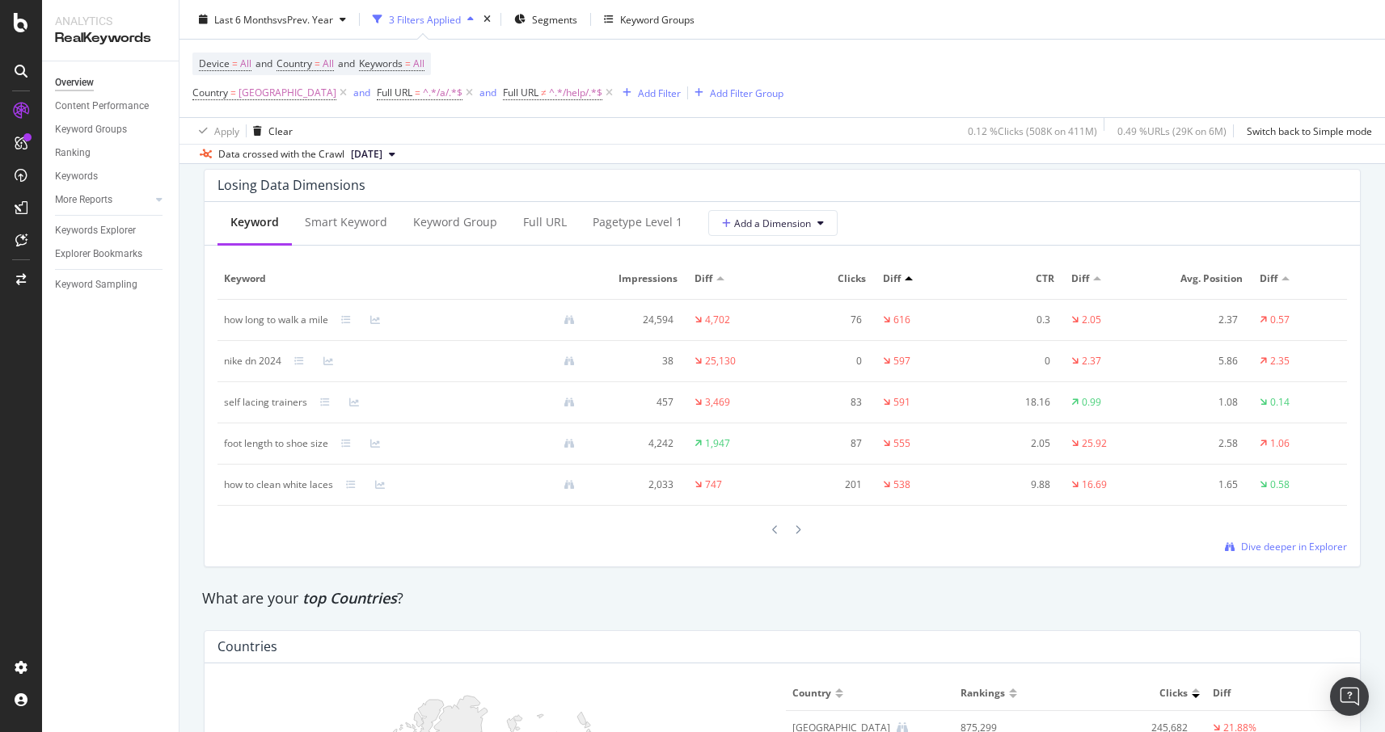
scroll to position [1918, 0]
click at [199, 386] on div "Losing Data Dimensions Keyword Smart Keyword Keyword Group Full URL pagetype Le…" at bounding box center [782, 369] width 1176 height 424
click at [254, 444] on div "foot length to shoe size" at bounding box center [276, 444] width 104 height 15
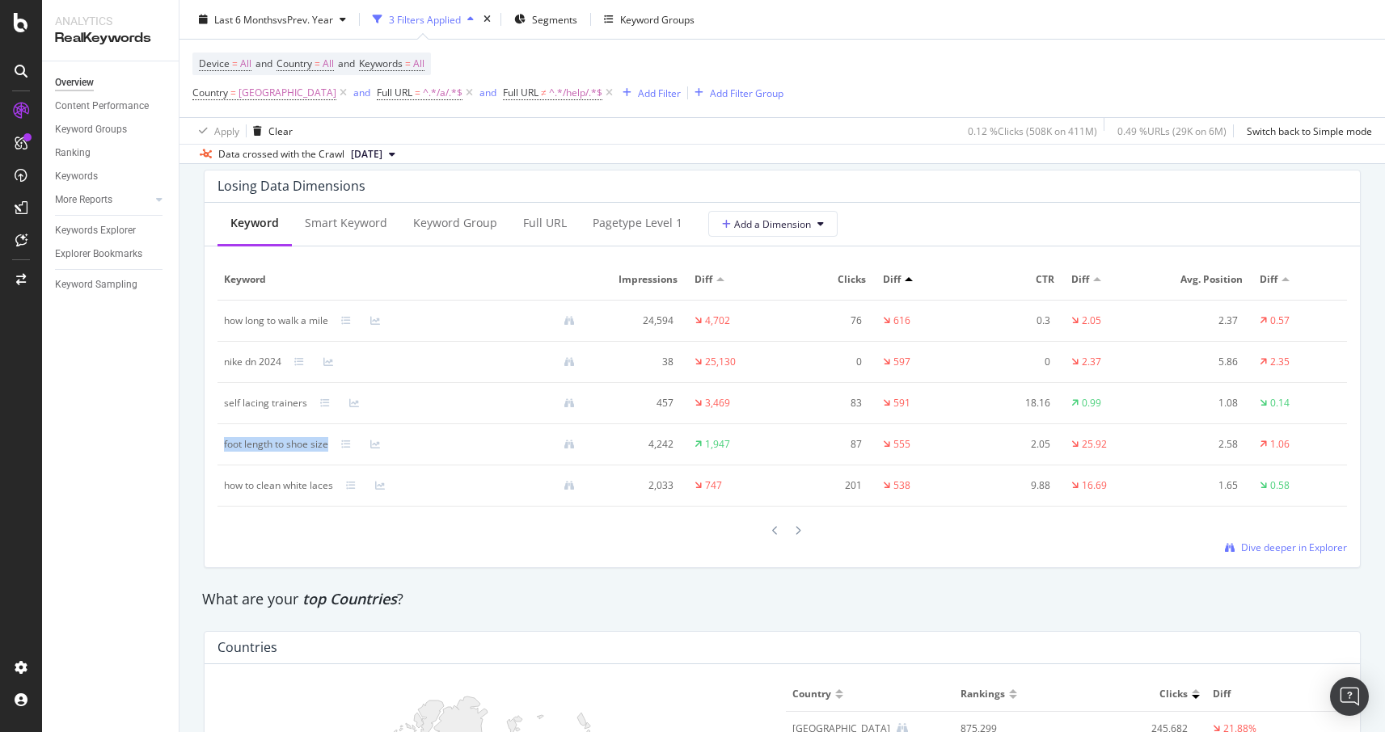
click at [198, 399] on div "Losing Data Dimensions Keyword Smart Keyword Keyword Group Full URL pagetype Le…" at bounding box center [782, 369] width 1176 height 424
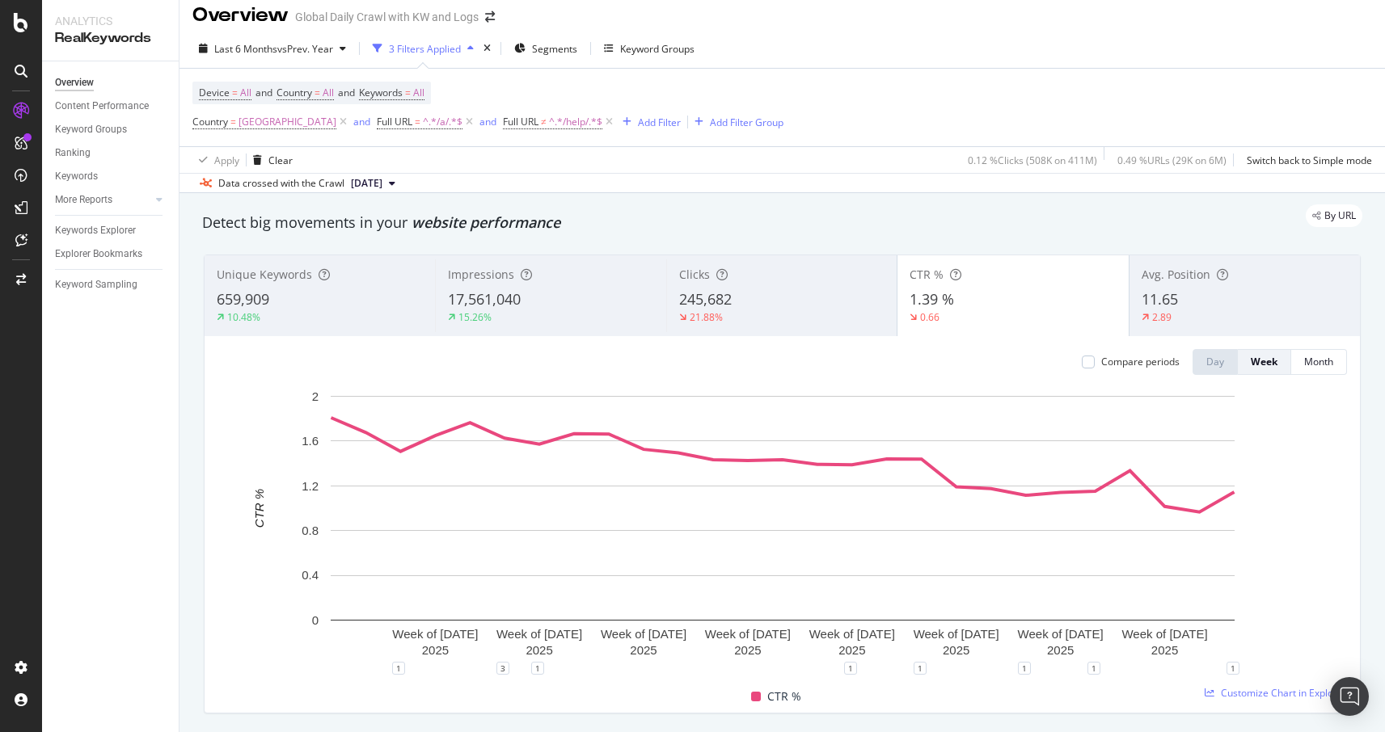
scroll to position [0, 0]
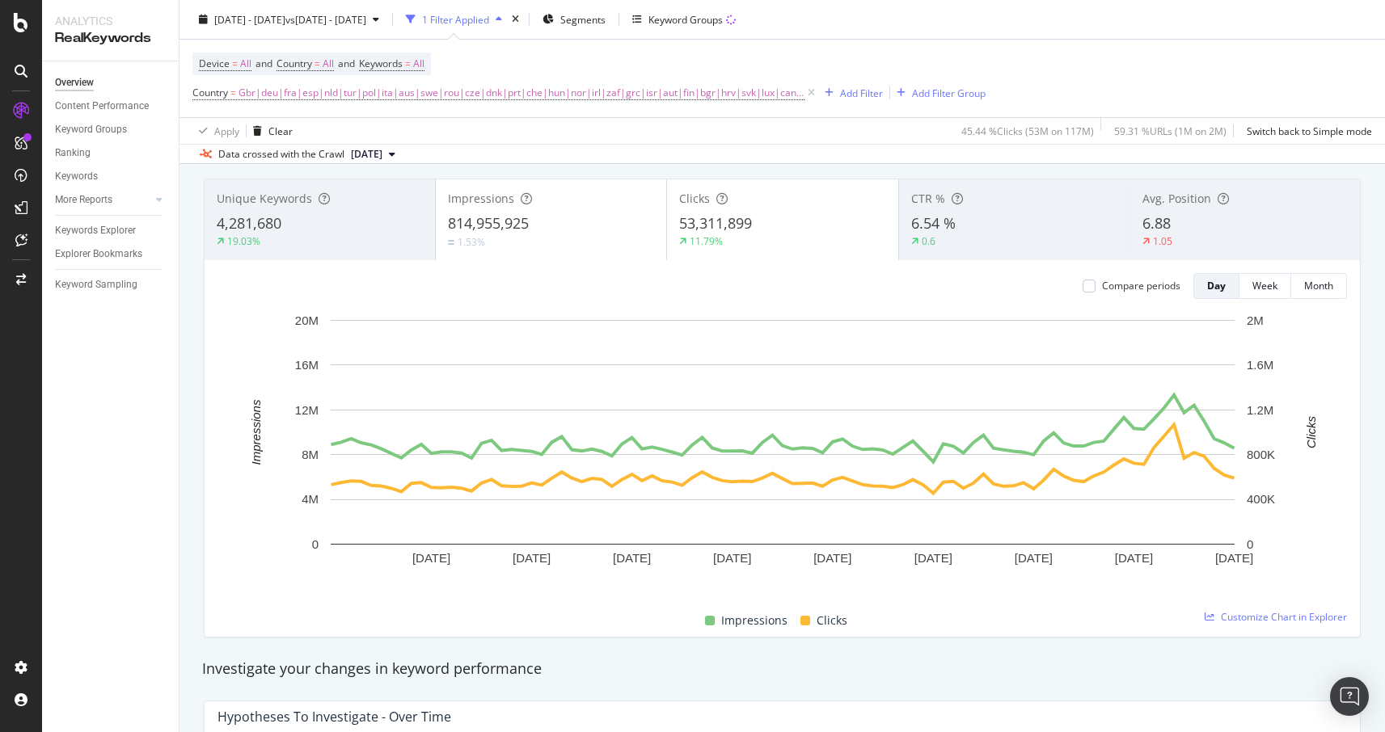
scroll to position [71, 0]
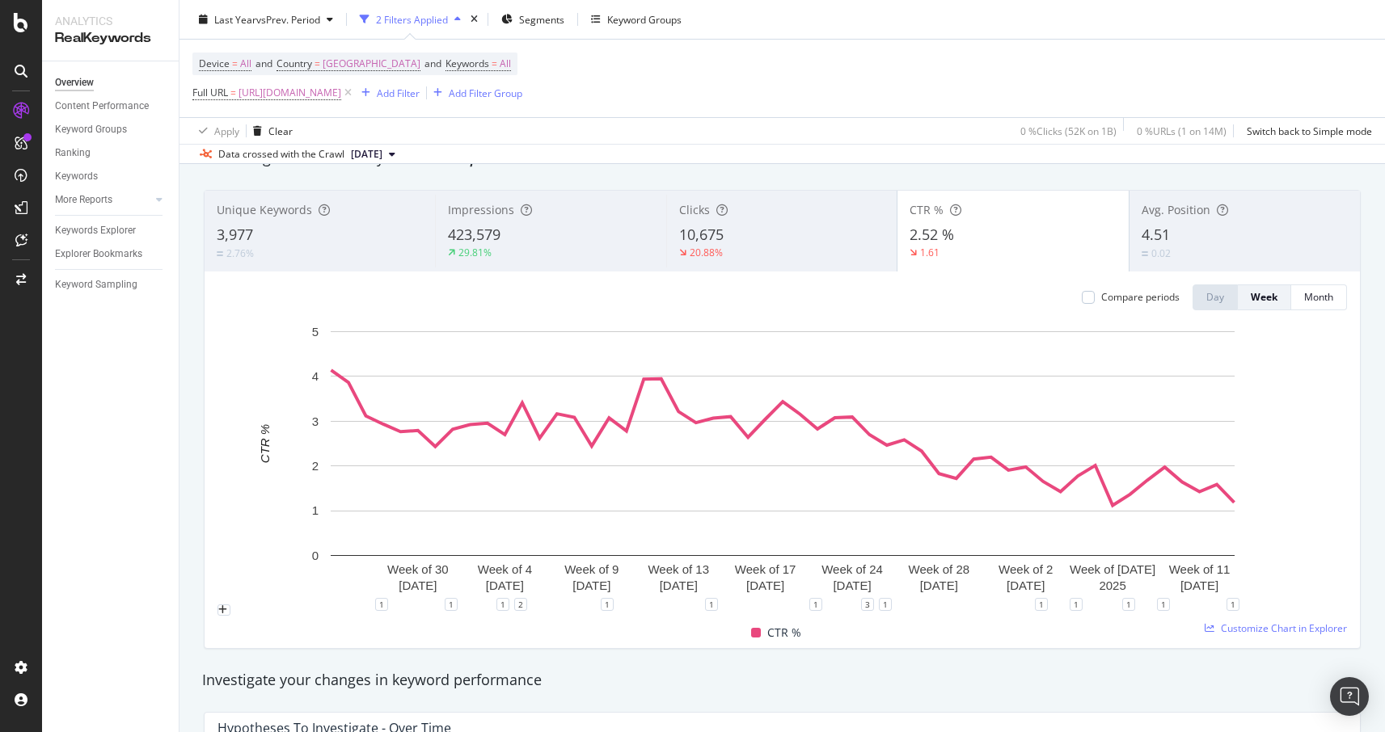
scroll to position [51, 0]
